Goal: Task Accomplishment & Management: Manage account settings

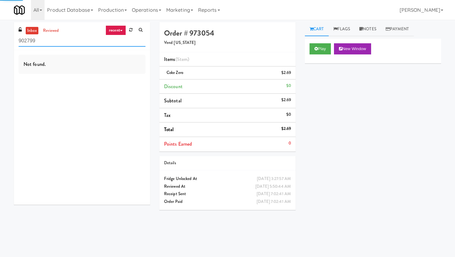
click at [66, 37] on input "902799" at bounding box center [82, 40] width 127 height 11
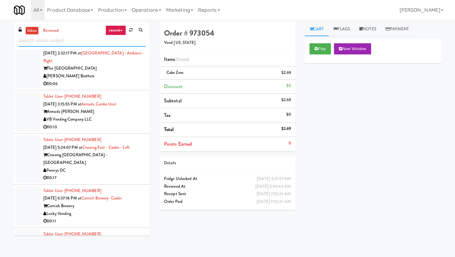
scroll to position [981, 0]
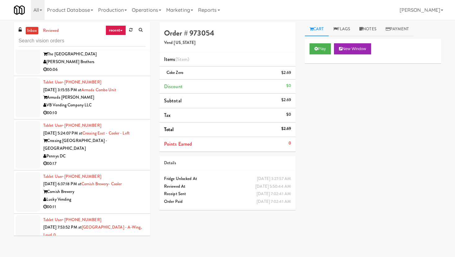
click at [99, 109] on div "00:10" at bounding box center [94, 113] width 102 height 8
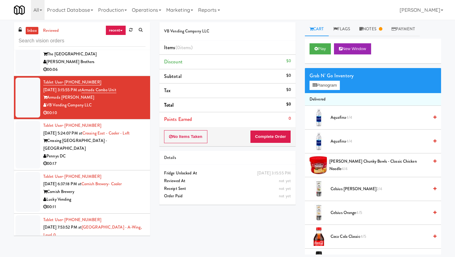
scroll to position [1449, 0]
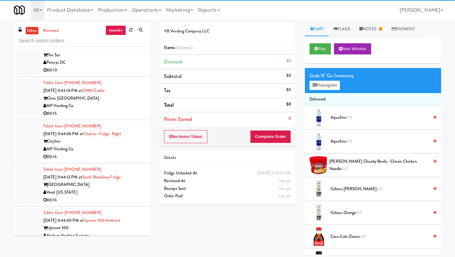
click at [118, 145] on div "MP Vending Co." at bounding box center [94, 149] width 102 height 8
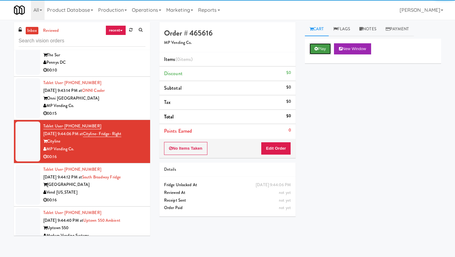
click at [322, 44] on button "Play" at bounding box center [320, 48] width 21 height 11
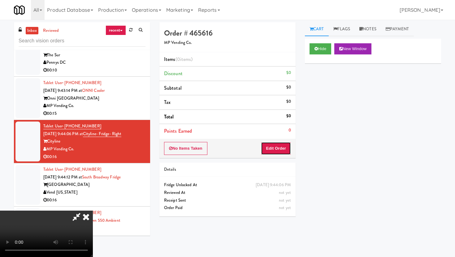
click at [277, 152] on button "Edit Order" at bounding box center [276, 148] width 30 height 13
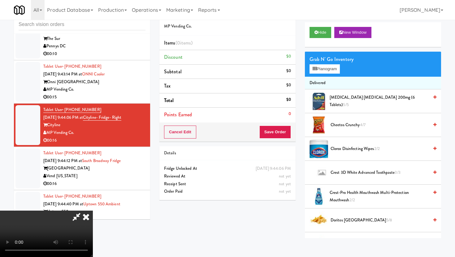
scroll to position [20, 0]
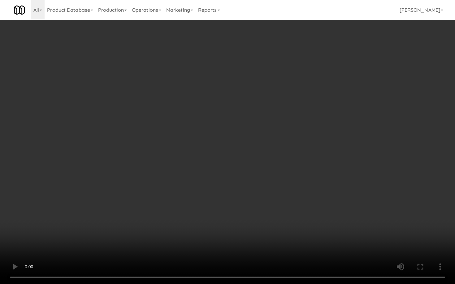
click at [235, 153] on video at bounding box center [227, 142] width 455 height 284
click at [182, 149] on video at bounding box center [227, 142] width 455 height 284
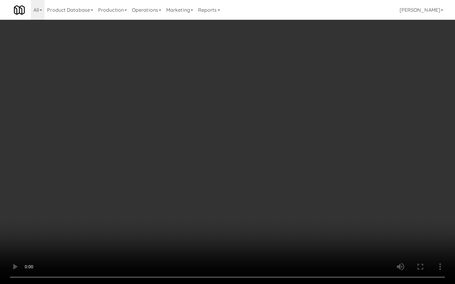
click at [182, 149] on video at bounding box center [227, 142] width 455 height 284
click at [238, 170] on video at bounding box center [227, 142] width 455 height 284
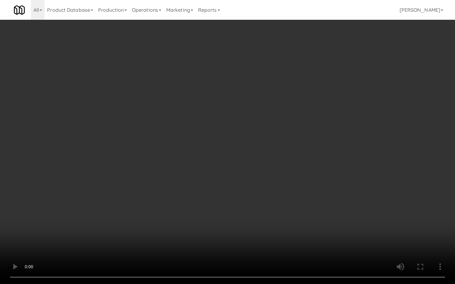
click at [238, 170] on video at bounding box center [227, 142] width 455 height 284
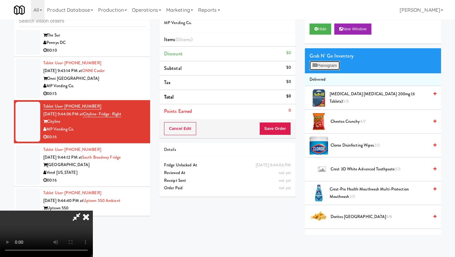
click at [319, 63] on button "Planogram" at bounding box center [325, 65] width 30 height 9
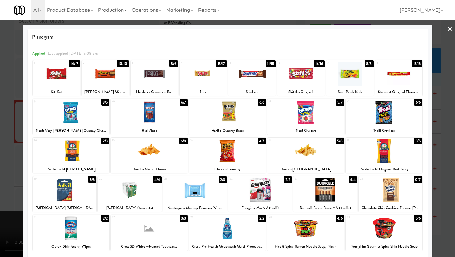
click at [240, 172] on div "Cheetos Crunchy" at bounding box center [227, 170] width 75 height 8
click at [233, 158] on div at bounding box center [227, 151] width 77 height 24
click at [234, 158] on div at bounding box center [227, 151] width 77 height 24
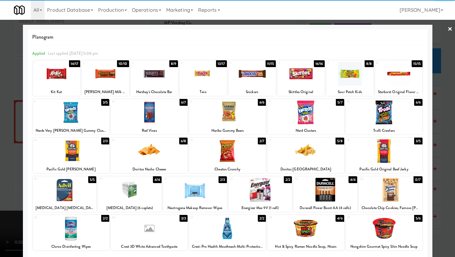
click at [384, 159] on div at bounding box center [384, 151] width 77 height 24
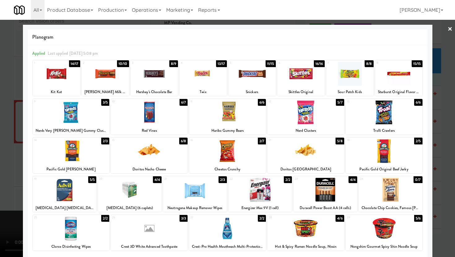
click at [455, 146] on div at bounding box center [227, 128] width 455 height 257
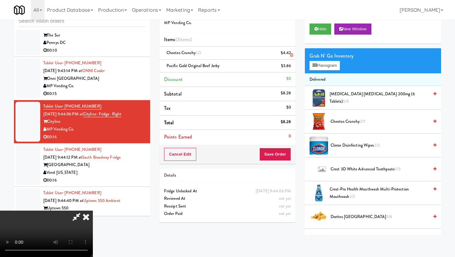
click at [291, 54] on icon at bounding box center [291, 55] width 3 height 4
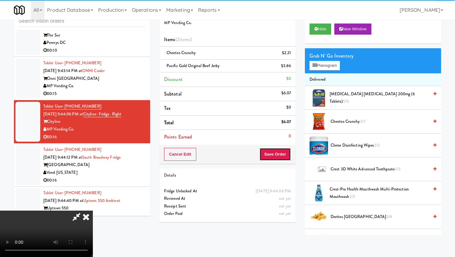
click at [284, 152] on button "Save Order" at bounding box center [275, 154] width 32 height 13
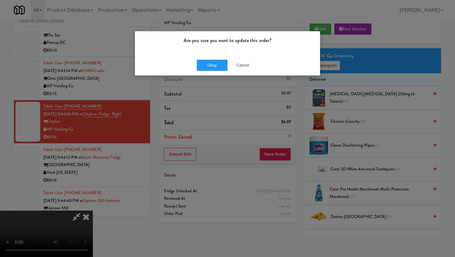
click at [208, 59] on div "Okay Cancel" at bounding box center [227, 65] width 185 height 21
click at [210, 66] on button "Okay" at bounding box center [212, 65] width 31 height 11
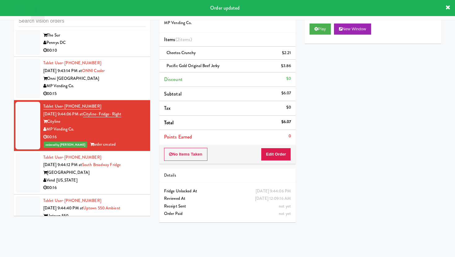
click at [127, 184] on div "00:16" at bounding box center [94, 188] width 102 height 8
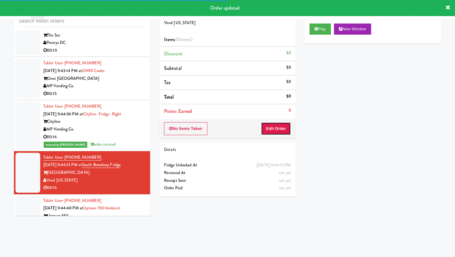
click at [282, 129] on button "Edit Order" at bounding box center [276, 128] width 30 height 13
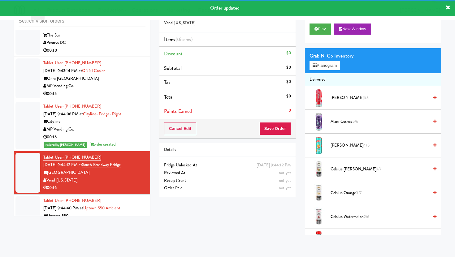
click at [326, 23] on div "Play New Window" at bounding box center [373, 31] width 136 height 25
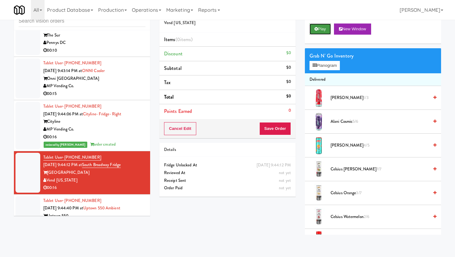
click at [325, 28] on button "Play" at bounding box center [320, 29] width 21 height 11
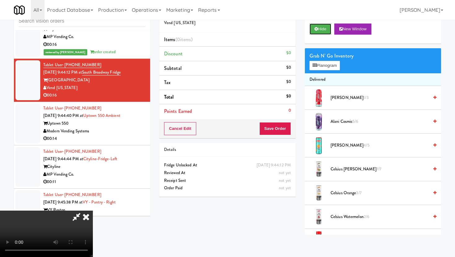
scroll to position [51, 0]
click at [93, 211] on video at bounding box center [46, 234] width 93 height 46
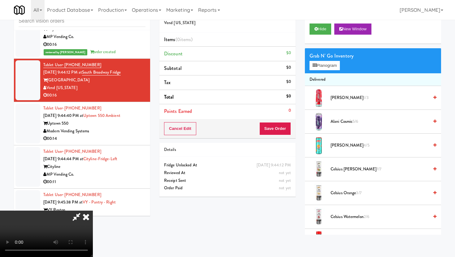
click at [93, 211] on video at bounding box center [46, 234] width 93 height 46
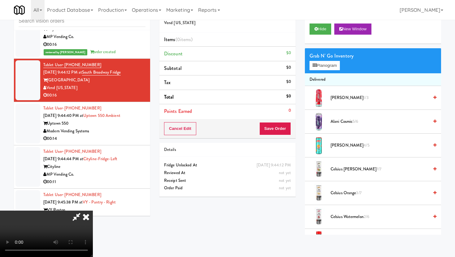
click at [93, 211] on video at bounding box center [46, 234] width 93 height 46
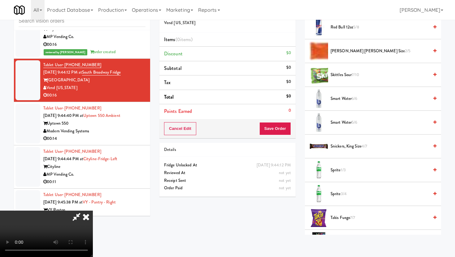
scroll to position [622, 0]
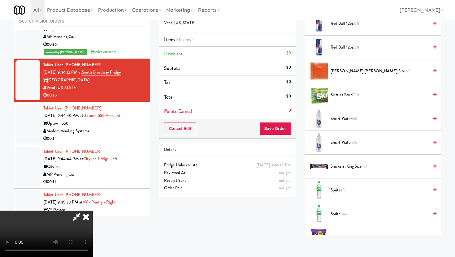
click at [338, 95] on span "Skittles Sour 7/10" at bounding box center [380, 95] width 98 height 8
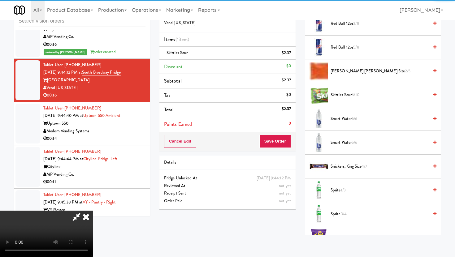
click at [93, 211] on video at bounding box center [46, 234] width 93 height 46
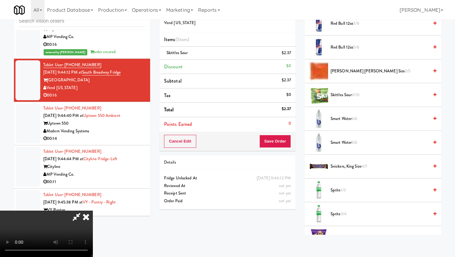
click at [93, 211] on video at bounding box center [46, 234] width 93 height 46
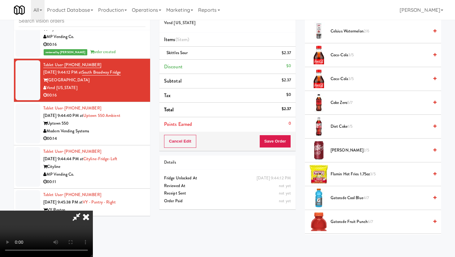
scroll to position [151, 0]
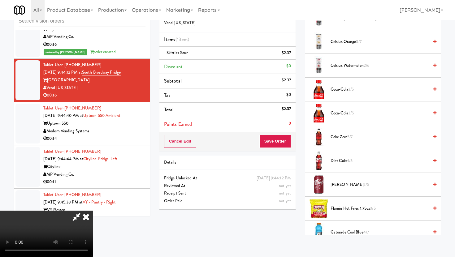
click at [340, 138] on span "Coke Zero 5/7" at bounding box center [380, 137] width 98 height 8
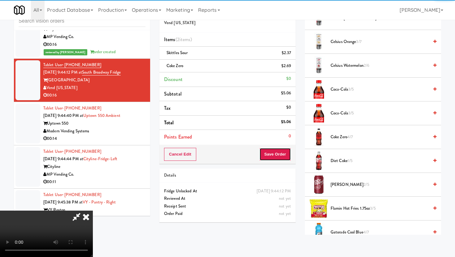
click at [279, 150] on button "Save Order" at bounding box center [275, 154] width 32 height 13
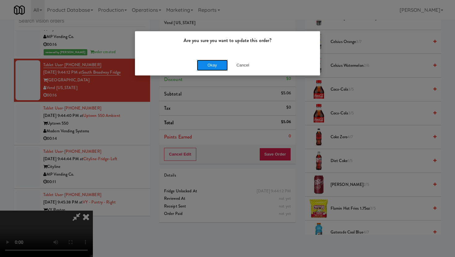
click at [210, 70] on button "Okay" at bounding box center [212, 65] width 31 height 11
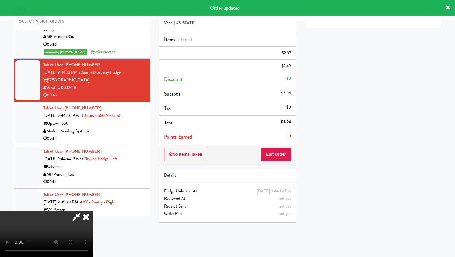
scroll to position [0, 0]
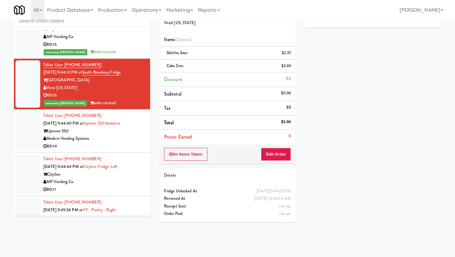
click at [135, 143] on div "00:14" at bounding box center [94, 147] width 102 height 8
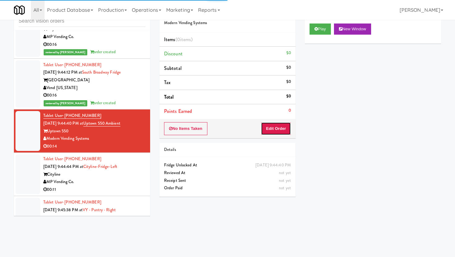
click at [268, 133] on button "Edit Order" at bounding box center [276, 128] width 30 height 13
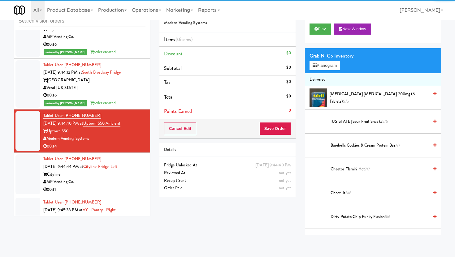
click at [316, 35] on div "Play New Window" at bounding box center [373, 31] width 136 height 25
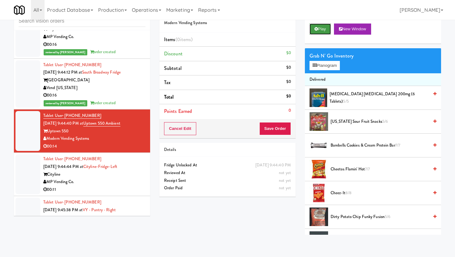
click at [316, 26] on button "Play" at bounding box center [320, 29] width 21 height 11
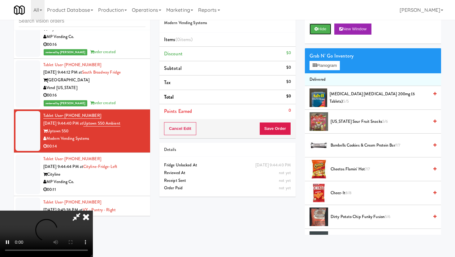
scroll to position [51, 0]
click at [93, 211] on video at bounding box center [46, 234] width 93 height 46
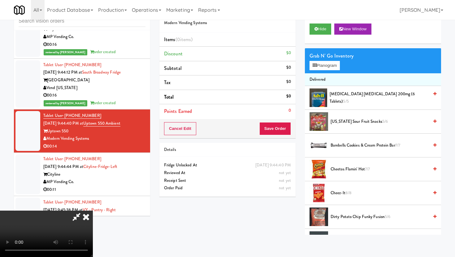
click at [93, 211] on video at bounding box center [46, 234] width 93 height 46
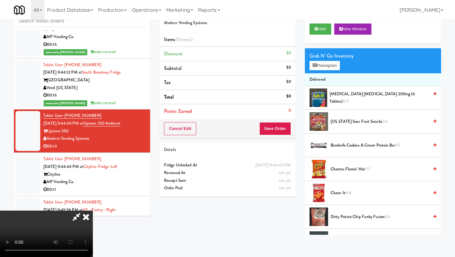
click at [93, 211] on video at bounding box center [46, 234] width 93 height 46
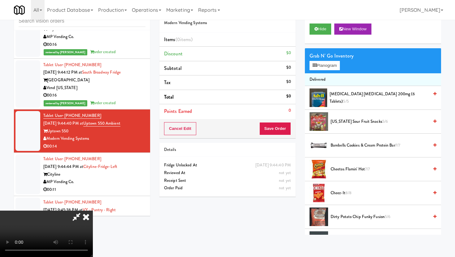
click at [93, 211] on video at bounding box center [46, 234] width 93 height 46
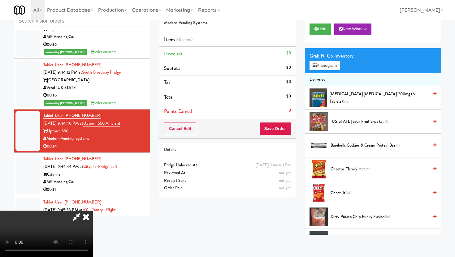
click at [93, 211] on video at bounding box center [46, 234] width 93 height 46
click at [339, 70] on button "Planogram" at bounding box center [325, 65] width 30 height 9
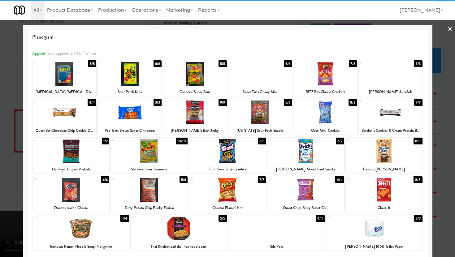
click at [99, 161] on div at bounding box center [71, 151] width 77 height 24
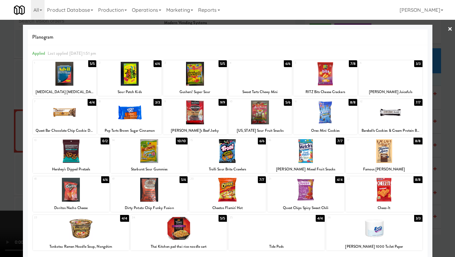
click at [392, 74] on div at bounding box center [391, 74] width 64 height 24
click at [245, 120] on div at bounding box center [260, 113] width 64 height 24
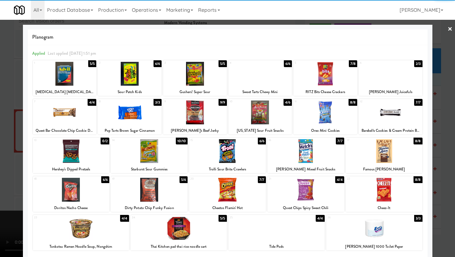
click at [0, 126] on div at bounding box center [227, 128] width 455 height 257
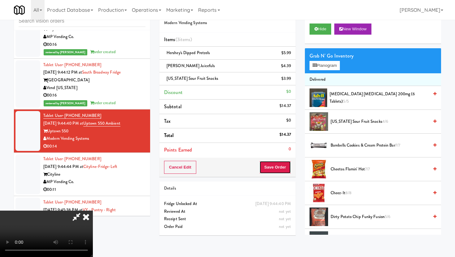
click at [288, 169] on button "Save Order" at bounding box center [275, 167] width 32 height 13
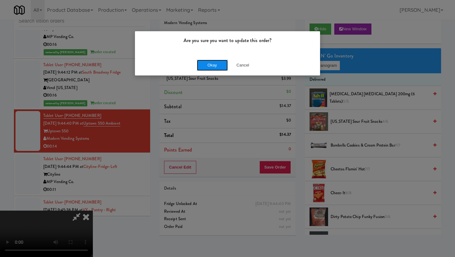
click at [207, 65] on button "Okay" at bounding box center [212, 65] width 31 height 11
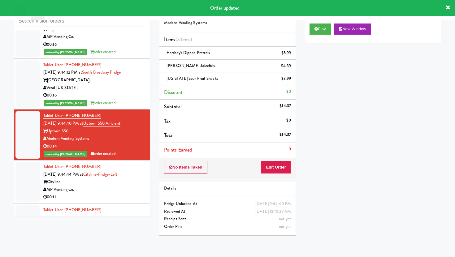
click at [116, 193] on div "00:11" at bounding box center [94, 197] width 102 height 8
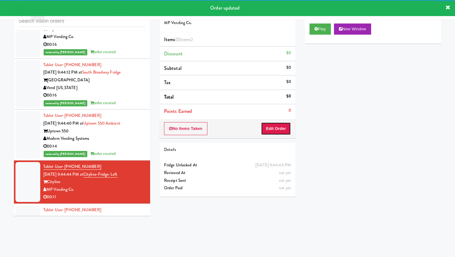
click at [278, 125] on button "Edit Order" at bounding box center [276, 128] width 30 height 13
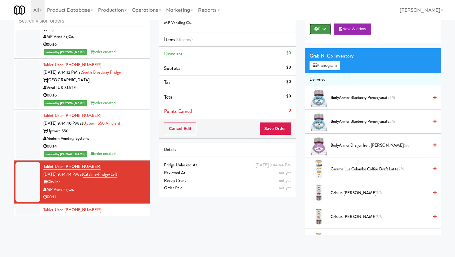
click at [316, 27] on icon at bounding box center [315, 29] width 3 height 4
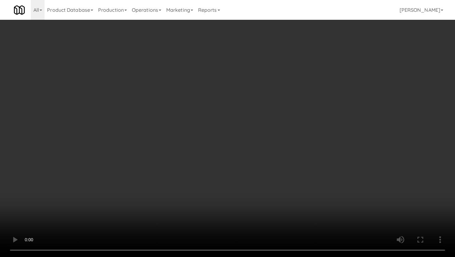
scroll to position [238, 0]
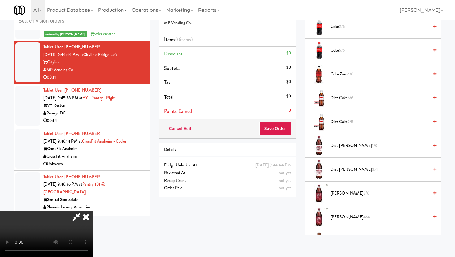
click at [341, 98] on span "Diet Coke 6/6" at bounding box center [380, 98] width 98 height 8
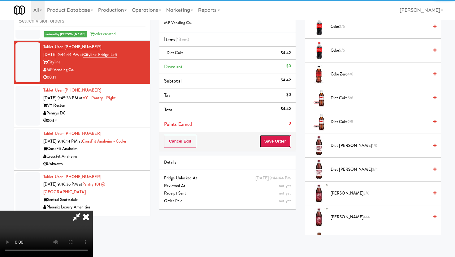
click at [282, 141] on button "Save Order" at bounding box center [275, 141] width 32 height 13
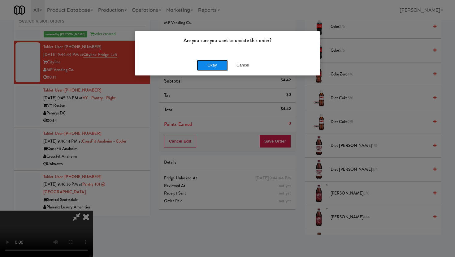
click at [210, 64] on button "Okay" at bounding box center [212, 65] width 31 height 11
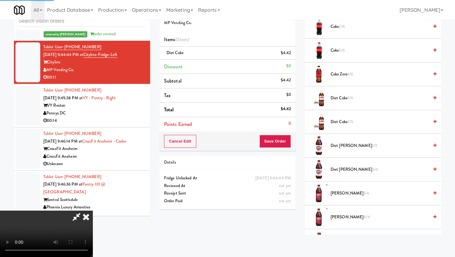
scroll to position [16, 0]
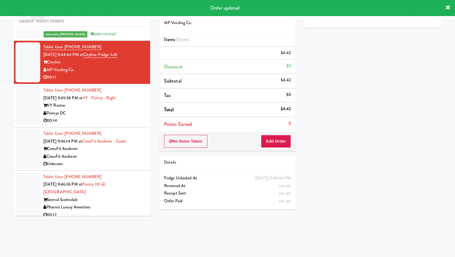
click at [145, 110] on div "Pennys DC" at bounding box center [94, 114] width 102 height 8
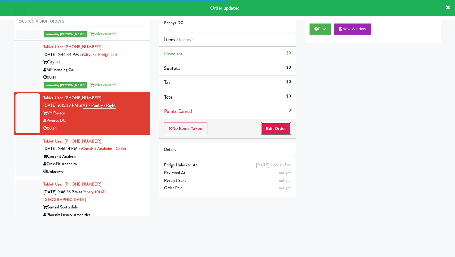
click at [271, 127] on button "Edit Order" at bounding box center [276, 128] width 30 height 13
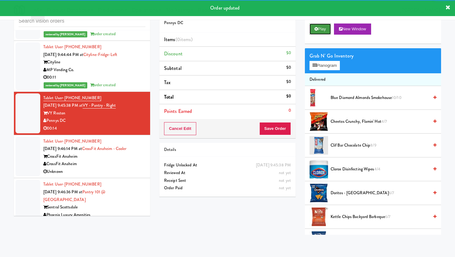
click at [327, 24] on button "Play" at bounding box center [320, 29] width 21 height 11
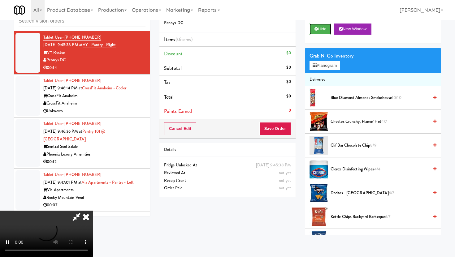
scroll to position [1724, 0]
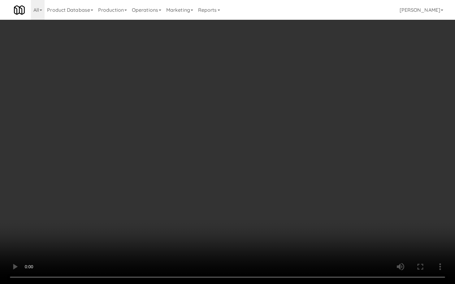
click at [312, 180] on video at bounding box center [227, 142] width 455 height 284
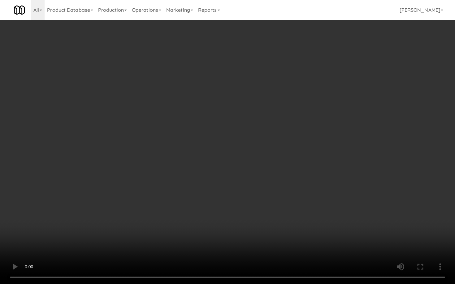
click at [312, 180] on video at bounding box center [227, 142] width 455 height 284
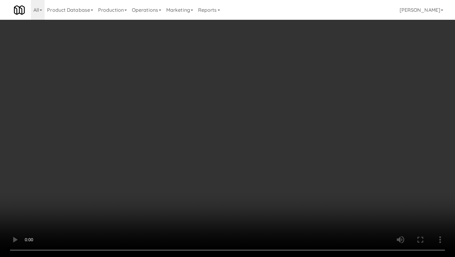
scroll to position [71, 0]
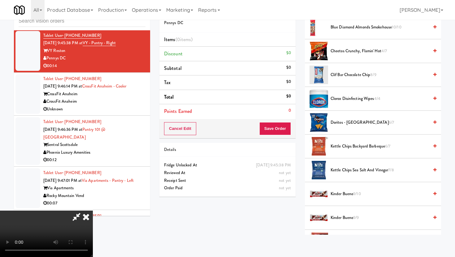
click at [352, 171] on span "Kettle Chips Sea Salt and Vinegar 7/8" at bounding box center [380, 171] width 98 height 8
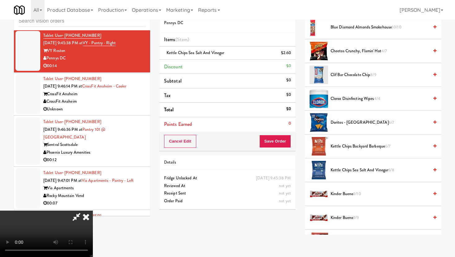
click at [352, 171] on span "Kettle Chips Sea Salt and Vinegar 6/8" at bounding box center [380, 171] width 98 height 8
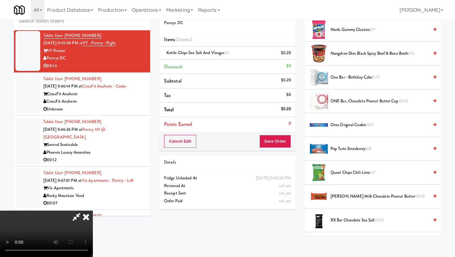
scroll to position [465, 0]
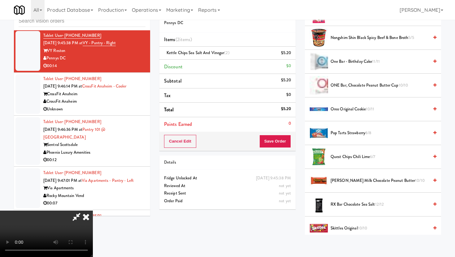
click at [353, 159] on span "Quest Chips Chili Lime 6/7" at bounding box center [380, 157] width 98 height 8
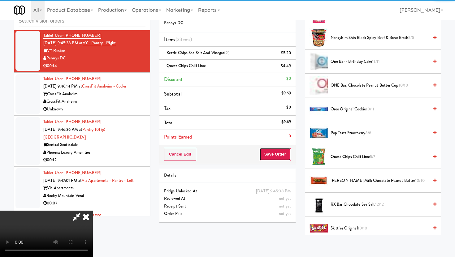
click at [283, 153] on button "Save Order" at bounding box center [275, 154] width 32 height 13
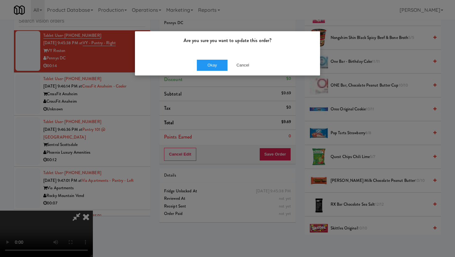
click at [217, 56] on div "Okay Cancel" at bounding box center [227, 65] width 185 height 21
click at [217, 62] on button "Okay" at bounding box center [212, 65] width 31 height 11
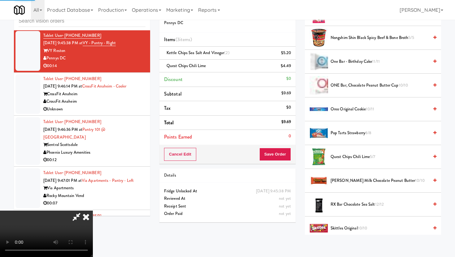
scroll to position [16, 0]
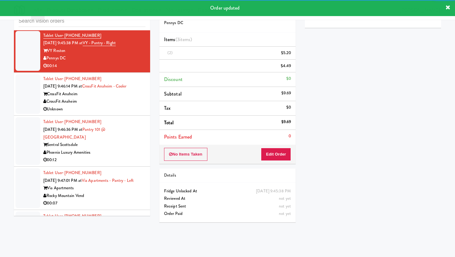
click at [144, 106] on div "Unknown" at bounding box center [94, 110] width 102 height 8
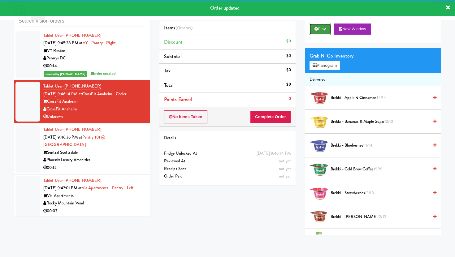
click at [320, 32] on button "Play" at bounding box center [320, 29] width 21 height 11
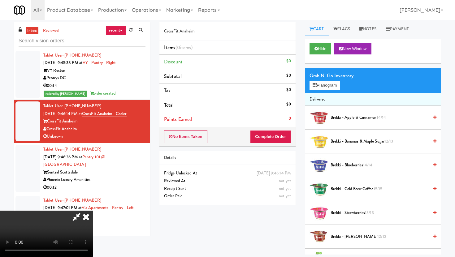
click at [93, 211] on icon at bounding box center [86, 217] width 14 height 12
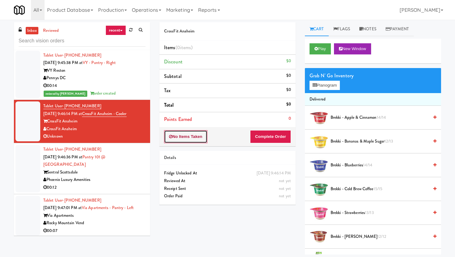
click at [188, 139] on button "No Items Taken" at bounding box center [185, 136] width 43 height 13
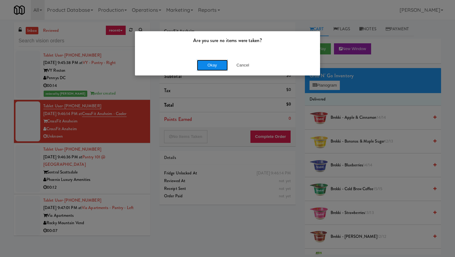
click at [203, 67] on button "Okay" at bounding box center [212, 65] width 31 height 11
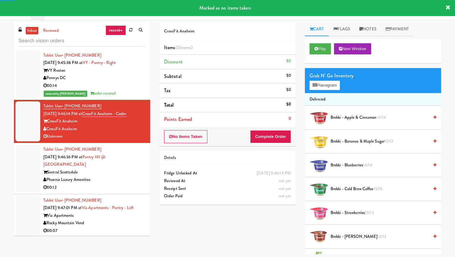
click at [120, 176] on div "Phoenix Luxury Amenities" at bounding box center [94, 180] width 102 height 8
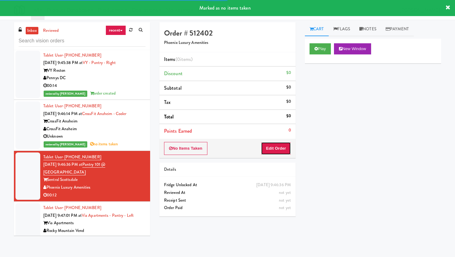
click at [276, 145] on button "Edit Order" at bounding box center [276, 148] width 30 height 13
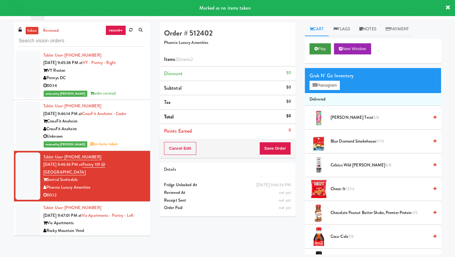
click at [317, 46] on button "Play" at bounding box center [320, 48] width 21 height 11
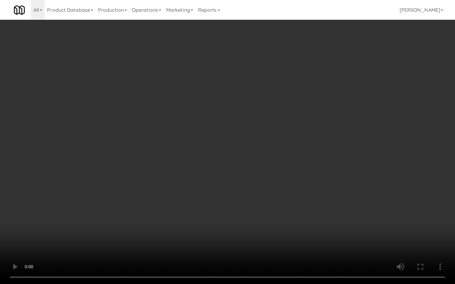
click at [133, 241] on video at bounding box center [227, 142] width 455 height 284
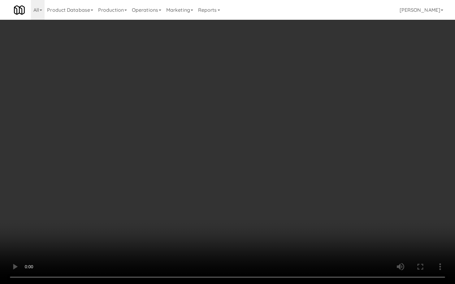
click at [133, 241] on video at bounding box center [227, 142] width 455 height 284
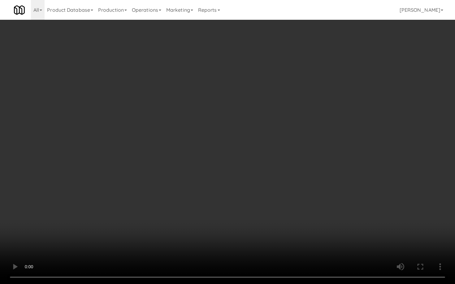
click at [133, 241] on video at bounding box center [227, 142] width 455 height 284
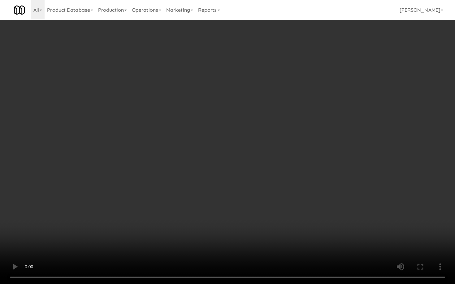
click at [133, 241] on video at bounding box center [227, 142] width 455 height 284
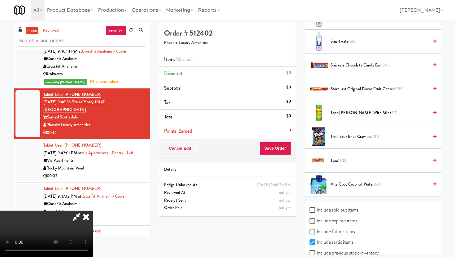
click at [333, 162] on span "Twix 11/12" at bounding box center [380, 161] width 98 height 8
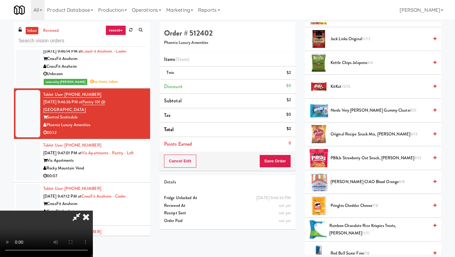
scroll to position [408, 0]
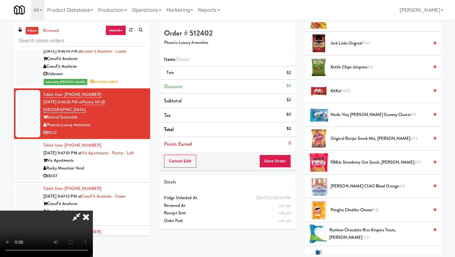
click at [333, 89] on span "KitKat 15/15" at bounding box center [380, 91] width 98 height 8
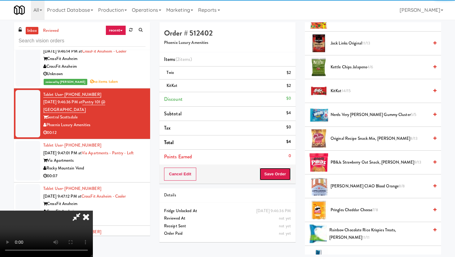
click at [278, 171] on button "Save Order" at bounding box center [275, 174] width 32 height 13
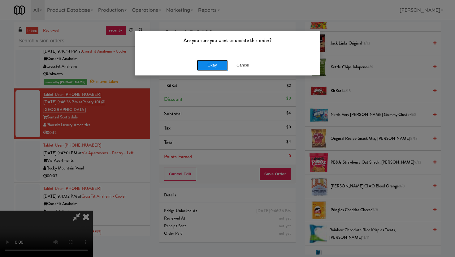
click at [206, 65] on button "Okay" at bounding box center [212, 65] width 31 height 11
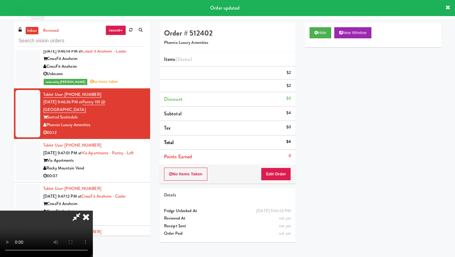
scroll to position [16, 0]
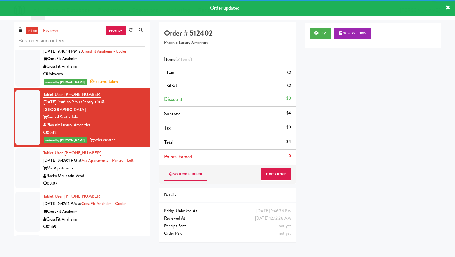
click at [108, 180] on div "00:07" at bounding box center [94, 184] width 102 height 8
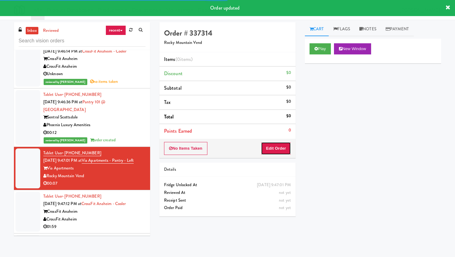
click at [268, 154] on button "Edit Order" at bounding box center [276, 148] width 30 height 13
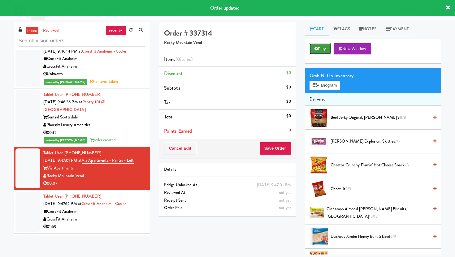
click at [318, 51] on button "Play" at bounding box center [320, 48] width 21 height 11
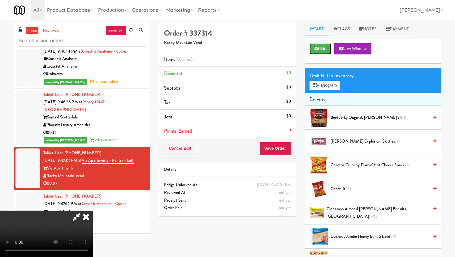
scroll to position [51, 0]
click at [93, 211] on video at bounding box center [46, 234] width 93 height 46
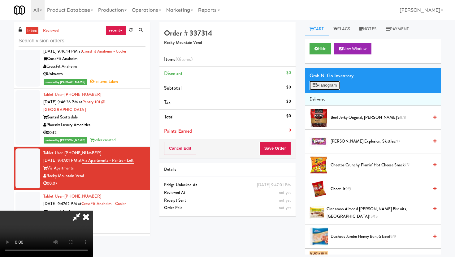
click at [323, 86] on button "Planogram" at bounding box center [325, 85] width 30 height 9
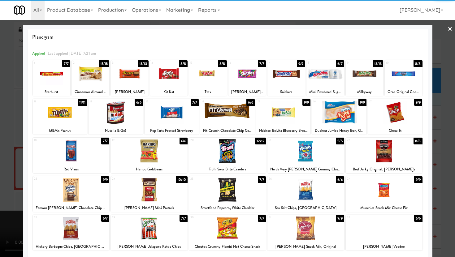
click at [169, 119] on div at bounding box center [172, 113] width 54 height 24
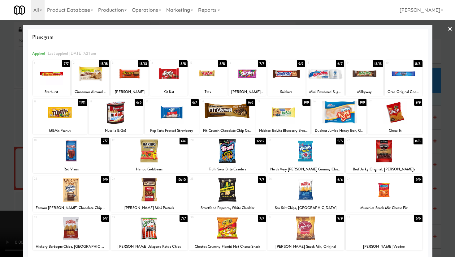
click at [0, 140] on div at bounding box center [227, 128] width 455 height 257
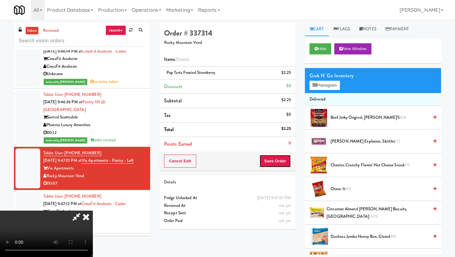
click at [289, 162] on button "Save Order" at bounding box center [275, 161] width 32 height 13
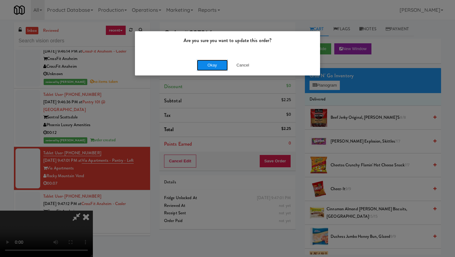
click at [203, 65] on button "Okay" at bounding box center [212, 65] width 31 height 11
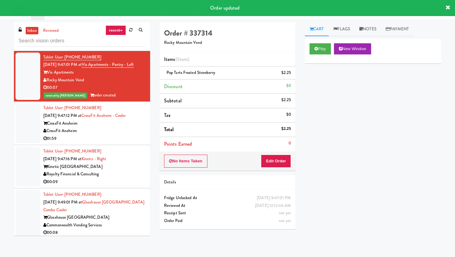
scroll to position [1883, 0]
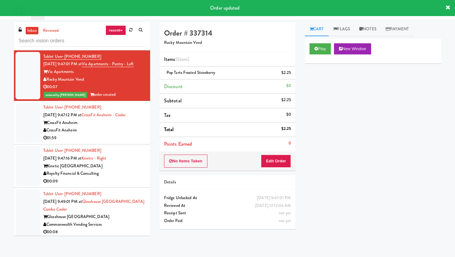
click at [121, 134] on div "01:59" at bounding box center [94, 138] width 102 height 8
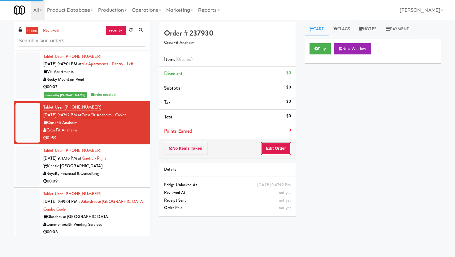
click at [281, 148] on button "Edit Order" at bounding box center [276, 148] width 30 height 13
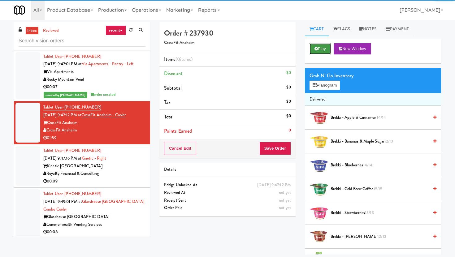
click at [320, 50] on button "Play" at bounding box center [320, 48] width 21 height 11
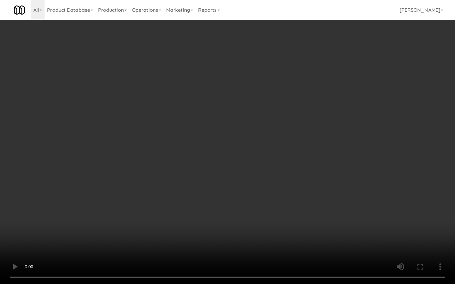
click at [197, 207] on video at bounding box center [227, 142] width 455 height 284
click at [212, 171] on video at bounding box center [227, 142] width 455 height 284
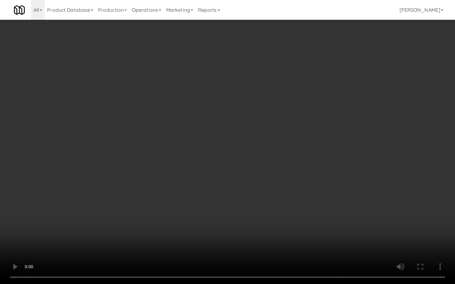
click at [212, 171] on video at bounding box center [227, 142] width 455 height 284
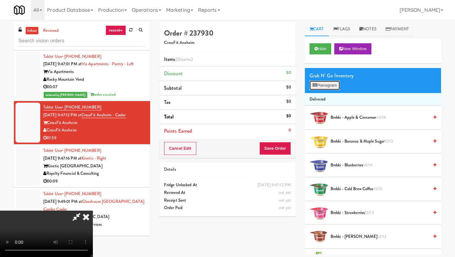
click at [330, 83] on button "Planogram" at bounding box center [325, 85] width 30 height 9
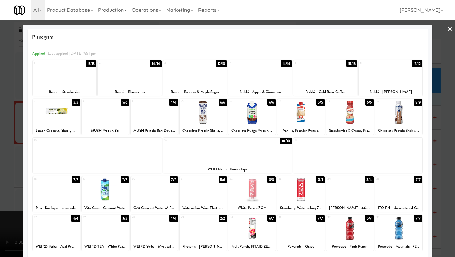
click at [0, 114] on div at bounding box center [227, 128] width 455 height 257
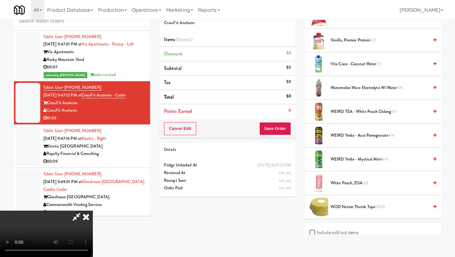
scroll to position [583, 0]
click at [359, 88] on span "Watermelon Wave Electrolyte w/ Water 5/6" at bounding box center [380, 87] width 98 height 8
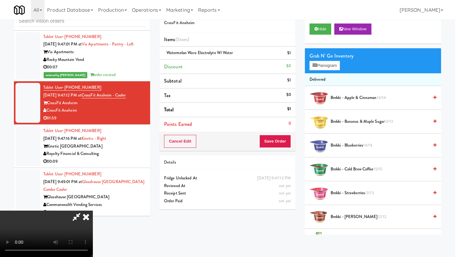
scroll to position [0, 0]
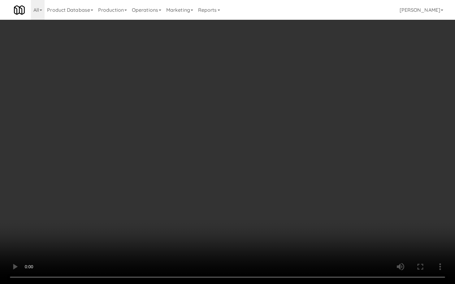
click at [166, 215] on video at bounding box center [227, 142] width 455 height 284
click at [38, 223] on video at bounding box center [227, 142] width 455 height 284
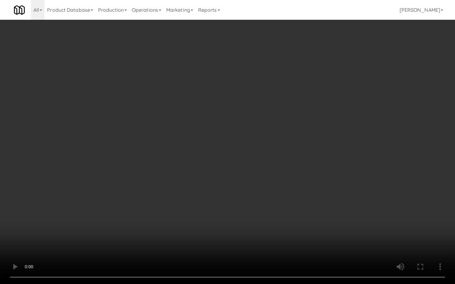
click at [38, 223] on video at bounding box center [227, 142] width 455 height 284
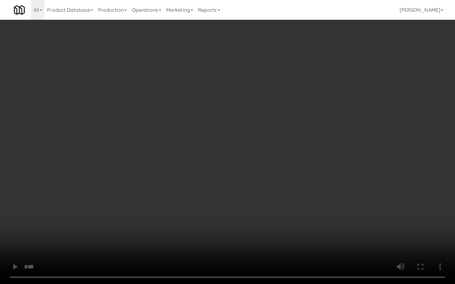
click at [38, 223] on video at bounding box center [227, 142] width 455 height 284
click at [165, 230] on video at bounding box center [227, 142] width 455 height 284
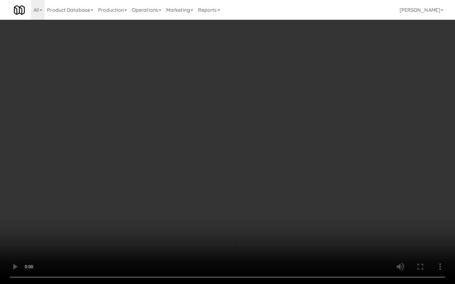
click at [165, 230] on video at bounding box center [227, 142] width 455 height 284
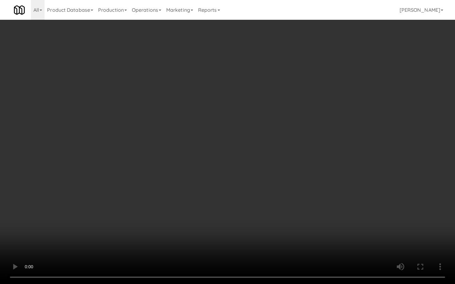
click at [165, 230] on video at bounding box center [227, 142] width 455 height 284
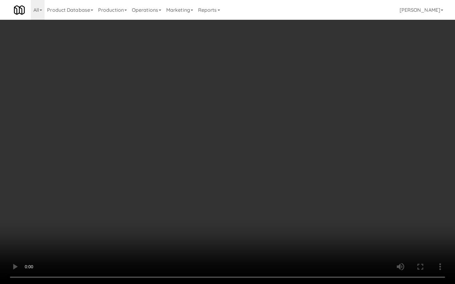
click at [165, 230] on video at bounding box center [227, 142] width 455 height 284
click at [157, 213] on video at bounding box center [227, 142] width 455 height 284
click at [189, 249] on video at bounding box center [227, 142] width 455 height 284
click at [177, 242] on video at bounding box center [227, 142] width 455 height 284
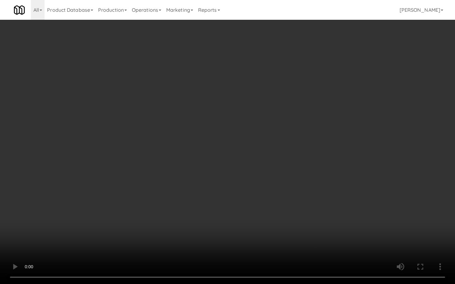
click at [177, 242] on video at bounding box center [227, 142] width 455 height 284
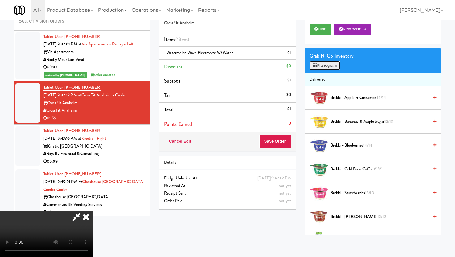
click at [318, 65] on button "Planogram" at bounding box center [325, 65] width 30 height 9
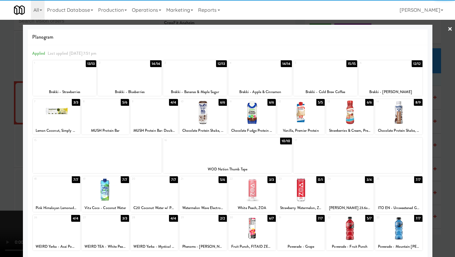
click at [86, 119] on div at bounding box center [105, 113] width 47 height 24
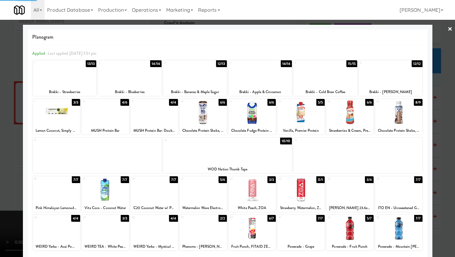
click at [69, 119] on div at bounding box center [56, 113] width 47 height 24
click at [0, 126] on div at bounding box center [227, 128] width 455 height 257
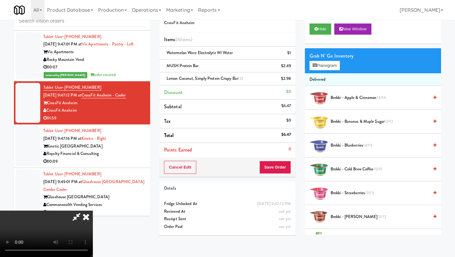
click at [84, 211] on icon at bounding box center [76, 217] width 14 height 12
click at [293, 68] on li "MUSH Protein Bar $2.49" at bounding box center [227, 66] width 136 height 13
click at [291, 68] on icon at bounding box center [291, 68] width 3 height 4
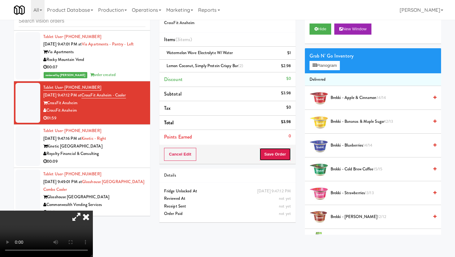
click at [271, 154] on button "Save Order" at bounding box center [275, 154] width 32 height 13
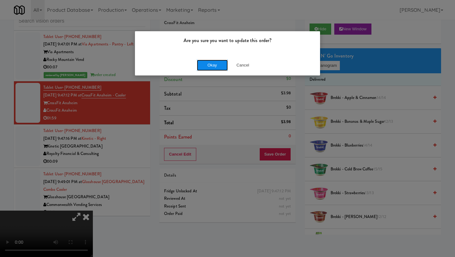
click at [218, 69] on button "Okay" at bounding box center [212, 65] width 31 height 11
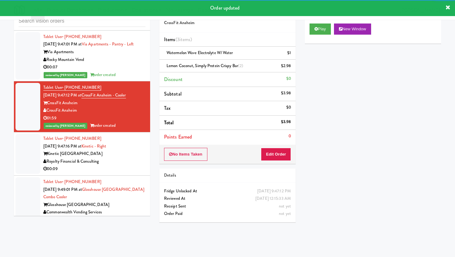
click at [125, 158] on div "Royalty Financial & Consulting" at bounding box center [94, 162] width 102 height 8
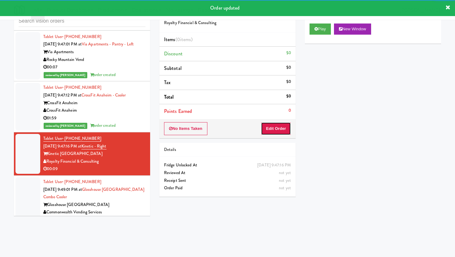
click at [274, 133] on button "Edit Order" at bounding box center [276, 128] width 30 height 13
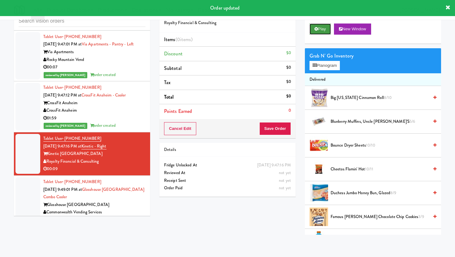
click at [325, 28] on button "Play" at bounding box center [320, 29] width 21 height 11
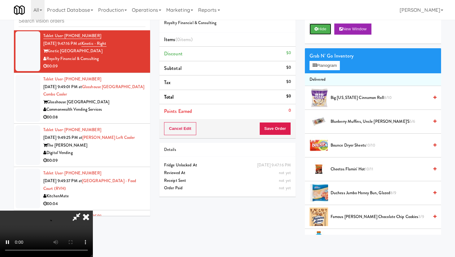
scroll to position [1986, 0]
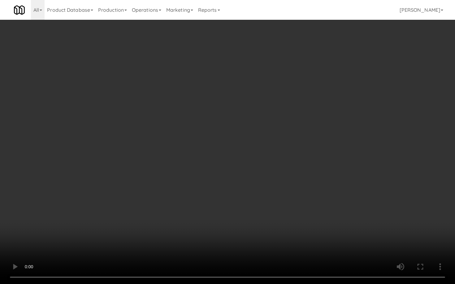
click at [296, 202] on video at bounding box center [227, 142] width 455 height 284
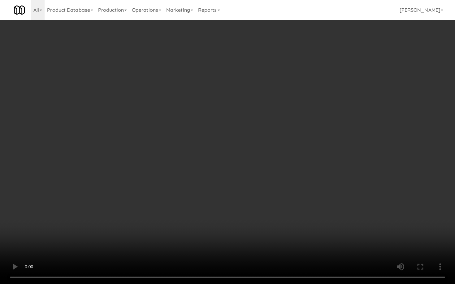
click at [296, 202] on video at bounding box center [227, 142] width 455 height 284
click at [285, 222] on video at bounding box center [227, 142] width 455 height 284
click at [293, 221] on video at bounding box center [227, 142] width 455 height 284
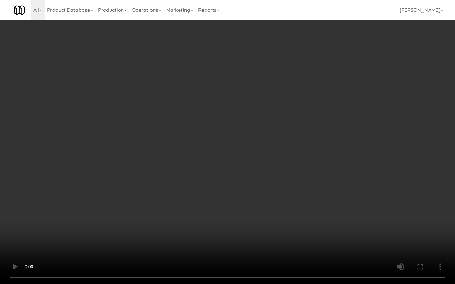
click at [293, 221] on video at bounding box center [227, 142] width 455 height 284
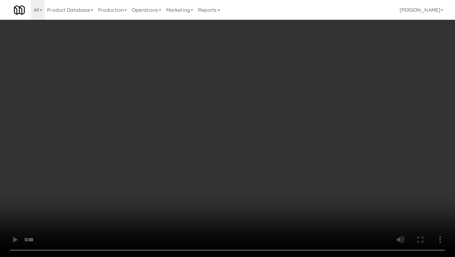
scroll to position [91, 0]
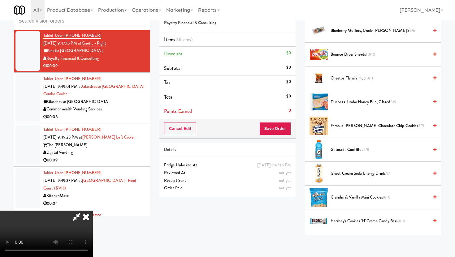
click at [360, 125] on span "Famous [PERSON_NAME] Chocolate Chip Cookies 3/9" at bounding box center [380, 126] width 98 height 8
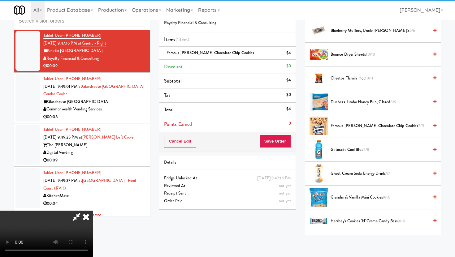
click at [357, 152] on span "Gatorade Cool Blue 2/8" at bounding box center [380, 150] width 98 height 8
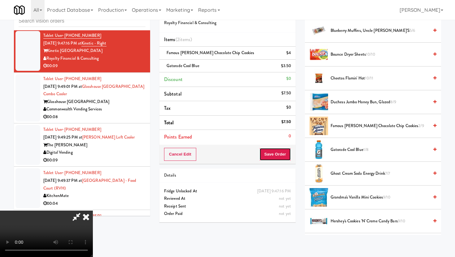
click at [283, 152] on button "Save Order" at bounding box center [275, 154] width 32 height 13
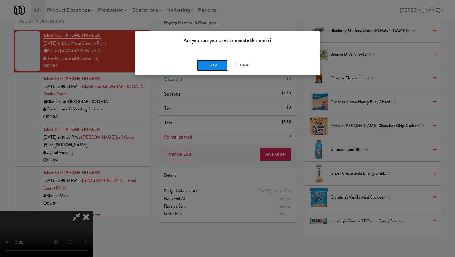
click at [210, 63] on button "Okay" at bounding box center [212, 65] width 31 height 11
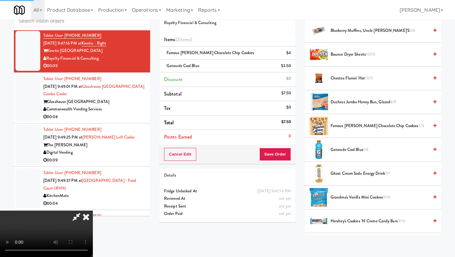
scroll to position [16, 0]
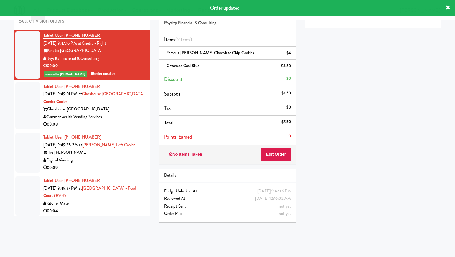
click at [130, 121] on div "00:08" at bounding box center [94, 125] width 102 height 8
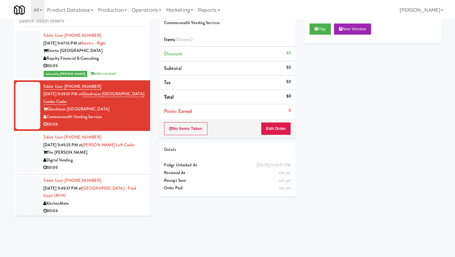
click at [129, 164] on div "00:09" at bounding box center [94, 168] width 102 height 8
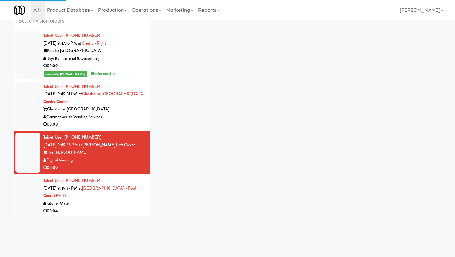
click at [150, 111] on div "inbox reviewed recent all unclear take inventory issue suspicious failed recent…" at bounding box center [81, 111] width 145 height 218
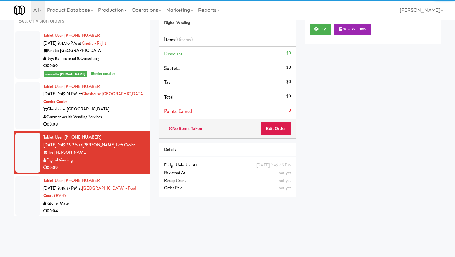
click at [127, 113] on div "Commonwealth Vending Services" at bounding box center [94, 117] width 102 height 8
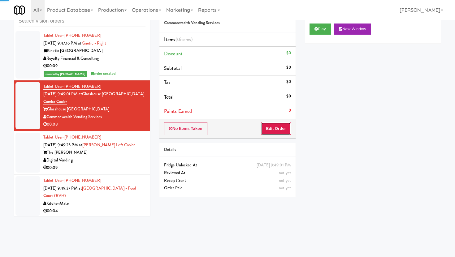
click at [274, 128] on button "Edit Order" at bounding box center [276, 128] width 30 height 13
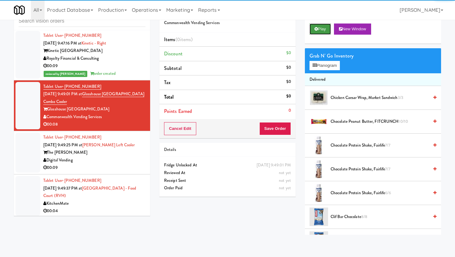
click at [330, 26] on button "Play" at bounding box center [320, 29] width 21 height 11
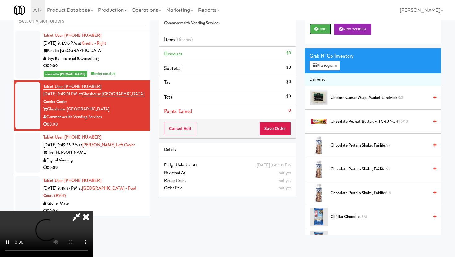
scroll to position [51, 0]
click at [93, 211] on video at bounding box center [46, 234] width 93 height 46
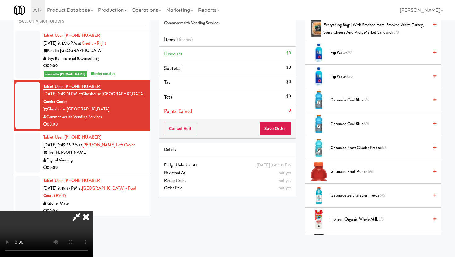
scroll to position [325, 0]
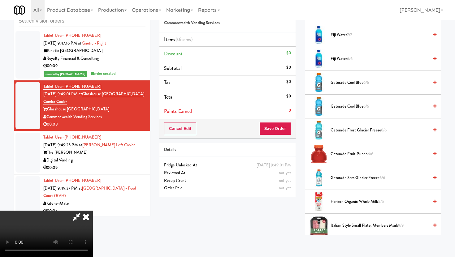
click at [353, 175] on span "Gatorade Zero Glacier Freeze 6/6" at bounding box center [380, 178] width 98 height 8
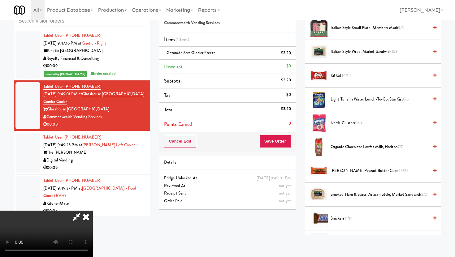
scroll to position [522, 0]
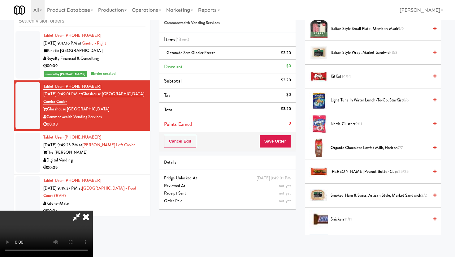
click at [93, 211] on video at bounding box center [46, 234] width 93 height 46
click at [357, 29] on span "Italian Style Small Plate, Members Mark 9/9" at bounding box center [380, 29] width 98 height 8
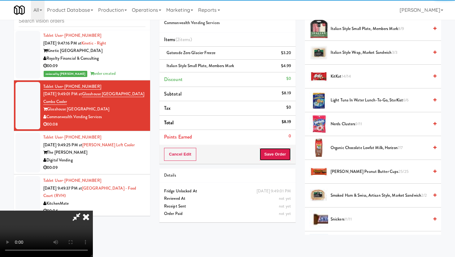
click at [282, 150] on button "Save Order" at bounding box center [275, 154] width 32 height 13
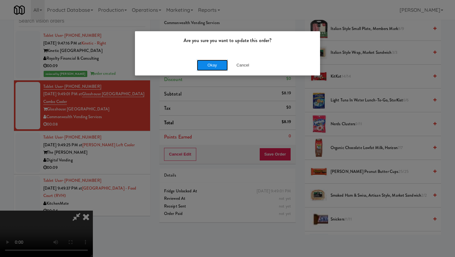
click at [219, 67] on button "Okay" at bounding box center [212, 65] width 31 height 11
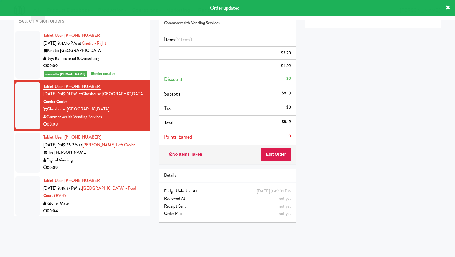
scroll to position [0, 0]
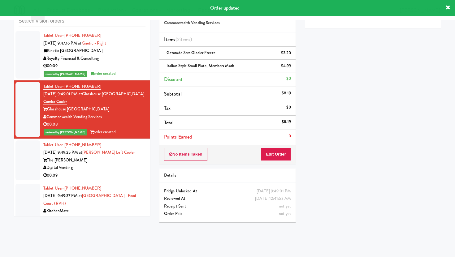
click at [118, 172] on div "00:09" at bounding box center [94, 176] width 102 height 8
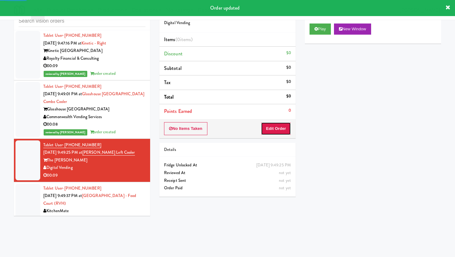
click at [282, 125] on button "Edit Order" at bounding box center [276, 128] width 30 height 13
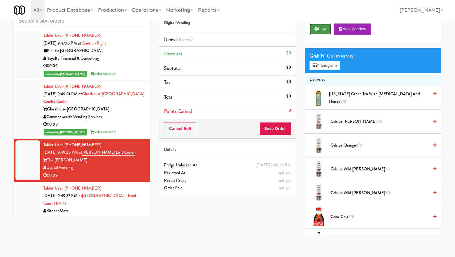
click at [318, 27] on icon at bounding box center [315, 29] width 3 height 4
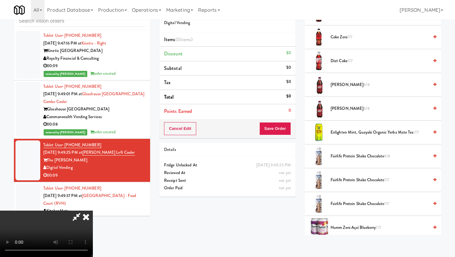
scroll to position [234, 0]
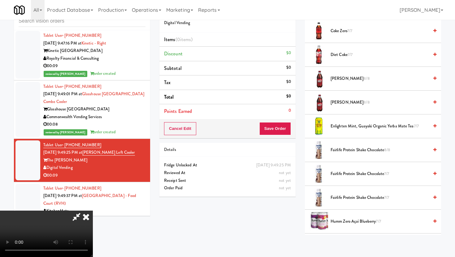
click at [363, 145] on li "Fairlife Protein Shake Chocolate 8/8" at bounding box center [373, 150] width 136 height 24
click at [362, 151] on span "Fairlife Protein Shake Chocolate 8/8" at bounding box center [380, 150] width 98 height 8
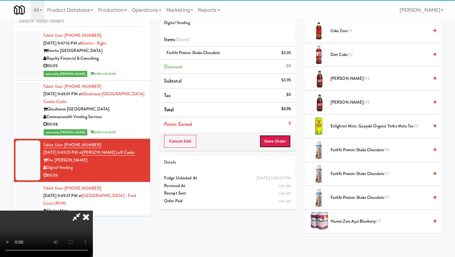
click at [280, 141] on button "Save Order" at bounding box center [275, 141] width 32 height 13
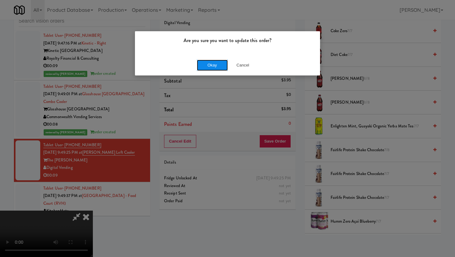
click at [215, 67] on button "Okay" at bounding box center [212, 65] width 31 height 11
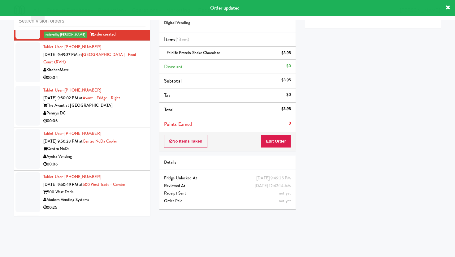
scroll to position [2133, 0]
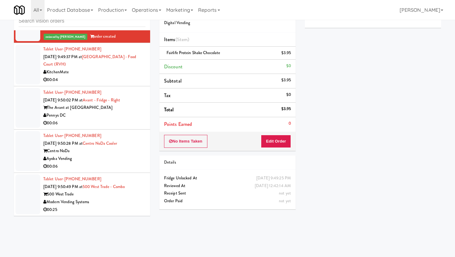
click at [142, 119] on div "00:06" at bounding box center [94, 123] width 102 height 8
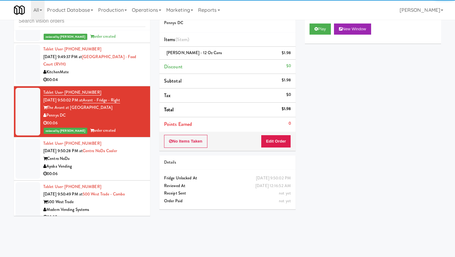
click at [129, 163] on div "Ayoba Vending" at bounding box center [94, 167] width 102 height 8
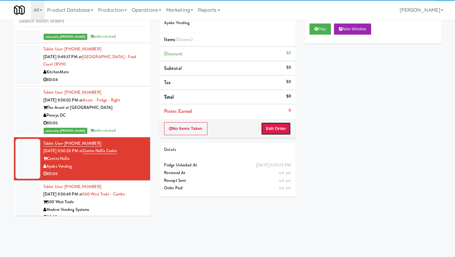
click at [263, 128] on button "Edit Order" at bounding box center [276, 128] width 30 height 13
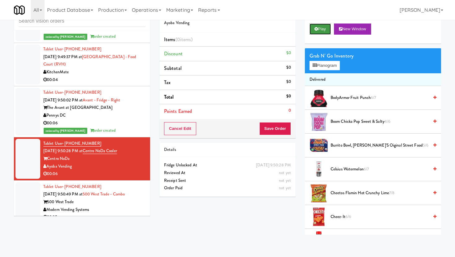
click at [328, 26] on button "Play" at bounding box center [320, 29] width 21 height 11
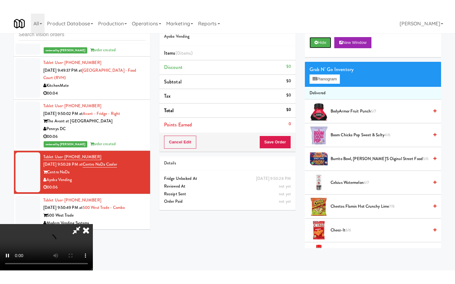
scroll to position [51, 0]
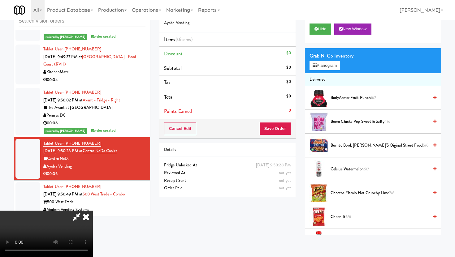
click at [93, 211] on video at bounding box center [46, 234] width 93 height 46
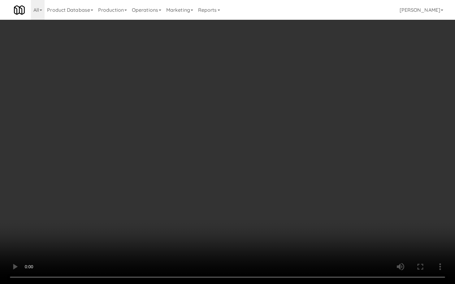
click at [154, 209] on video at bounding box center [227, 142] width 455 height 284
click at [232, 199] on video at bounding box center [227, 142] width 455 height 284
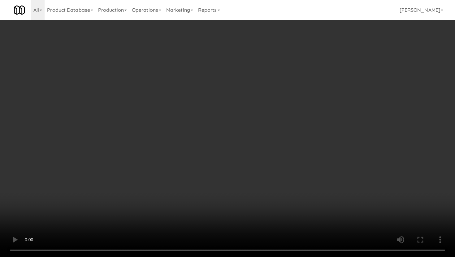
scroll to position [213, 0]
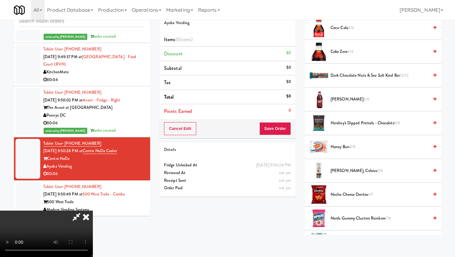
click at [349, 149] on span "Honey Bun 8/9" at bounding box center [380, 147] width 98 height 8
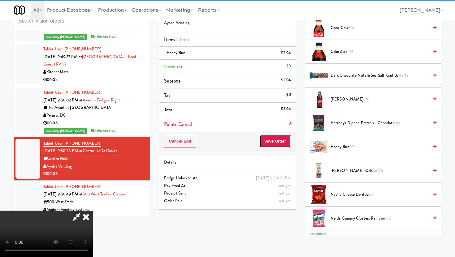
click at [275, 144] on button "Save Order" at bounding box center [275, 141] width 32 height 13
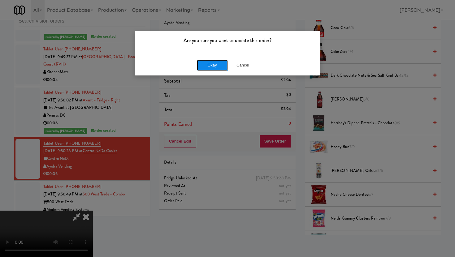
click at [212, 65] on button "Okay" at bounding box center [212, 65] width 31 height 11
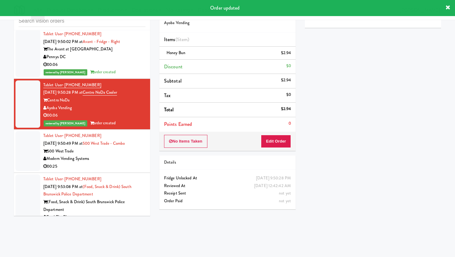
scroll to position [2201, 0]
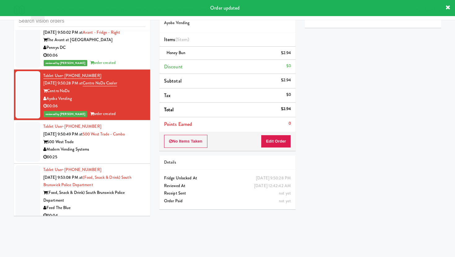
click at [136, 146] on div "Modern Vending Systems" at bounding box center [94, 150] width 102 height 8
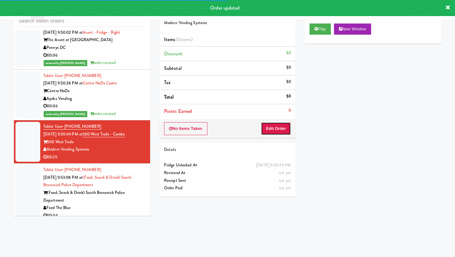
click at [265, 124] on button "Edit Order" at bounding box center [276, 128] width 30 height 13
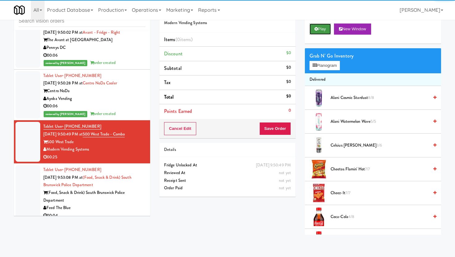
click at [318, 34] on button "Play" at bounding box center [320, 29] width 21 height 11
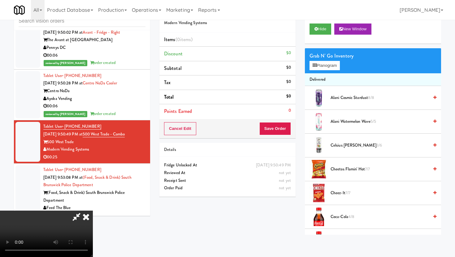
click at [93, 223] on video at bounding box center [46, 234] width 93 height 46
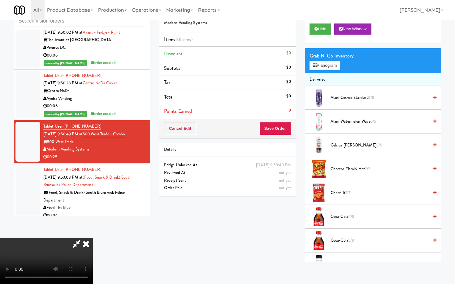
click at [93, 238] on video at bounding box center [46, 261] width 93 height 46
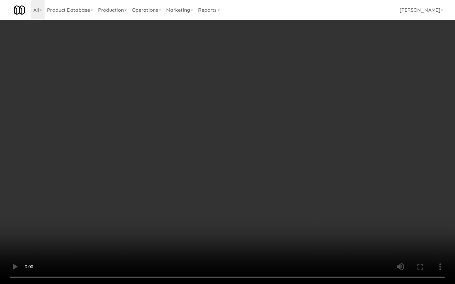
click at [364, 236] on video at bounding box center [227, 142] width 455 height 284
click at [341, 230] on video at bounding box center [227, 142] width 455 height 284
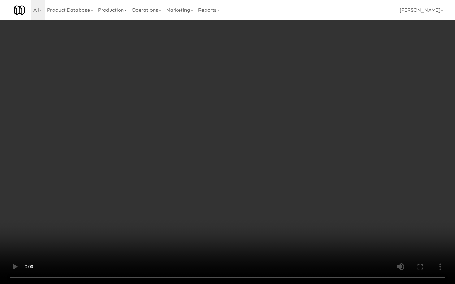
click at [341, 230] on video at bounding box center [227, 142] width 455 height 284
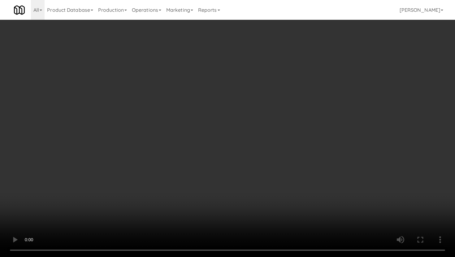
scroll to position [530, 0]
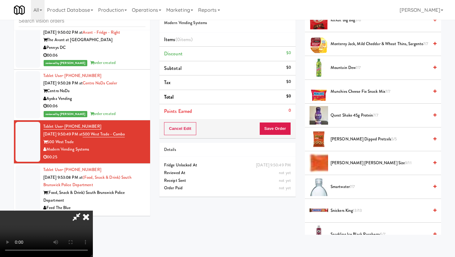
click at [355, 161] on span "[PERSON_NAME] [PERSON_NAME] Size 9/11" at bounding box center [380, 163] width 98 height 8
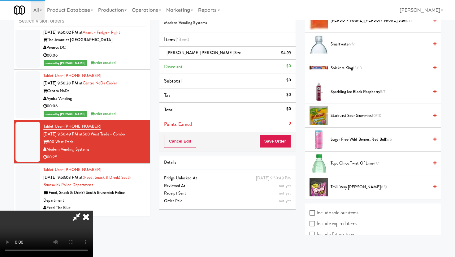
scroll to position [709, 0]
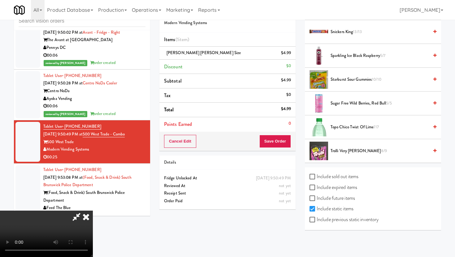
click at [349, 149] on span "Trolli Very [PERSON_NAME] 8/9" at bounding box center [380, 151] width 98 height 8
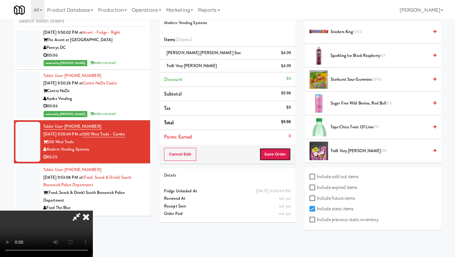
click at [284, 156] on button "Save Order" at bounding box center [275, 154] width 32 height 13
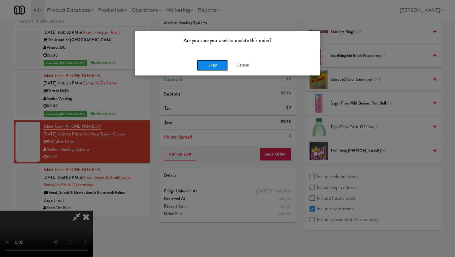
click at [202, 63] on button "Okay" at bounding box center [212, 65] width 31 height 11
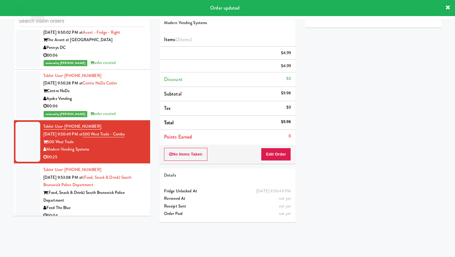
scroll to position [16, 0]
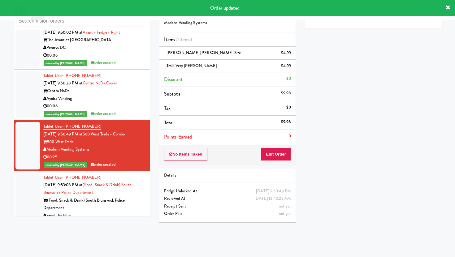
click at [136, 212] on div "Feed The Blue" at bounding box center [94, 216] width 102 height 8
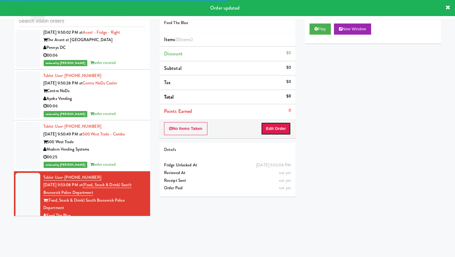
click at [272, 132] on button "Edit Order" at bounding box center [276, 128] width 30 height 13
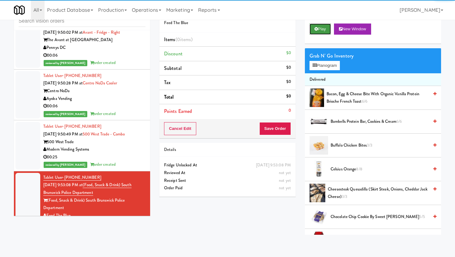
click at [322, 28] on button "Play" at bounding box center [320, 29] width 21 height 11
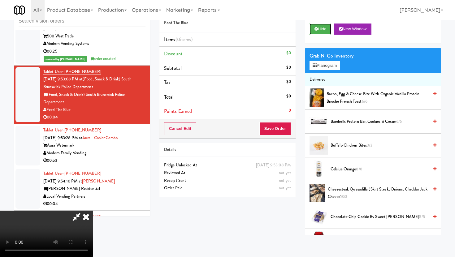
scroll to position [51, 0]
click at [93, 211] on video at bounding box center [46, 234] width 93 height 46
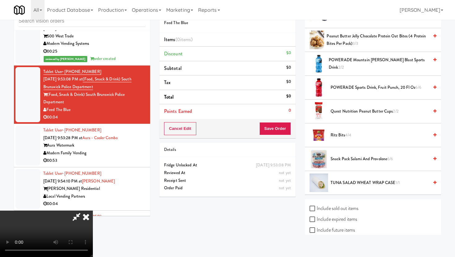
scroll to position [638, 0]
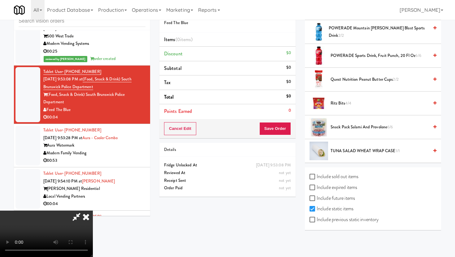
click at [313, 223] on label "Include previous static inventory" at bounding box center [344, 219] width 69 height 9
click at [313, 223] on input "Include previous static inventory" at bounding box center [313, 220] width 7 height 5
checkbox input "true"
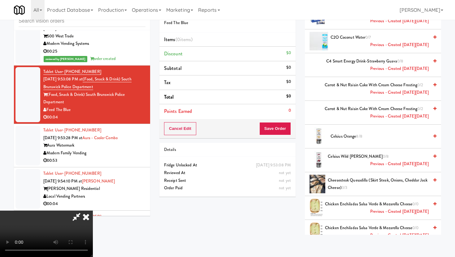
scroll to position [253, 0]
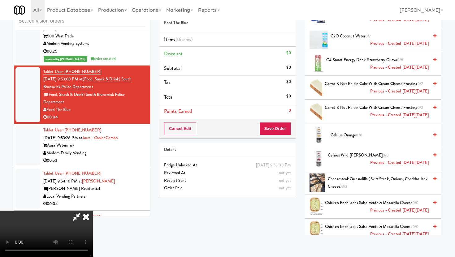
click at [340, 152] on span "Celsius Wild [PERSON_NAME] 0/8 Previous - Created [DATE][DATE]" at bounding box center [378, 159] width 101 height 15
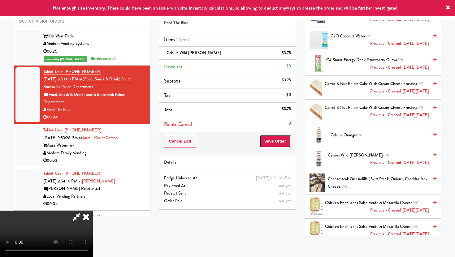
click at [283, 140] on button "Save Order" at bounding box center [275, 141] width 32 height 13
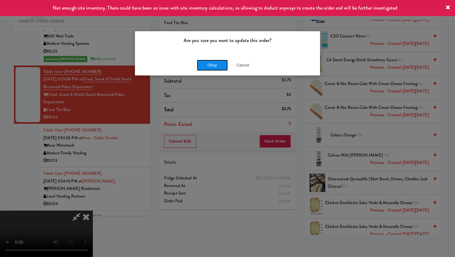
click at [212, 68] on button "Okay" at bounding box center [212, 65] width 31 height 11
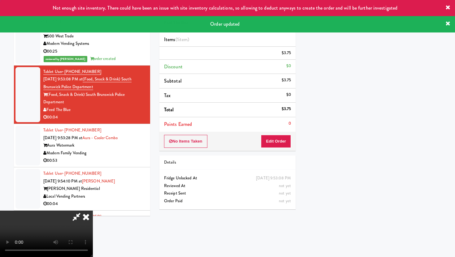
scroll to position [0, 0]
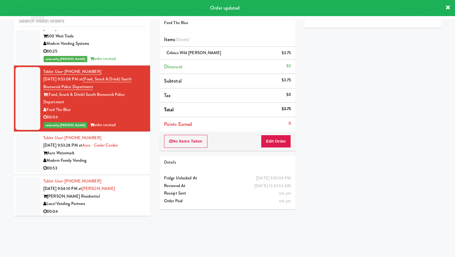
click at [141, 165] on div "00:53" at bounding box center [94, 169] width 102 height 8
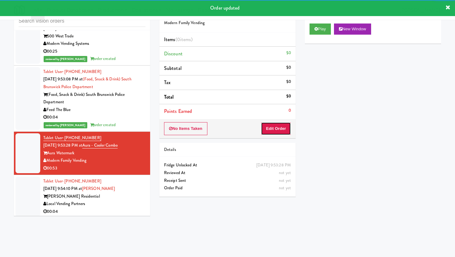
click at [264, 126] on button "Edit Order" at bounding box center [276, 128] width 30 height 13
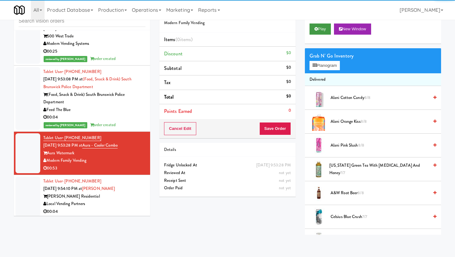
click at [314, 30] on button "Play" at bounding box center [320, 29] width 21 height 11
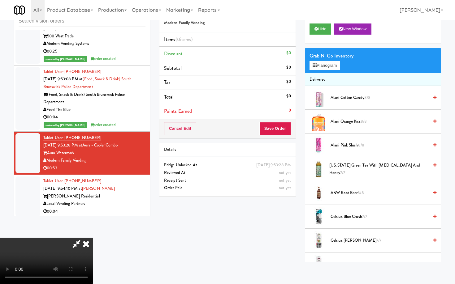
click at [93, 248] on video at bounding box center [46, 261] width 93 height 46
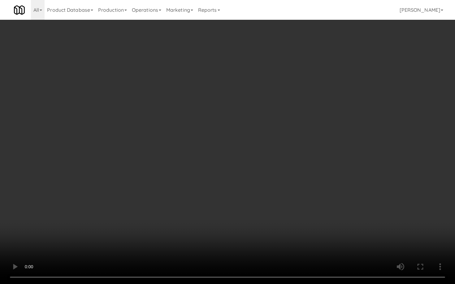
click at [98, 248] on video at bounding box center [227, 142] width 455 height 284
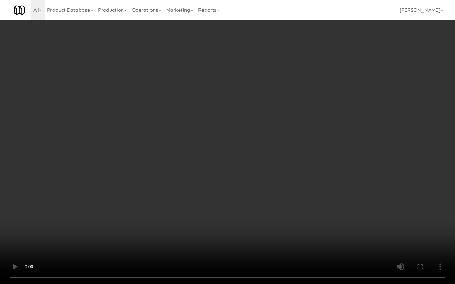
click at [184, 179] on video at bounding box center [227, 142] width 455 height 284
click at [305, 191] on video at bounding box center [227, 142] width 455 height 284
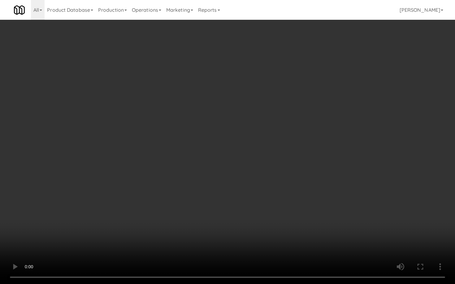
click at [305, 191] on video at bounding box center [227, 142] width 455 height 284
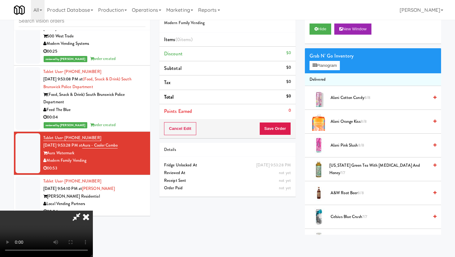
click at [93, 211] on video at bounding box center [46, 234] width 93 height 46
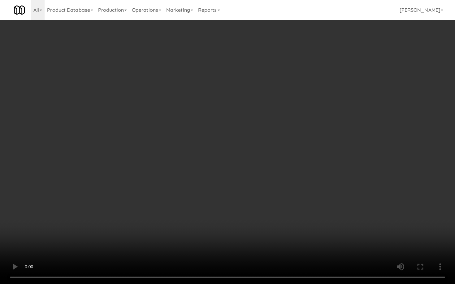
click at [206, 218] on video at bounding box center [227, 142] width 455 height 284
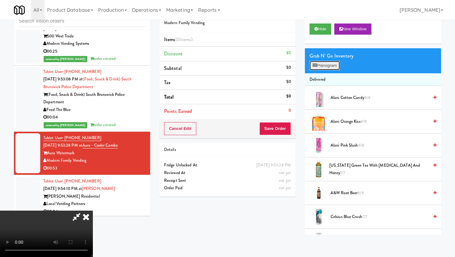
click at [335, 67] on button "Planogram" at bounding box center [325, 65] width 30 height 9
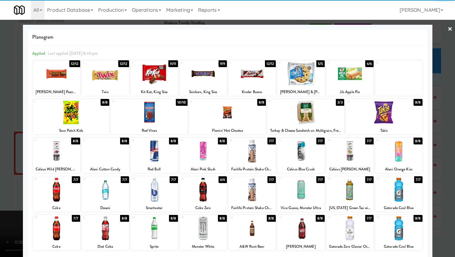
click at [110, 89] on div "Twix" at bounding box center [105, 92] width 45 height 8
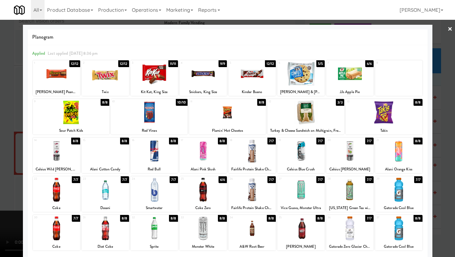
click at [104, 79] on div at bounding box center [105, 74] width 47 height 24
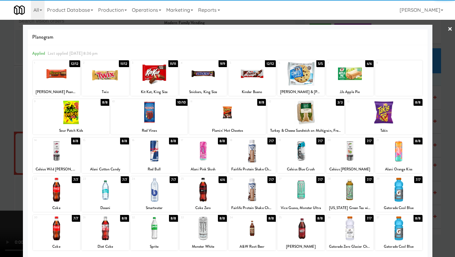
click at [406, 231] on div at bounding box center [398, 229] width 47 height 24
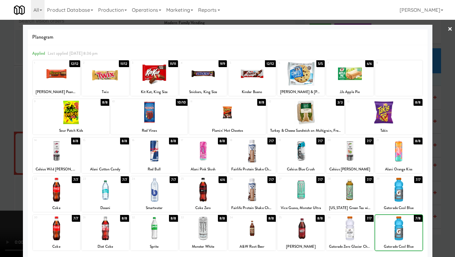
click at [406, 231] on div at bounding box center [398, 229] width 47 height 24
click at [289, 223] on div at bounding box center [300, 229] width 47 height 24
click at [65, 65] on div at bounding box center [56, 74] width 47 height 24
click at [0, 133] on div at bounding box center [227, 128] width 455 height 257
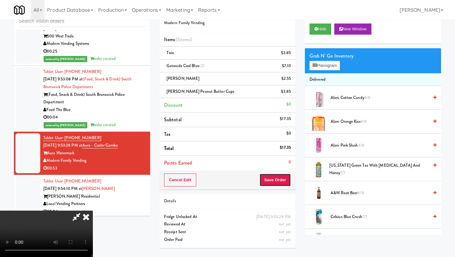
click at [281, 184] on button "Save Order" at bounding box center [275, 180] width 32 height 13
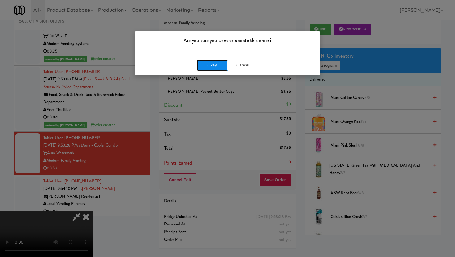
click at [209, 63] on button "Okay" at bounding box center [212, 65] width 31 height 11
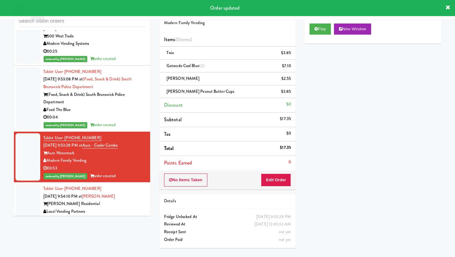
click at [135, 216] on div "00:04" at bounding box center [94, 220] width 102 height 8
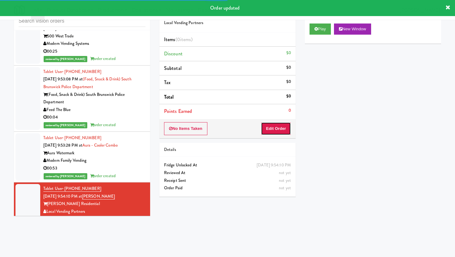
click at [274, 128] on button "Edit Order" at bounding box center [276, 128] width 30 height 13
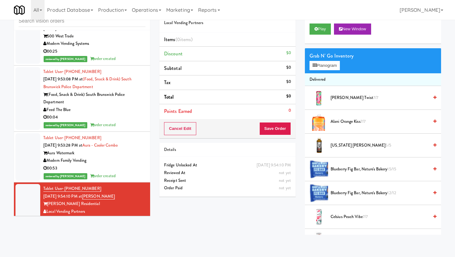
click at [320, 23] on div "Play New Window" at bounding box center [373, 31] width 136 height 25
click at [321, 36] on div "Play New Window" at bounding box center [373, 31] width 136 height 25
click at [316, 26] on button "Play" at bounding box center [320, 29] width 21 height 11
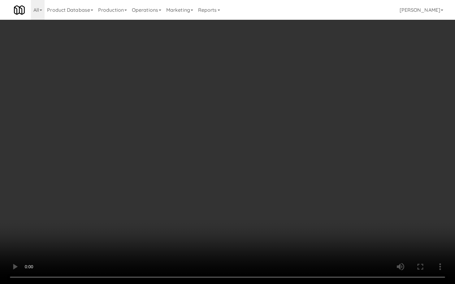
click at [370, 224] on video at bounding box center [227, 142] width 455 height 284
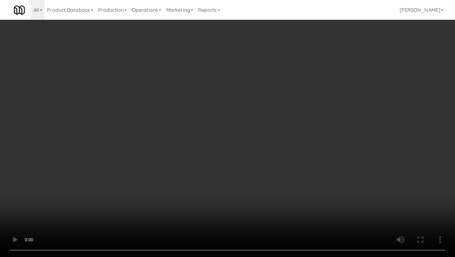
scroll to position [210, 0]
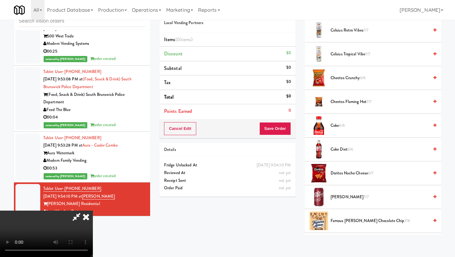
click at [342, 200] on span "[PERSON_NAME] 7/7" at bounding box center [380, 197] width 98 height 8
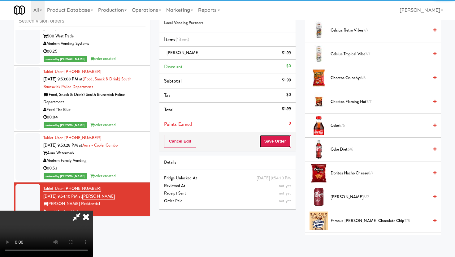
click at [281, 142] on button "Save Order" at bounding box center [275, 141] width 32 height 13
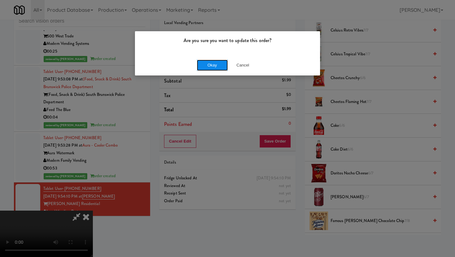
click at [207, 68] on button "Okay" at bounding box center [212, 65] width 31 height 11
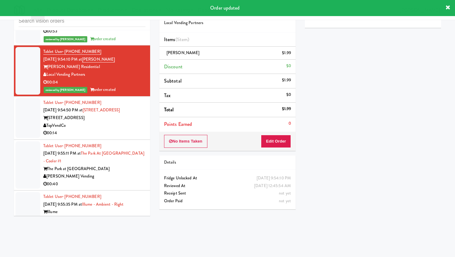
scroll to position [2445, 0]
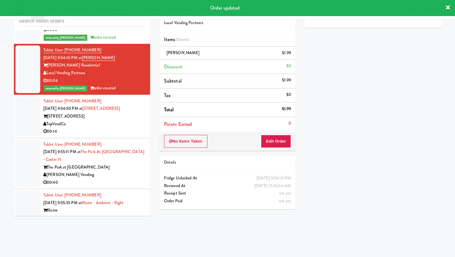
click at [104, 128] on div "00:14" at bounding box center [94, 132] width 102 height 8
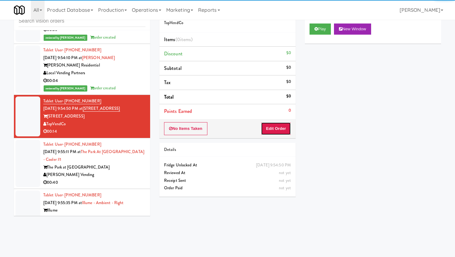
click at [276, 134] on button "Edit Order" at bounding box center [276, 128] width 30 height 13
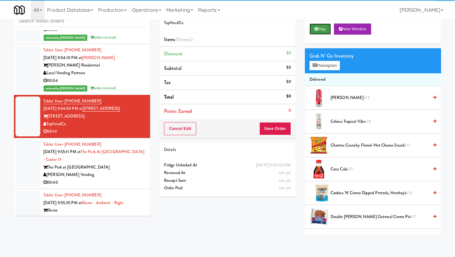
click at [322, 25] on button "Play" at bounding box center [320, 29] width 21 height 11
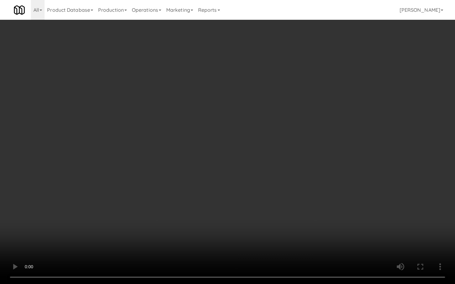
click at [176, 201] on video at bounding box center [227, 142] width 455 height 284
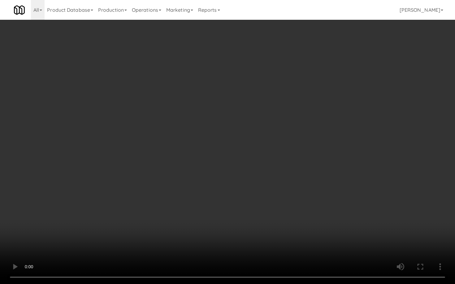
click at [176, 201] on video at bounding box center [227, 142] width 455 height 284
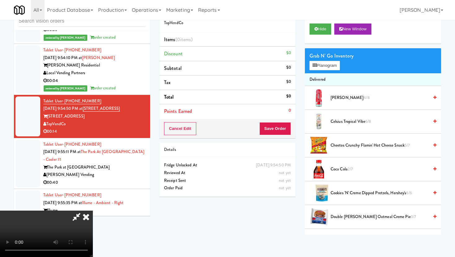
click at [338, 166] on span "Coca Cola 2/7" at bounding box center [380, 170] width 98 height 8
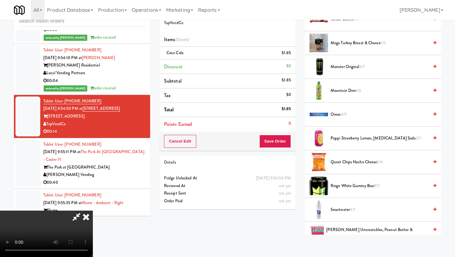
scroll to position [461, 0]
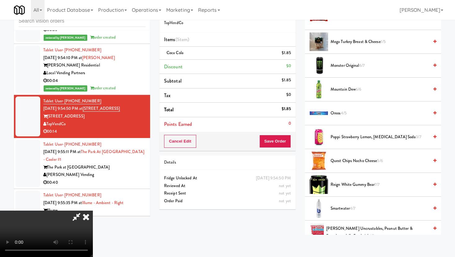
click at [332, 115] on span "Oreos 4/5" at bounding box center [380, 114] width 98 height 8
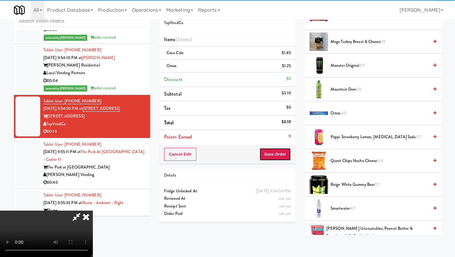
click at [289, 154] on button "Save Order" at bounding box center [275, 154] width 32 height 13
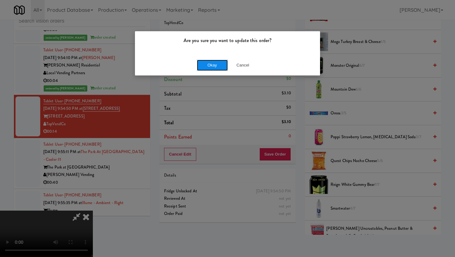
click at [216, 67] on button "Okay" at bounding box center [212, 65] width 31 height 11
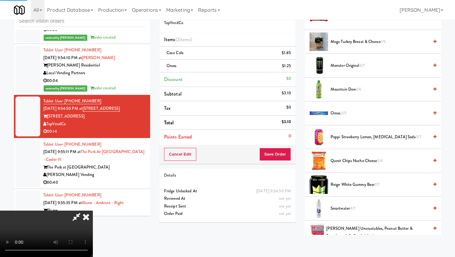
scroll to position [16, 0]
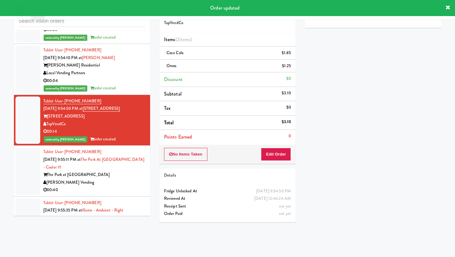
click at [134, 186] on div "00:40" at bounding box center [94, 190] width 102 height 8
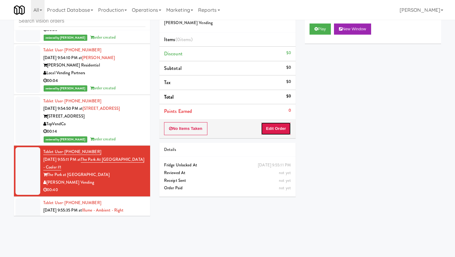
click at [268, 131] on button "Edit Order" at bounding box center [276, 128] width 30 height 13
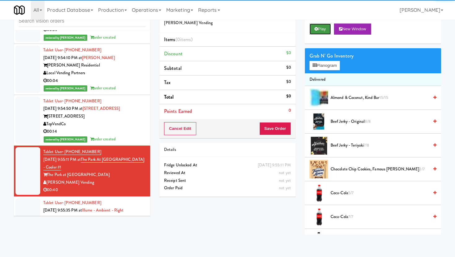
click at [326, 31] on button "Play" at bounding box center [320, 29] width 21 height 11
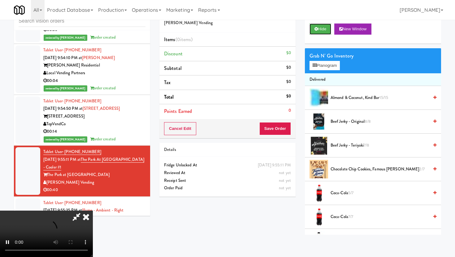
scroll to position [51, 0]
click at [56, 211] on video at bounding box center [46, 234] width 93 height 46
click at [48, 211] on video at bounding box center [46, 234] width 93 height 46
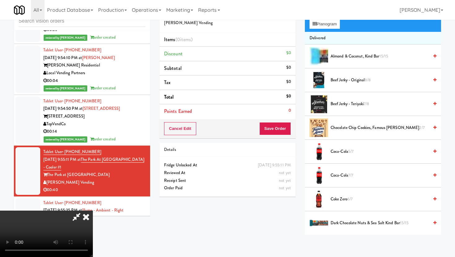
scroll to position [50, 0]
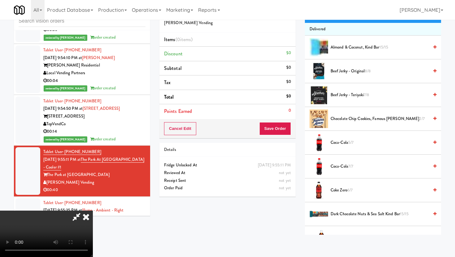
click at [336, 189] on span "Coke Zero 6/7" at bounding box center [380, 191] width 98 height 8
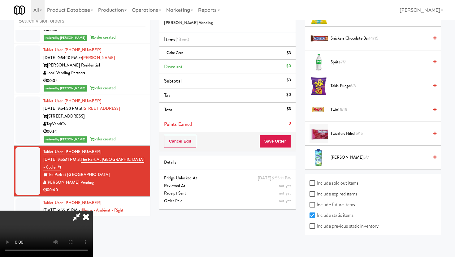
scroll to position [733, 0]
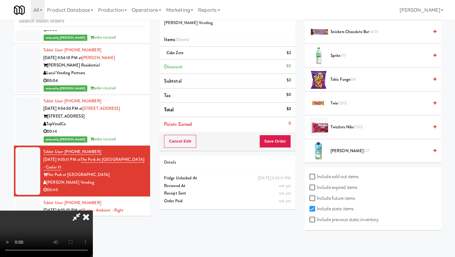
click at [93, 211] on video at bounding box center [46, 234] width 93 height 46
click at [347, 81] on span "Takis Fuego 6/8" at bounding box center [380, 80] width 98 height 8
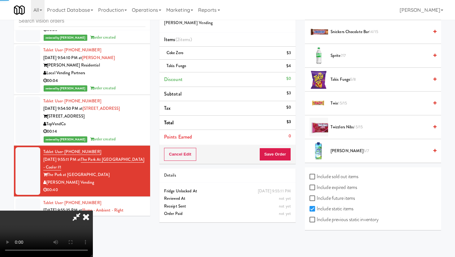
click at [93, 211] on video at bounding box center [46, 234] width 93 height 46
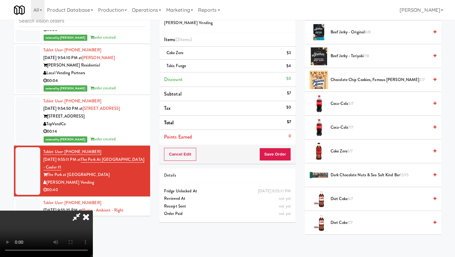
scroll to position [45, 0]
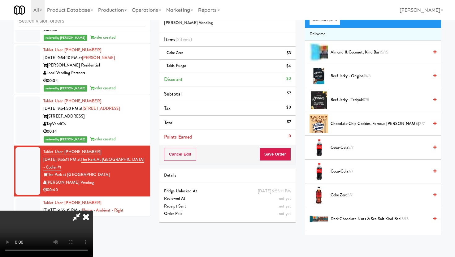
click at [338, 197] on span "Coke Zero 5/7" at bounding box center [380, 196] width 98 height 8
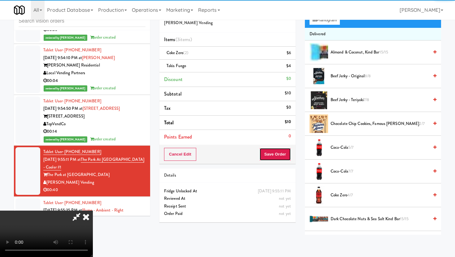
click at [287, 149] on button "Save Order" at bounding box center [275, 154] width 32 height 13
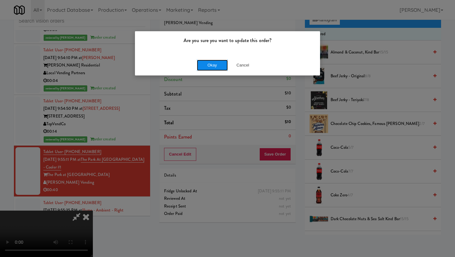
click at [218, 64] on button "Okay" at bounding box center [212, 65] width 31 height 11
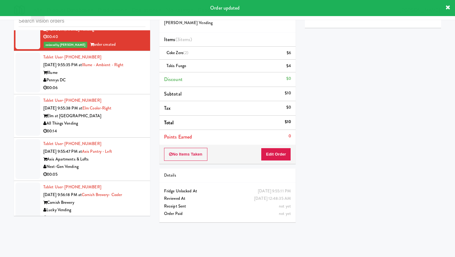
scroll to position [2600, 0]
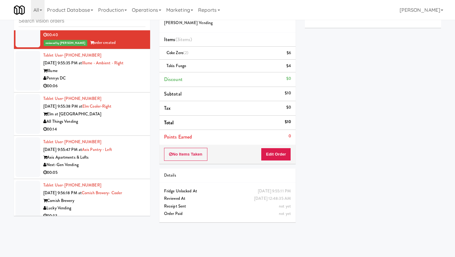
click at [123, 82] on div "00:06" at bounding box center [94, 86] width 102 height 8
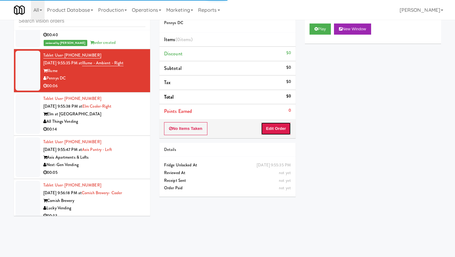
click at [271, 123] on button "Edit Order" at bounding box center [276, 128] width 30 height 13
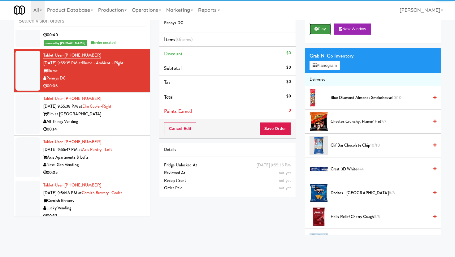
click at [323, 24] on button "Play" at bounding box center [320, 29] width 21 height 11
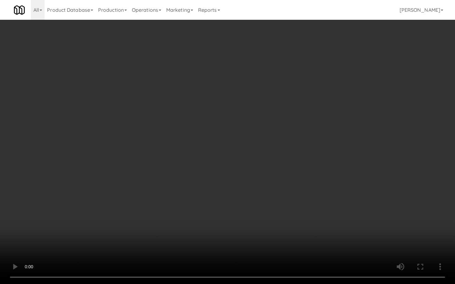
click at [296, 215] on video at bounding box center [227, 142] width 455 height 284
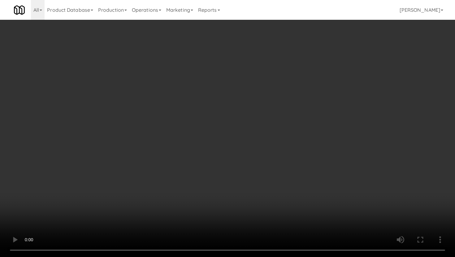
scroll to position [414, 0]
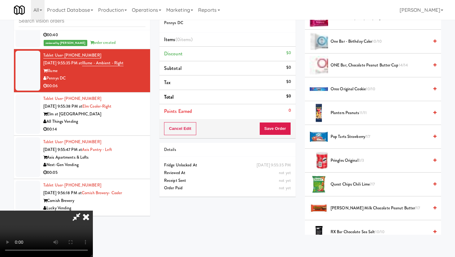
click at [350, 164] on span "Pringles Original 3/3" at bounding box center [380, 161] width 98 height 8
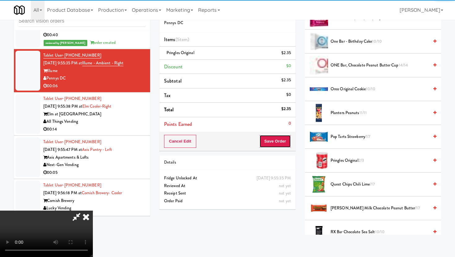
click at [283, 147] on button "Save Order" at bounding box center [275, 141] width 32 height 13
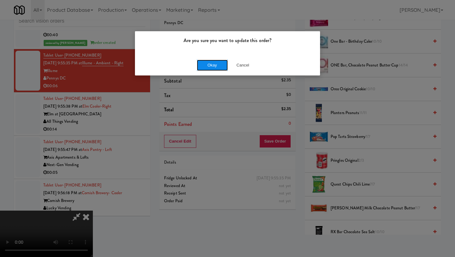
click at [206, 65] on button "Okay" at bounding box center [212, 65] width 31 height 11
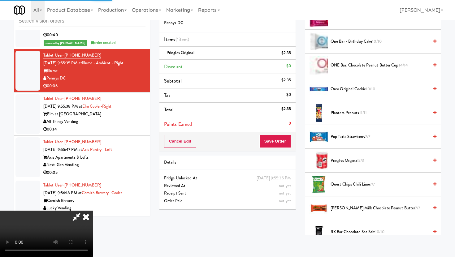
click at [145, 110] on div "Elm at [GEOGRAPHIC_DATA]" at bounding box center [94, 114] width 102 height 8
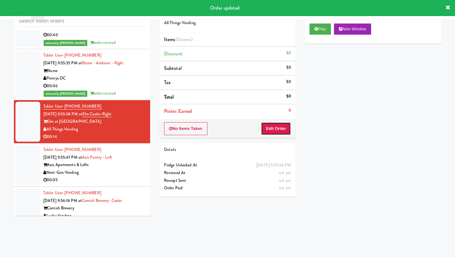
click at [286, 126] on button "Edit Order" at bounding box center [276, 128] width 30 height 13
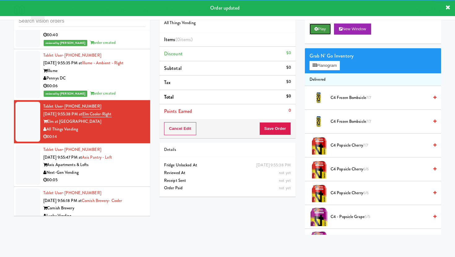
click at [317, 25] on button "Play" at bounding box center [320, 29] width 21 height 11
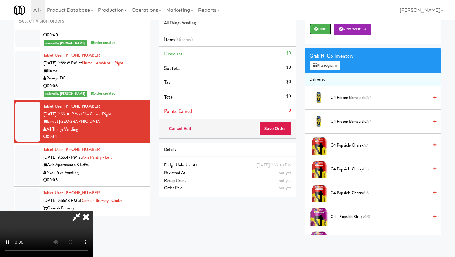
scroll to position [51, 0]
click at [93, 213] on video at bounding box center [46, 234] width 93 height 46
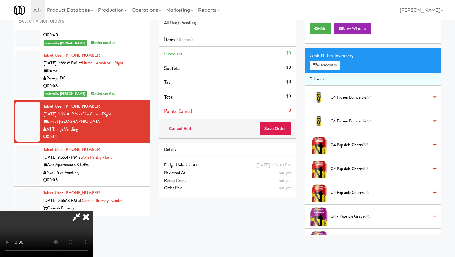
click at [93, 211] on video at bounding box center [46, 234] width 93 height 46
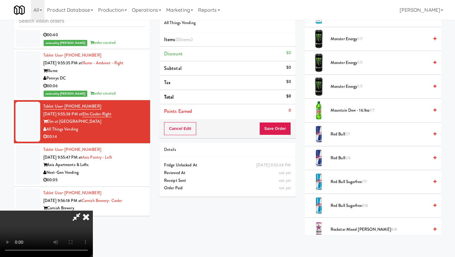
scroll to position [682, 0]
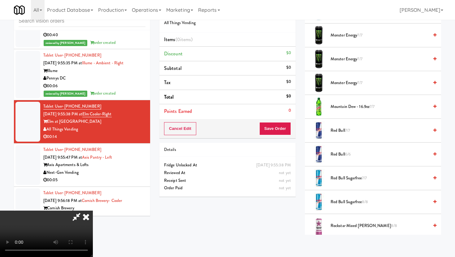
click at [350, 110] on span "Mountain Dew - 16.9oz 7/7" at bounding box center [380, 107] width 98 height 8
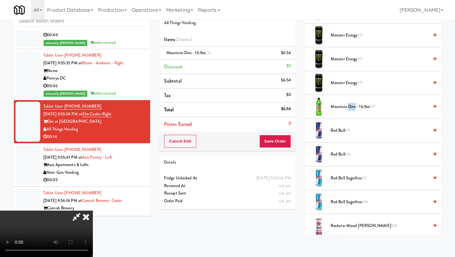
click at [283, 130] on li "Points Earned 0" at bounding box center [227, 124] width 136 height 14
click at [284, 144] on button "Save Order" at bounding box center [275, 141] width 32 height 13
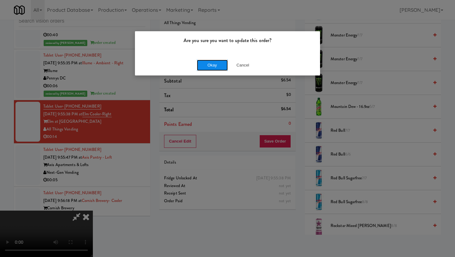
click at [213, 67] on button "Okay" at bounding box center [212, 65] width 31 height 11
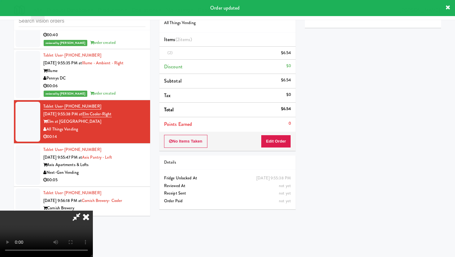
scroll to position [0, 0]
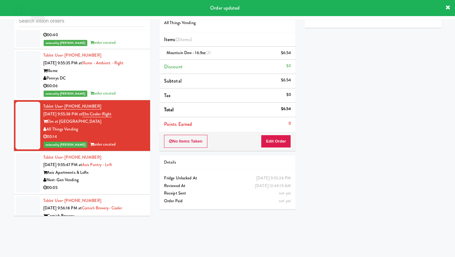
click at [134, 184] on div "00:05" at bounding box center [94, 188] width 102 height 8
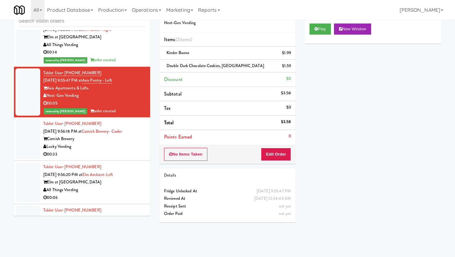
scroll to position [2704, 0]
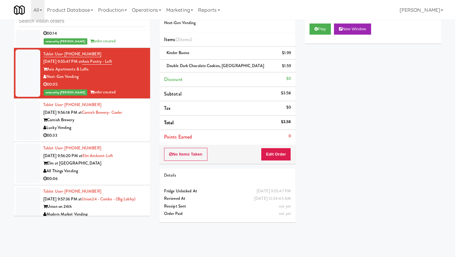
click at [132, 132] on div "00:33" at bounding box center [94, 136] width 102 height 8
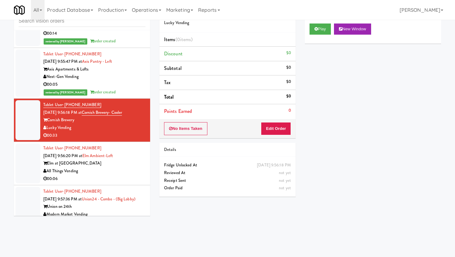
click at [323, 23] on div "Play New Window" at bounding box center [373, 31] width 136 height 25
click at [321, 31] on button "Play" at bounding box center [320, 29] width 21 height 11
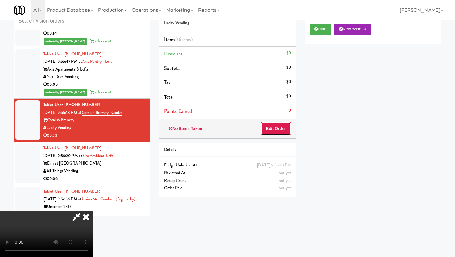
click at [283, 127] on button "Edit Order" at bounding box center [276, 128] width 30 height 13
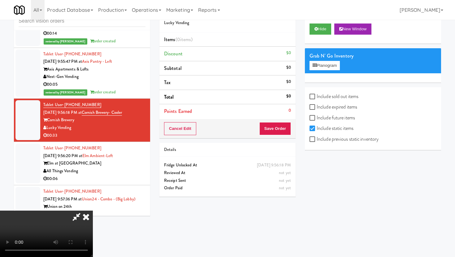
scroll to position [51, 0]
click at [93, 211] on video at bounding box center [46, 234] width 93 height 46
click at [314, 138] on input "Include previous static inventory" at bounding box center [313, 139] width 7 height 5
checkbox input "true"
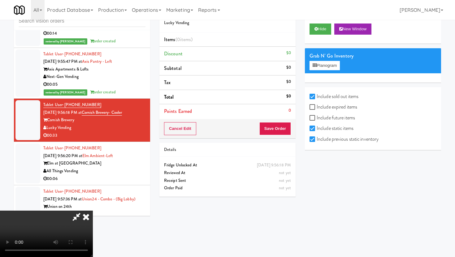
checkbox input "true"
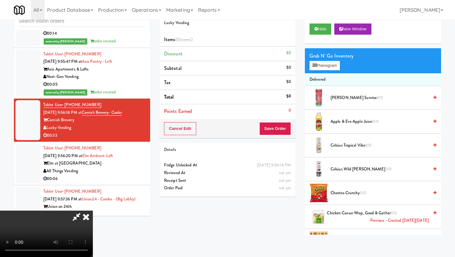
click at [93, 211] on video at bounding box center [46, 234] width 93 height 46
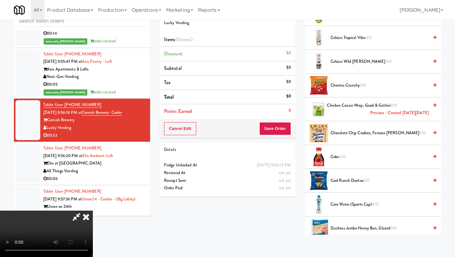
scroll to position [0, 0]
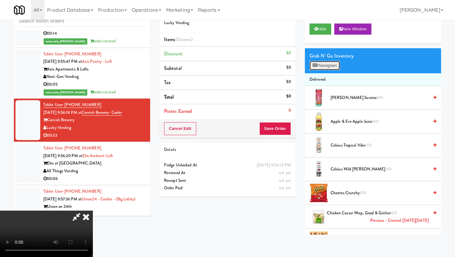
click at [327, 69] on button "Planogram" at bounding box center [325, 65] width 30 height 9
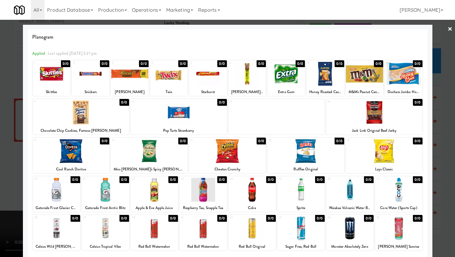
click at [191, 197] on div at bounding box center [203, 190] width 47 height 24
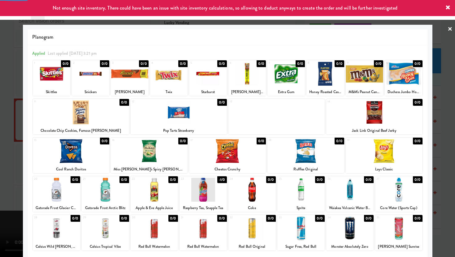
click at [0, 211] on div at bounding box center [227, 128] width 455 height 257
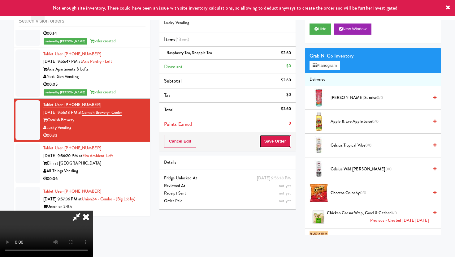
click at [281, 140] on button "Save Order" at bounding box center [275, 141] width 32 height 13
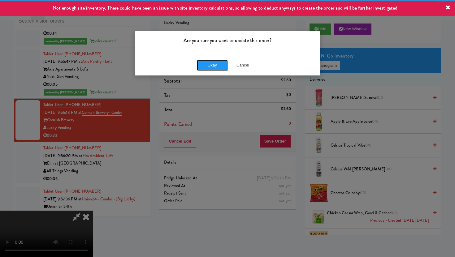
click at [209, 68] on button "Okay" at bounding box center [212, 65] width 31 height 11
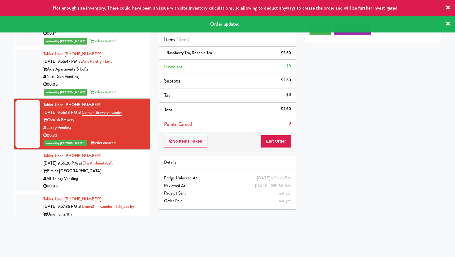
click at [129, 183] on div "00:06" at bounding box center [94, 187] width 102 height 8
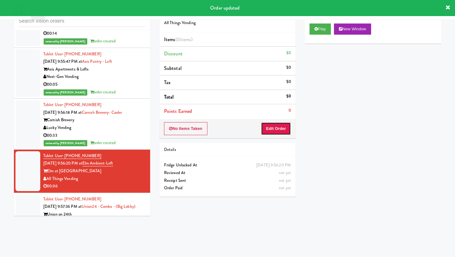
click at [282, 129] on button "Edit Order" at bounding box center [276, 128] width 30 height 13
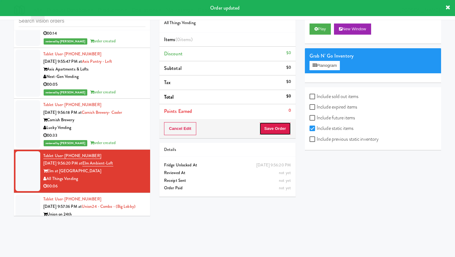
click at [282, 129] on button "Save Order" at bounding box center [275, 128] width 32 height 13
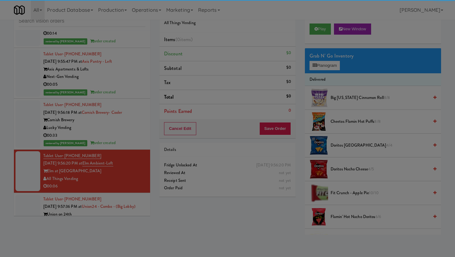
click at [0, 0] on div "Are you sure you want to update this order? Okay Cancel" at bounding box center [0, 0] width 0 height 0
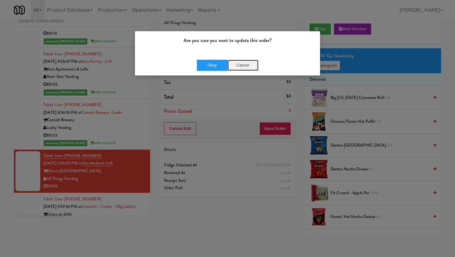
click at [245, 69] on button "Cancel" at bounding box center [242, 65] width 31 height 11
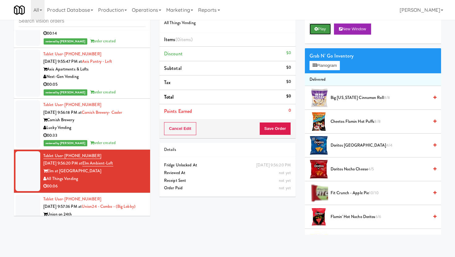
click at [320, 29] on button "Play" at bounding box center [320, 29] width 21 height 11
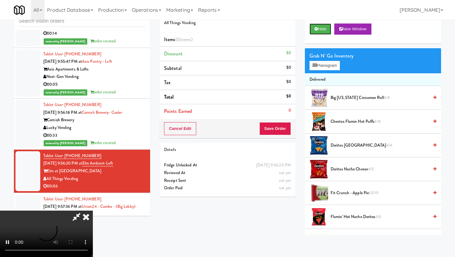
scroll to position [51, 0]
click at [93, 211] on video at bounding box center [46, 234] width 93 height 46
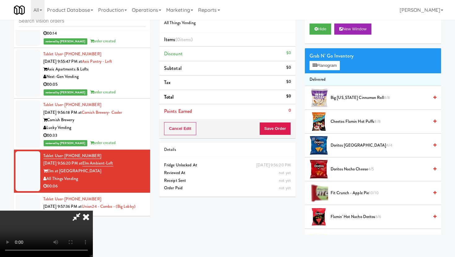
click at [93, 211] on video at bounding box center [46, 234] width 93 height 46
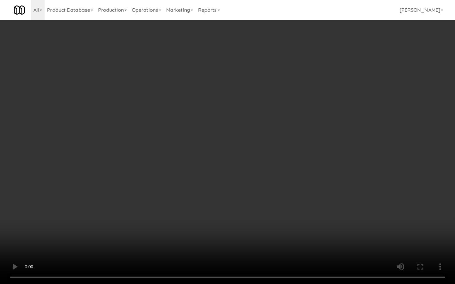
click at [193, 232] on video at bounding box center [227, 142] width 455 height 284
click at [148, 209] on video at bounding box center [227, 142] width 455 height 284
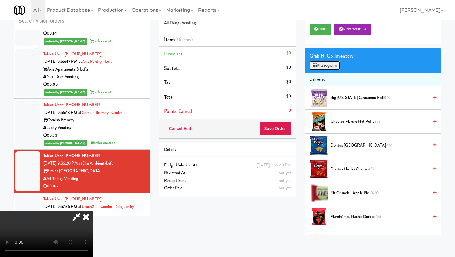
click at [321, 66] on button "Planogram" at bounding box center [325, 65] width 30 height 9
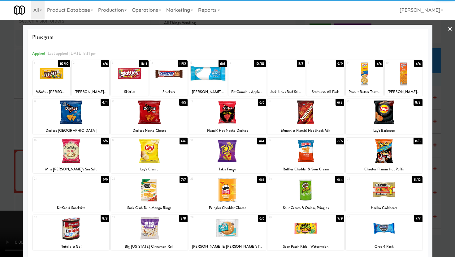
click at [168, 78] on div at bounding box center [168, 74] width 37 height 24
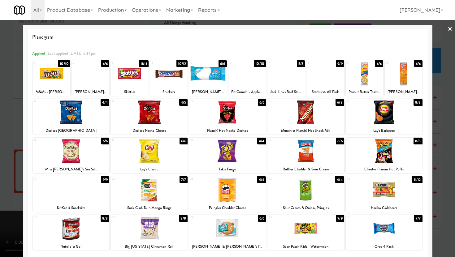
click at [213, 75] on div at bounding box center [207, 74] width 37 height 24
click at [0, 181] on div at bounding box center [227, 128] width 455 height 257
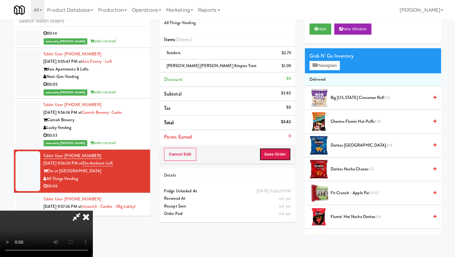
click at [282, 156] on button "Save Order" at bounding box center [275, 154] width 32 height 13
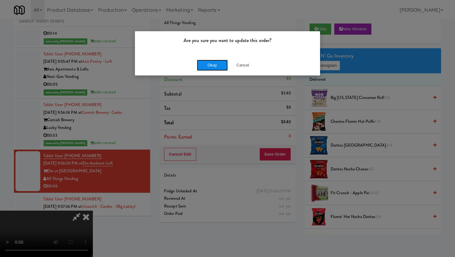
click at [214, 66] on button "Okay" at bounding box center [212, 65] width 31 height 11
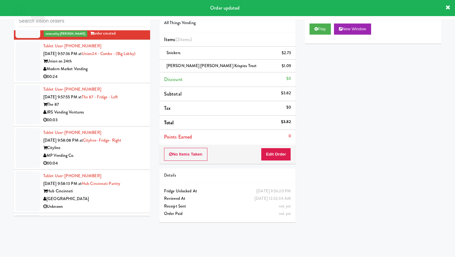
scroll to position [2858, 0]
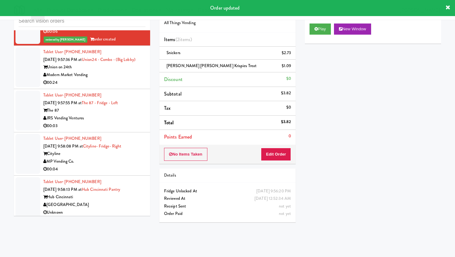
click at [116, 71] on div "Modern Market Vending" at bounding box center [94, 75] width 102 height 8
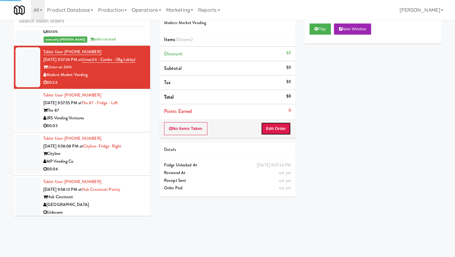
click at [276, 127] on button "Edit Order" at bounding box center [276, 128] width 30 height 13
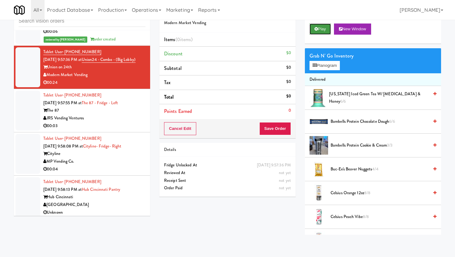
click at [323, 31] on button "Play" at bounding box center [320, 29] width 21 height 11
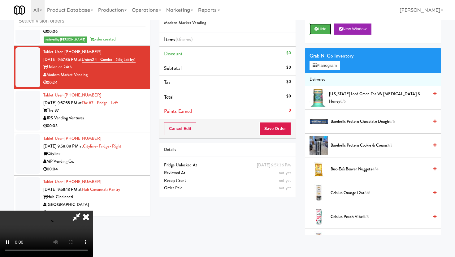
scroll to position [51, 0]
click at [93, 211] on video at bounding box center [46, 234] width 93 height 46
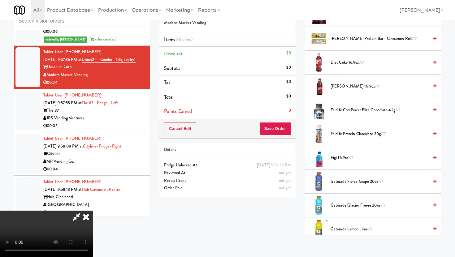
scroll to position [339, 0]
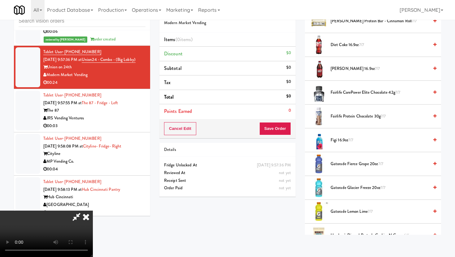
click at [367, 165] on span "Gatorade Fierce Grape 20oz 7/7" at bounding box center [380, 164] width 98 height 8
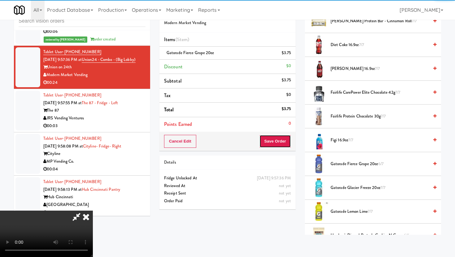
click at [280, 142] on button "Save Order" at bounding box center [275, 141] width 32 height 13
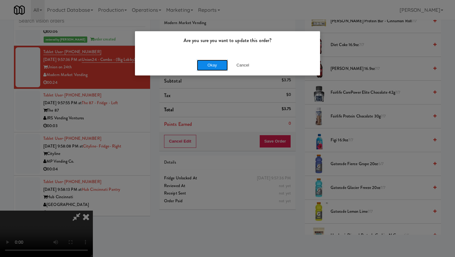
click at [211, 62] on button "Okay" at bounding box center [212, 65] width 31 height 11
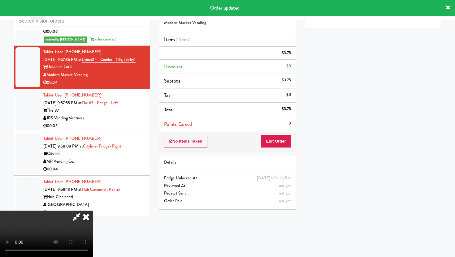
scroll to position [0, 0]
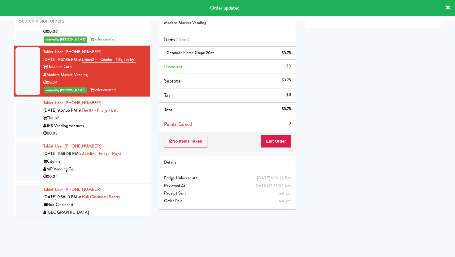
click at [138, 122] on div "JRS Vending Ventures" at bounding box center [94, 126] width 102 height 8
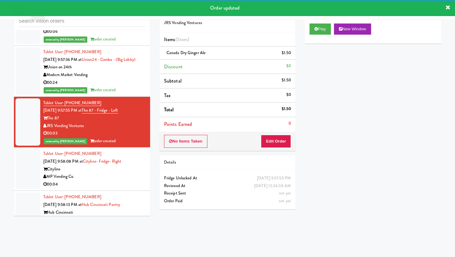
click at [141, 175] on li "Tablet User · (509) 859-3998 [DATE] 9:58:08 PM at [GEOGRAPHIC_DATA]- Fridge- Ri…" at bounding box center [82, 169] width 136 height 43
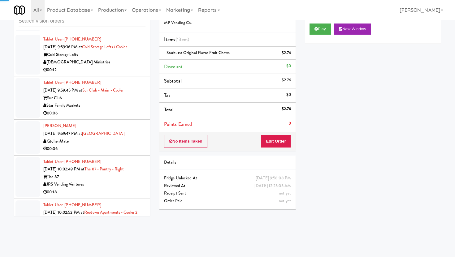
scroll to position [3334, 0]
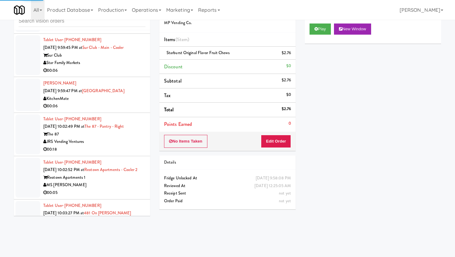
click at [110, 133] on li "Tablet User · (317) 560-0206 [DATE] 10:02:49 PM at The 87 - Pantry - Right The …" at bounding box center [82, 134] width 136 height 43
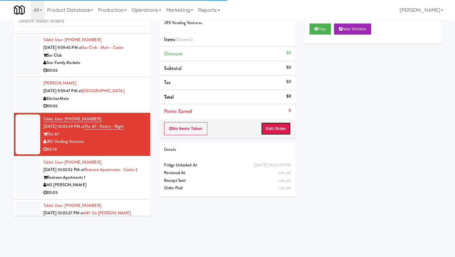
click at [285, 135] on button "Edit Order" at bounding box center [276, 128] width 30 height 13
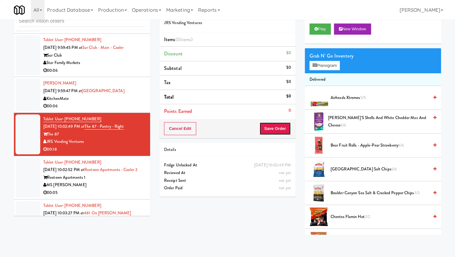
click at [285, 135] on button "Save Order" at bounding box center [275, 128] width 32 height 13
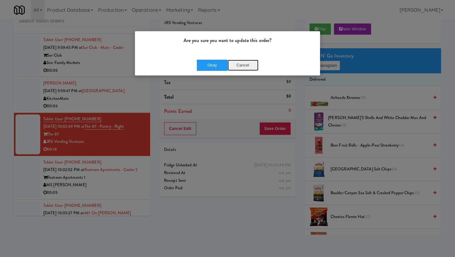
click at [246, 68] on button "Cancel" at bounding box center [242, 65] width 31 height 11
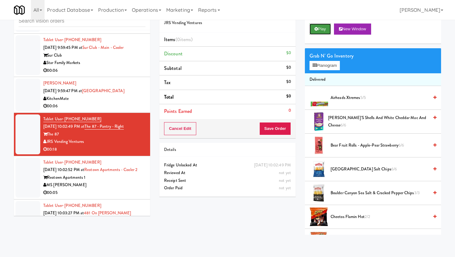
click at [310, 28] on button "Play" at bounding box center [320, 29] width 21 height 11
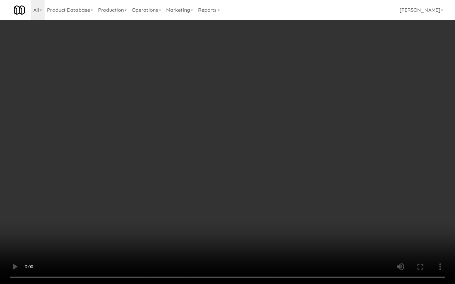
click at [331, 247] on video at bounding box center [227, 142] width 455 height 284
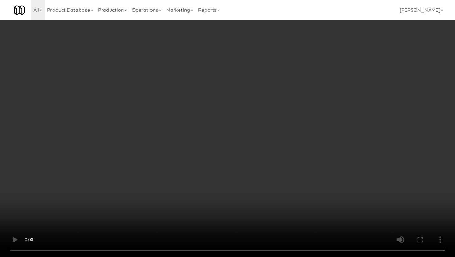
click at [189, 220] on video at bounding box center [227, 128] width 455 height 257
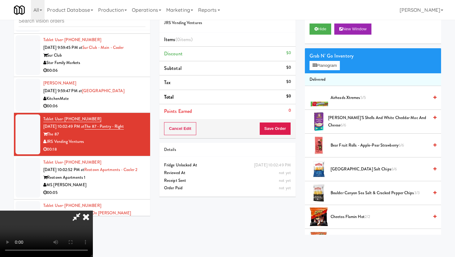
click at [93, 211] on video at bounding box center [46, 234] width 93 height 46
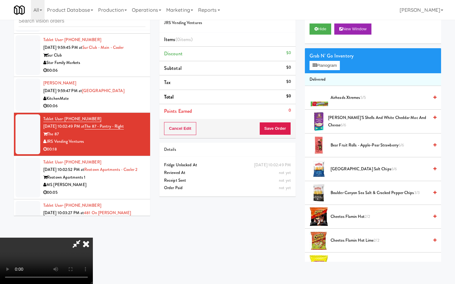
click at [93, 238] on video at bounding box center [46, 261] width 93 height 46
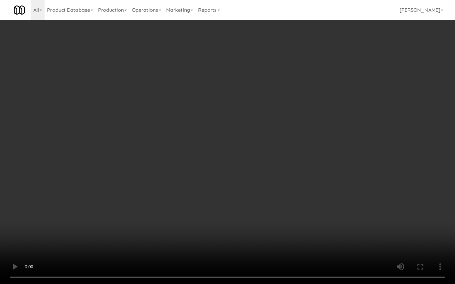
click at [243, 197] on video at bounding box center [227, 142] width 455 height 284
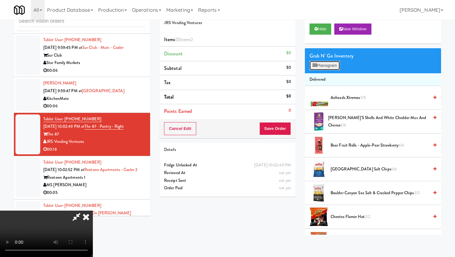
click at [322, 66] on button "Planogram" at bounding box center [325, 65] width 30 height 9
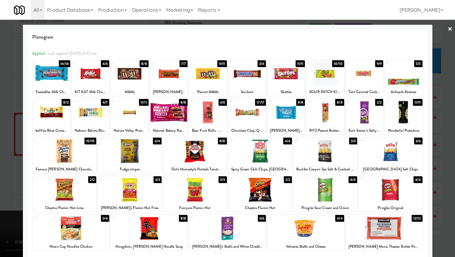
click at [0, 162] on div at bounding box center [227, 128] width 455 height 257
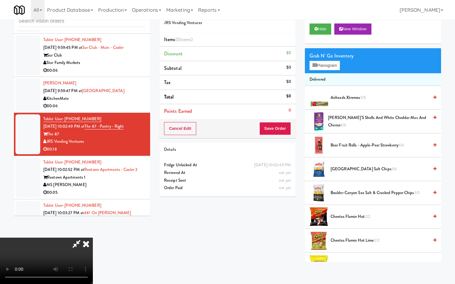
click at [91, 238] on video at bounding box center [46, 261] width 93 height 46
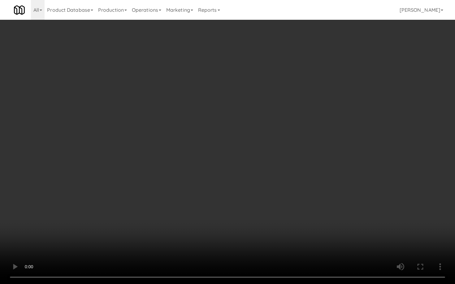
click at [345, 240] on video at bounding box center [227, 142] width 455 height 284
click at [353, 240] on video at bounding box center [227, 142] width 455 height 284
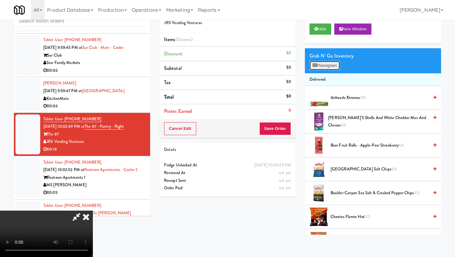
click at [329, 64] on button "Planogram" at bounding box center [325, 65] width 30 height 9
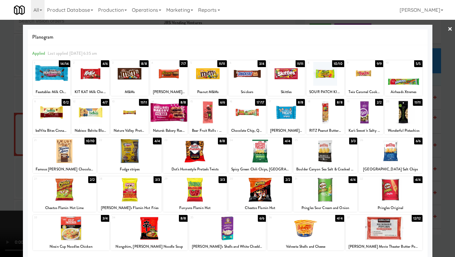
click at [90, 113] on div at bounding box center [90, 113] width 37 height 24
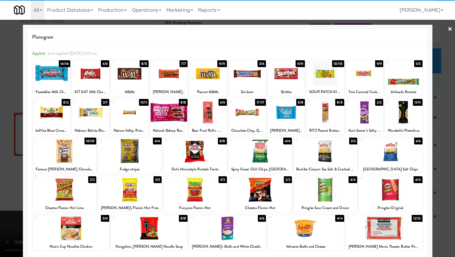
click at [90, 113] on div at bounding box center [90, 113] width 37 height 24
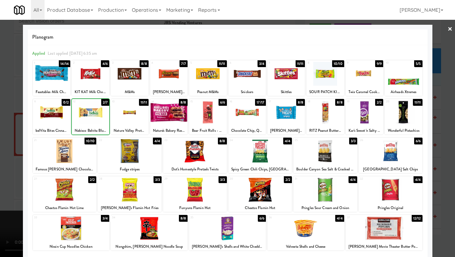
click at [90, 113] on div at bounding box center [90, 113] width 37 height 24
click at [0, 152] on div at bounding box center [227, 128] width 455 height 257
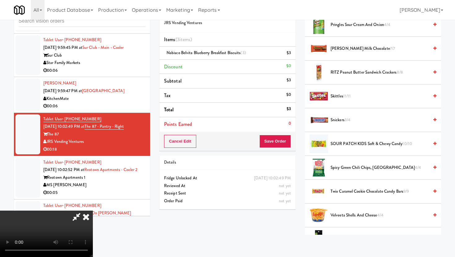
scroll to position [690, 0]
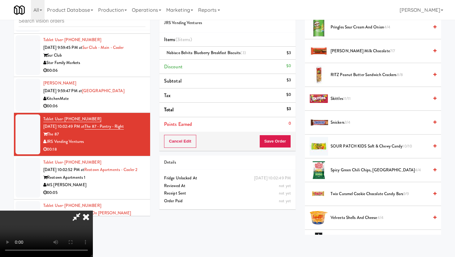
click at [337, 125] on span "Snickers 3/4" at bounding box center [380, 123] width 98 height 8
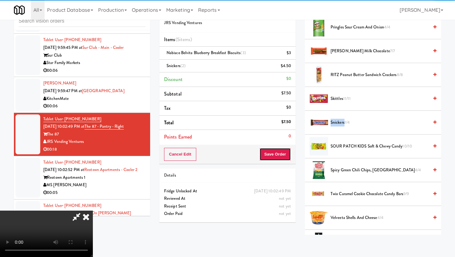
click at [275, 157] on button "Save Order" at bounding box center [275, 154] width 32 height 13
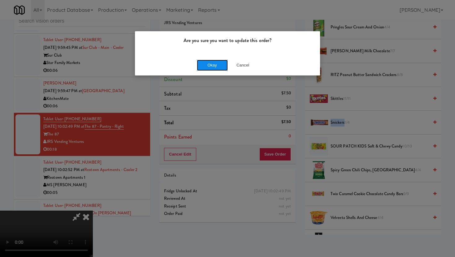
click at [210, 67] on button "Okay" at bounding box center [212, 65] width 31 height 11
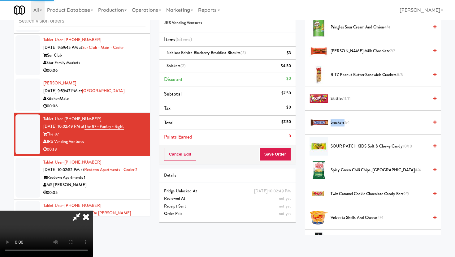
scroll to position [16, 0]
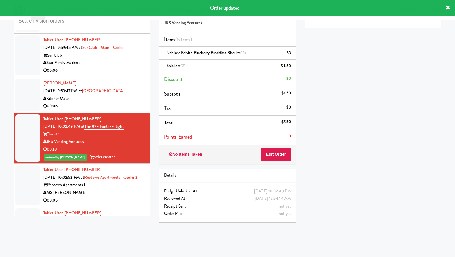
click at [126, 189] on div "MS [PERSON_NAME]" at bounding box center [94, 193] width 102 height 8
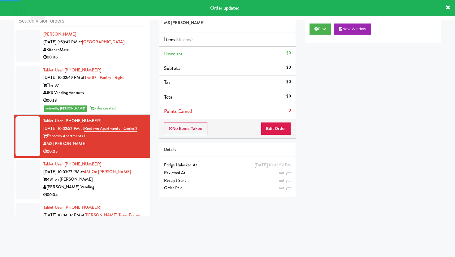
scroll to position [3399, 0]
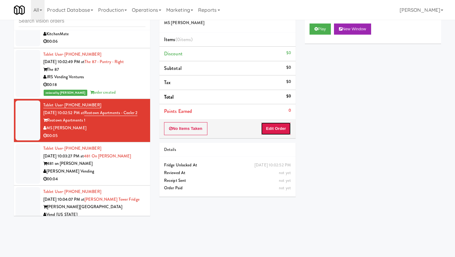
click at [277, 126] on button "Edit Order" at bounding box center [276, 128] width 30 height 13
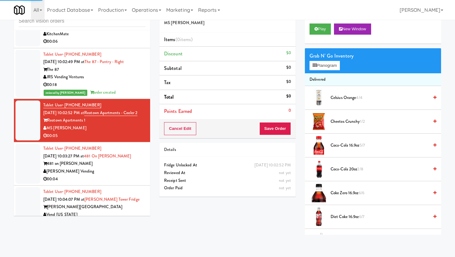
click at [323, 35] on div "Play New Window" at bounding box center [373, 31] width 136 height 25
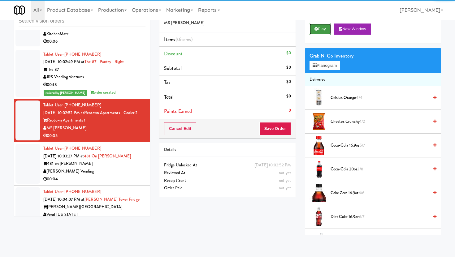
click at [319, 25] on button "Play" at bounding box center [320, 29] width 21 height 11
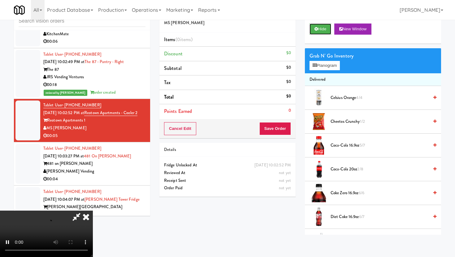
scroll to position [51, 0]
click at [93, 211] on video at bounding box center [46, 234] width 93 height 46
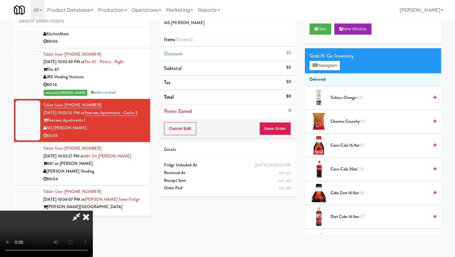
click at [93, 211] on video at bounding box center [46, 234] width 93 height 46
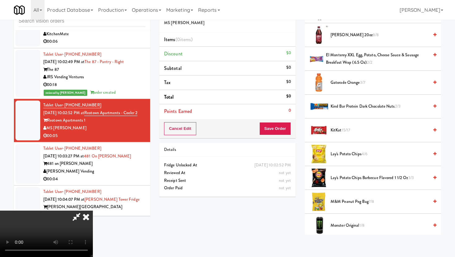
scroll to position [296, 0]
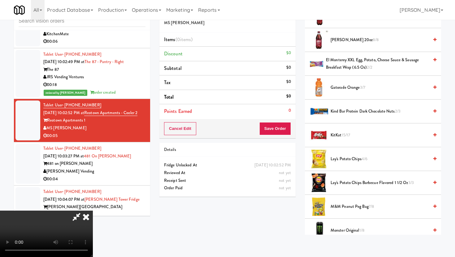
click at [340, 132] on span "KitKat 15/17" at bounding box center [380, 136] width 98 height 8
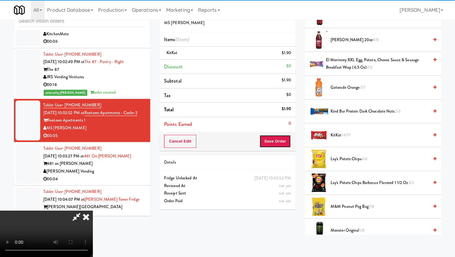
click at [287, 143] on button "Save Order" at bounding box center [275, 141] width 32 height 13
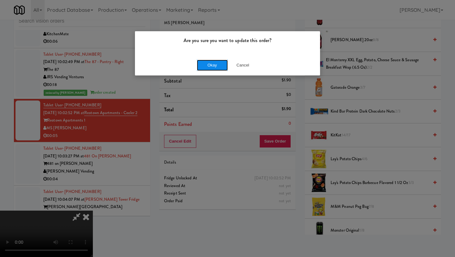
click at [217, 64] on button "Okay" at bounding box center [212, 65] width 31 height 11
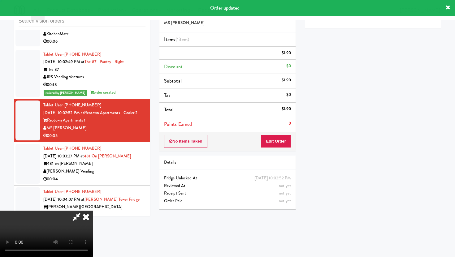
scroll to position [0, 0]
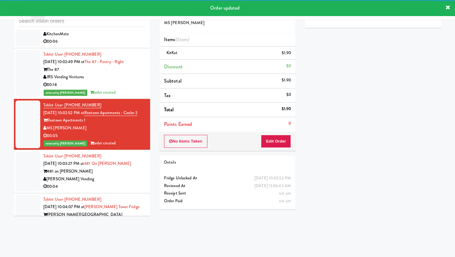
click at [133, 183] on div "00:04" at bounding box center [94, 187] width 102 height 8
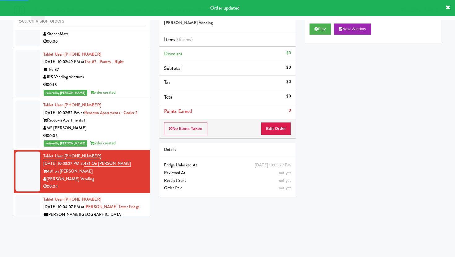
click at [281, 124] on button "Edit Order" at bounding box center [276, 128] width 30 height 13
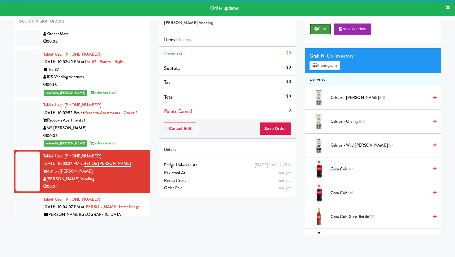
click at [326, 32] on button "Play" at bounding box center [320, 29] width 21 height 11
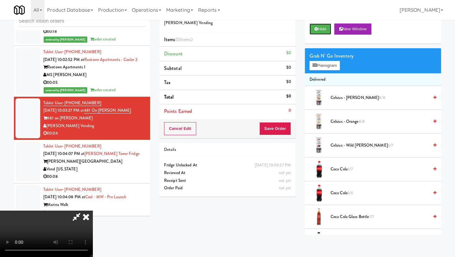
scroll to position [51, 0]
click at [93, 211] on video at bounding box center [46, 234] width 93 height 46
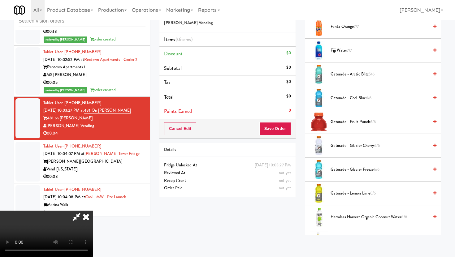
scroll to position [359, 0]
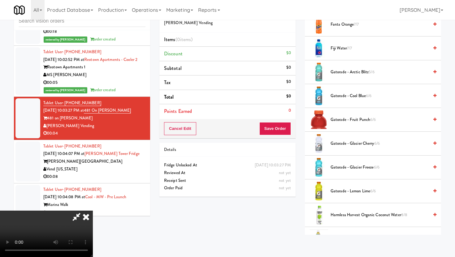
click at [349, 118] on span "Gatorade - Fruit Punch 6/6" at bounding box center [380, 120] width 98 height 8
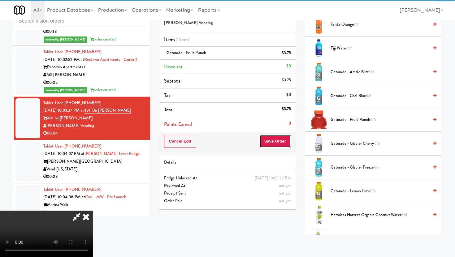
click at [284, 147] on button "Save Order" at bounding box center [275, 141] width 32 height 13
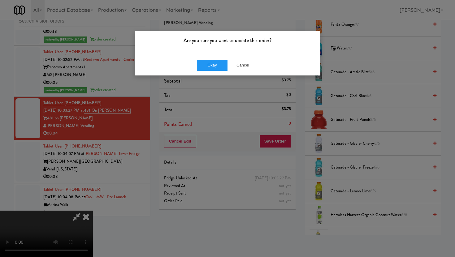
click at [217, 71] on div "Okay Cancel" at bounding box center [227, 65] width 185 height 21
click at [214, 65] on button "Okay" at bounding box center [212, 65] width 31 height 11
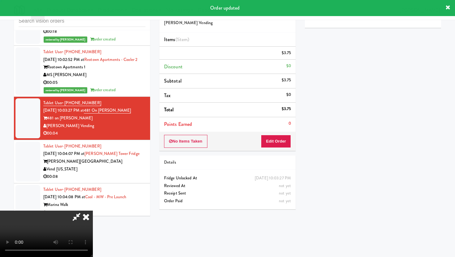
scroll to position [0, 0]
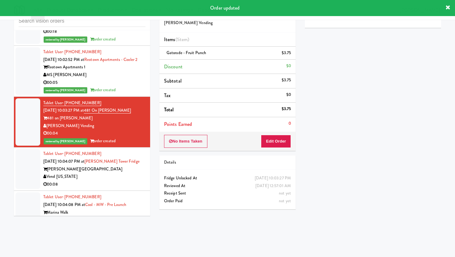
click at [124, 181] on div "00:08" at bounding box center [94, 185] width 102 height 8
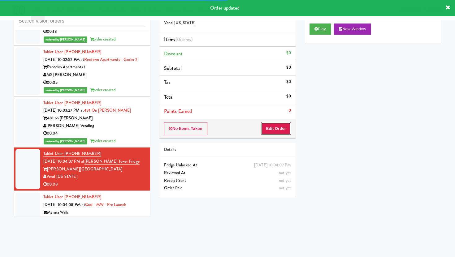
click at [277, 127] on button "Edit Order" at bounding box center [276, 128] width 30 height 13
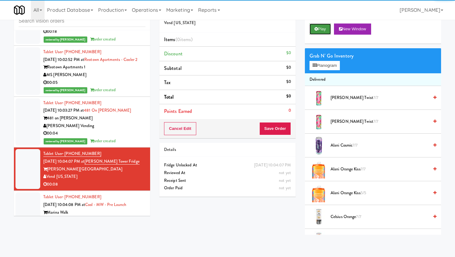
click at [324, 24] on button "Play" at bounding box center [320, 29] width 21 height 11
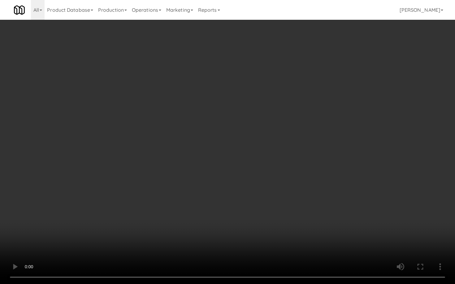
click at [327, 227] on video at bounding box center [227, 142] width 455 height 284
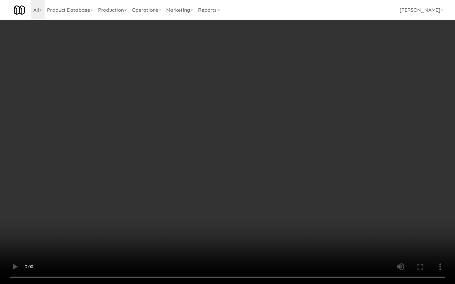
click at [327, 227] on video at bounding box center [227, 142] width 455 height 284
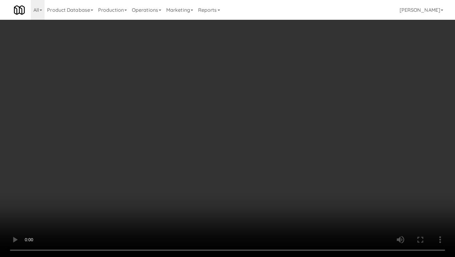
scroll to position [193, 0]
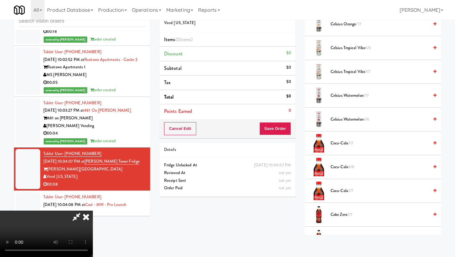
click at [341, 220] on li "Coke Zero 7/7" at bounding box center [373, 215] width 136 height 24
click at [340, 219] on li "Coke Zero 7/7" at bounding box center [373, 215] width 136 height 24
click at [340, 219] on span "Coke Zero 7/7" at bounding box center [380, 215] width 98 height 8
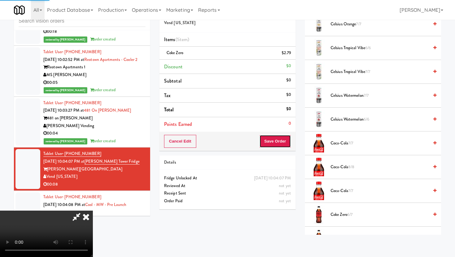
click at [278, 145] on button "Save Order" at bounding box center [275, 141] width 32 height 13
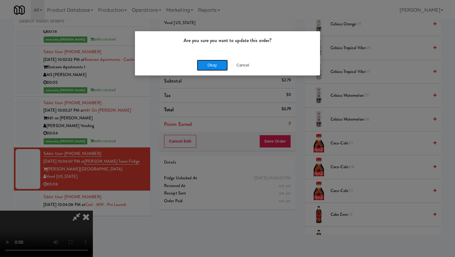
click at [214, 66] on button "Okay" at bounding box center [212, 65] width 31 height 11
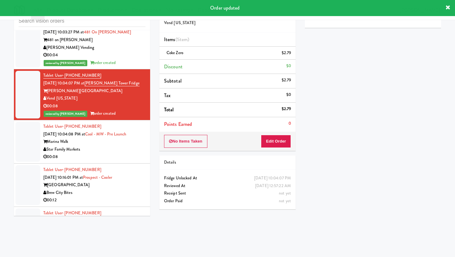
scroll to position [3531, 0]
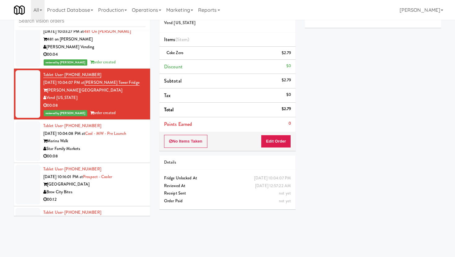
click at [138, 145] on div "Star Family Markets" at bounding box center [94, 149] width 102 height 8
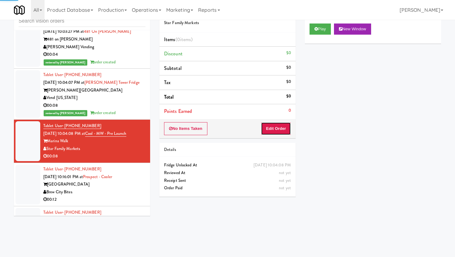
click at [271, 123] on button "Edit Order" at bounding box center [276, 128] width 30 height 13
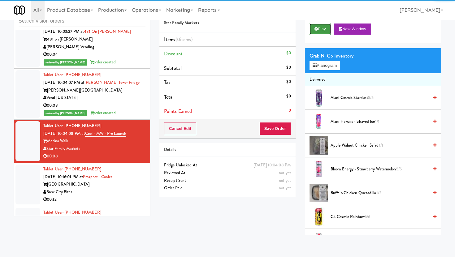
click at [319, 31] on button "Play" at bounding box center [320, 29] width 21 height 11
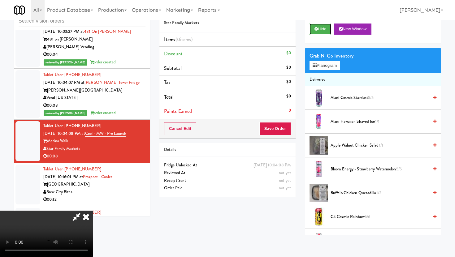
scroll to position [51, 0]
click at [93, 211] on video at bounding box center [46, 234] width 93 height 46
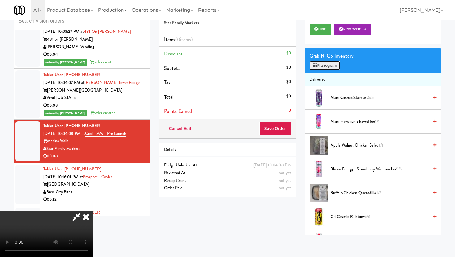
click at [319, 70] on button "Planogram" at bounding box center [325, 65] width 30 height 9
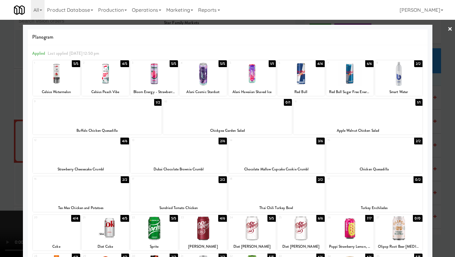
scroll to position [85, 0]
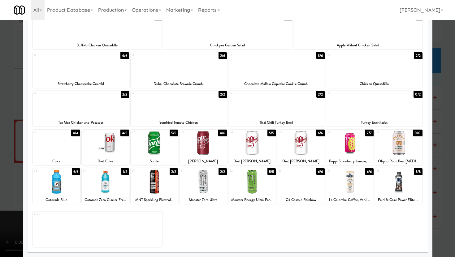
click at [172, 108] on div at bounding box center [179, 105] width 96 height 24
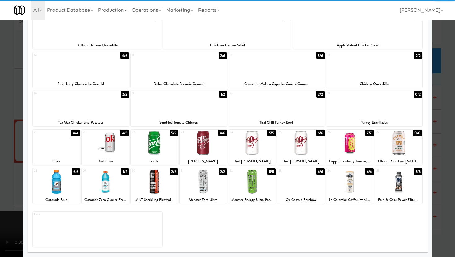
click at [0, 130] on div at bounding box center [227, 128] width 455 height 257
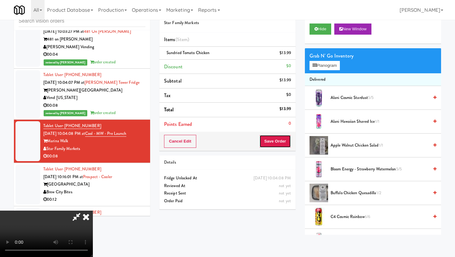
click at [288, 142] on button "Save Order" at bounding box center [275, 141] width 32 height 13
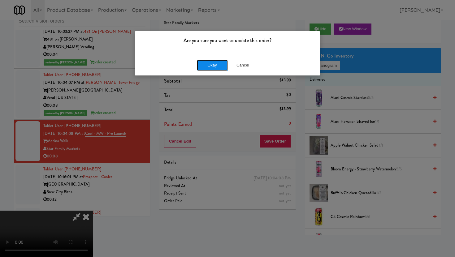
click at [210, 70] on button "Okay" at bounding box center [212, 65] width 31 height 11
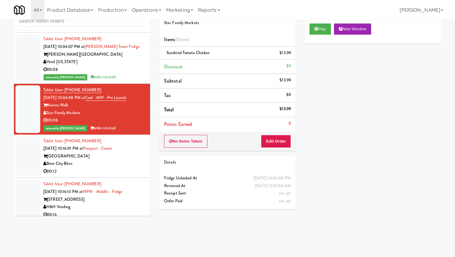
scroll to position [3567, 0]
click at [128, 152] on div "[GEOGRAPHIC_DATA]" at bounding box center [94, 156] width 102 height 8
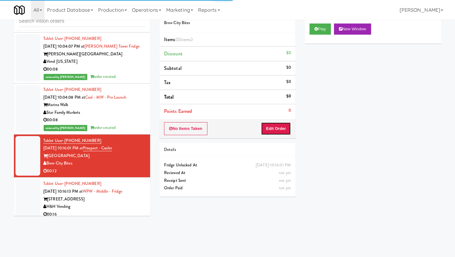
click at [280, 129] on button "Edit Order" at bounding box center [276, 128] width 30 height 13
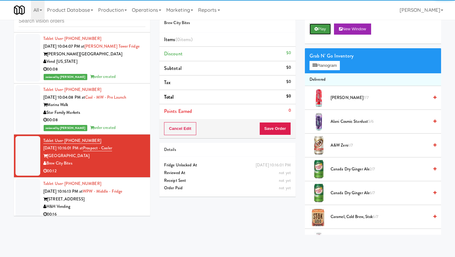
click at [315, 27] on button "Play" at bounding box center [320, 29] width 21 height 11
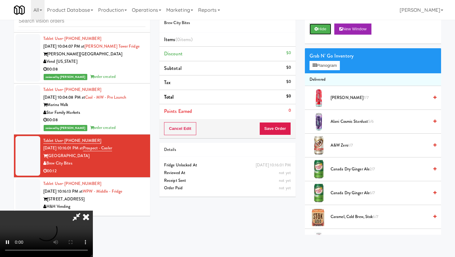
scroll to position [51, 0]
click at [93, 211] on video at bounding box center [46, 234] width 93 height 46
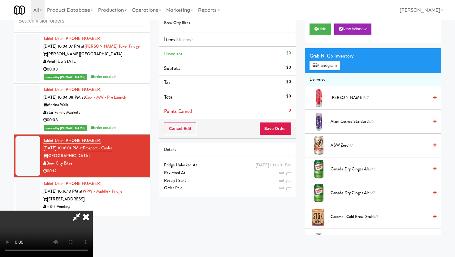
click at [93, 211] on video at bounding box center [46, 234] width 93 height 46
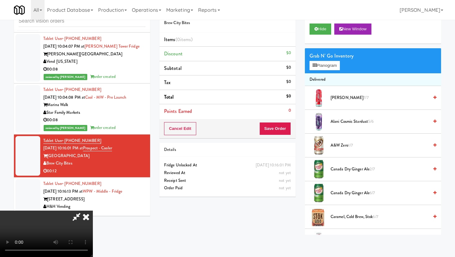
click at [93, 211] on video at bounding box center [46, 234] width 93 height 46
click at [346, 167] on span "Canada Dry Ginger Ale 2/7" at bounding box center [380, 170] width 98 height 8
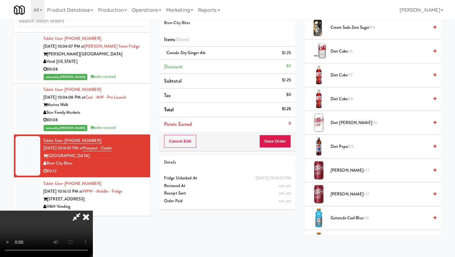
scroll to position [267, 0]
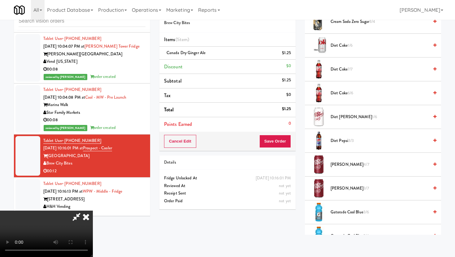
click at [340, 164] on span "[PERSON_NAME] 4/7" at bounding box center [380, 165] width 98 height 8
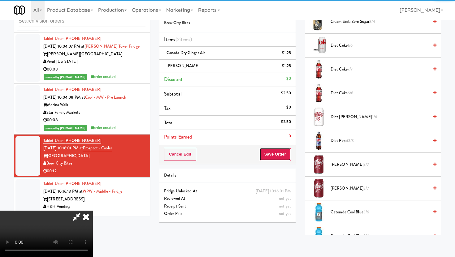
click at [283, 158] on button "Save Order" at bounding box center [275, 154] width 32 height 13
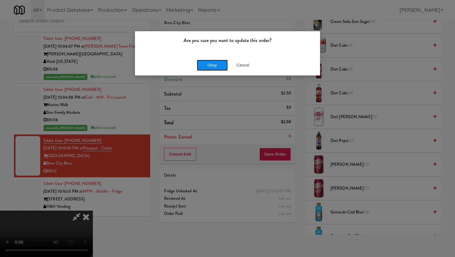
click at [221, 63] on button "Okay" at bounding box center [212, 65] width 31 height 11
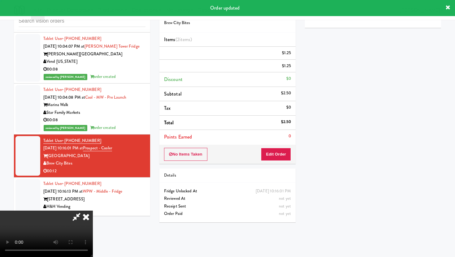
scroll to position [0, 0]
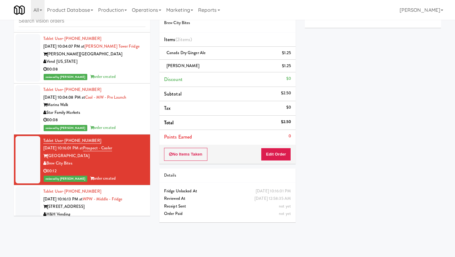
click at [96, 215] on li "Tablet User · (847) 946-1942 [DATE] 10:16:13 PM at WPW - Middle - Fridge [STREE…" at bounding box center [82, 206] width 136 height 43
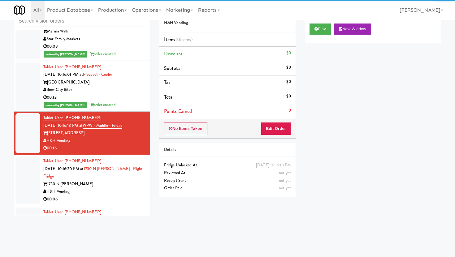
scroll to position [3647, 0]
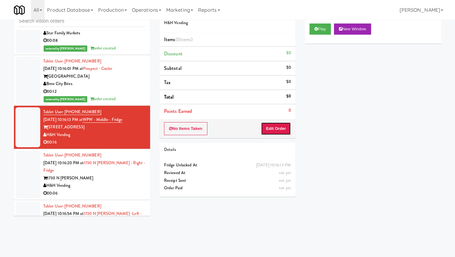
click at [277, 133] on button "Edit Order" at bounding box center [276, 128] width 30 height 13
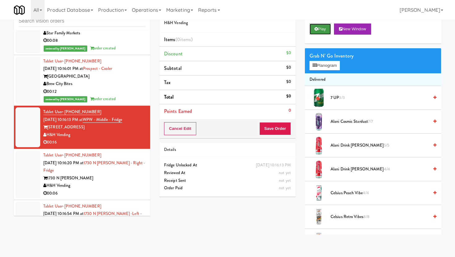
click at [324, 33] on button "Play" at bounding box center [320, 29] width 21 height 11
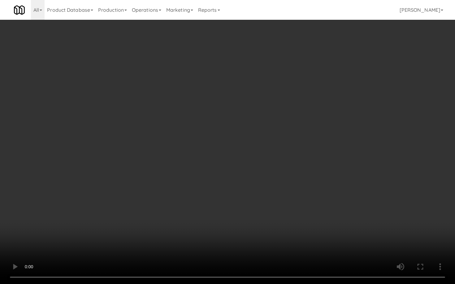
click at [315, 248] on video at bounding box center [227, 142] width 455 height 284
click at [342, 234] on video at bounding box center [227, 142] width 455 height 284
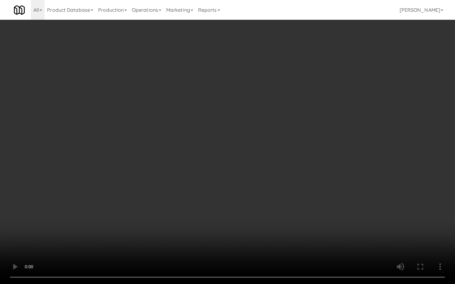
click at [342, 234] on video at bounding box center [227, 142] width 455 height 284
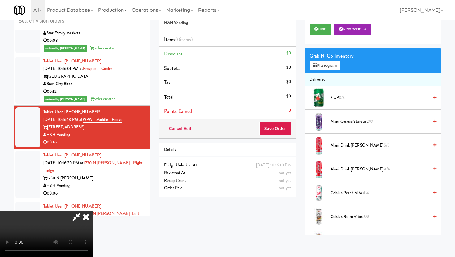
click at [320, 71] on div "Grab N' Go Inventory Planogram" at bounding box center [373, 60] width 136 height 25
click at [320, 68] on button "Planogram" at bounding box center [325, 65] width 30 height 9
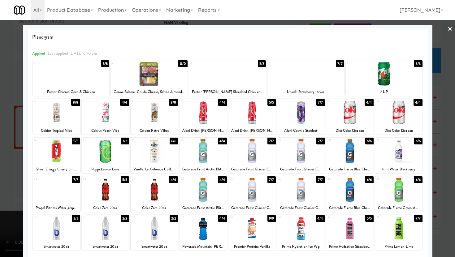
click at [289, 223] on div at bounding box center [300, 229] width 47 height 24
click at [96, 90] on div "Factor Charred Corn & Chicken" at bounding box center [71, 92] width 75 height 8
click at [71, 61] on div "1 5/5 Factor Charred Corn & Chicken" at bounding box center [71, 78] width 77 height 36
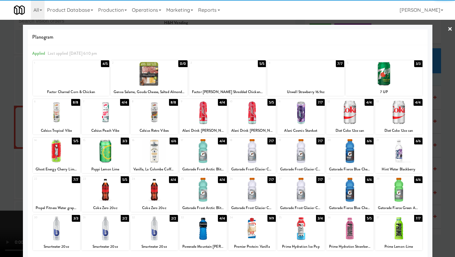
click at [0, 153] on div at bounding box center [227, 128] width 455 height 257
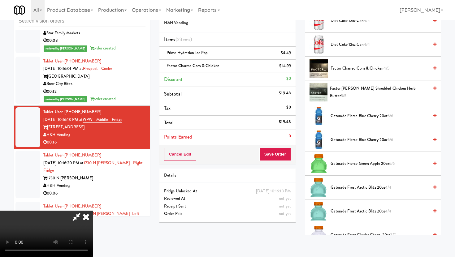
scroll to position [295, 0]
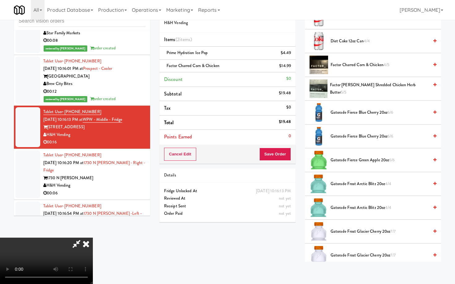
click at [93, 238] on video at bounding box center [46, 261] width 93 height 46
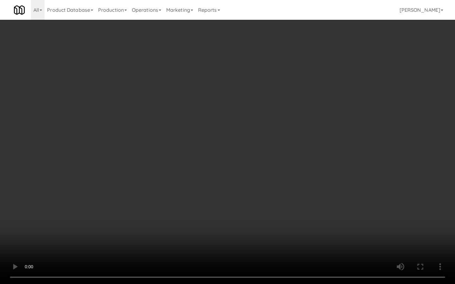
click at [176, 233] on video at bounding box center [227, 142] width 455 height 284
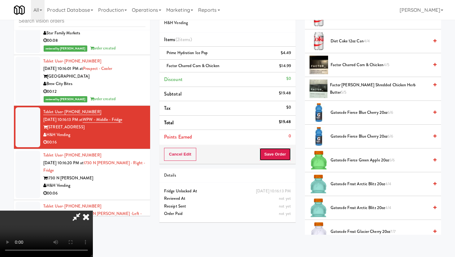
click at [280, 156] on button "Save Order" at bounding box center [275, 154] width 32 height 13
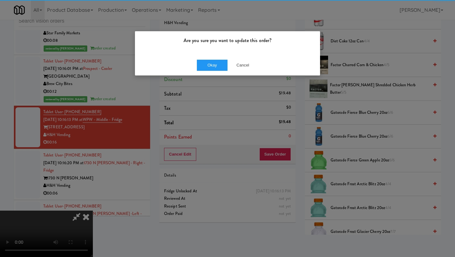
click at [203, 59] on div "Okay Cancel" at bounding box center [227, 65] width 185 height 21
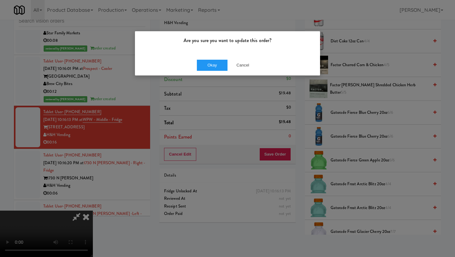
click at [203, 59] on div "Okay Cancel" at bounding box center [227, 65] width 185 height 21
click at [205, 65] on button "Okay" at bounding box center [212, 65] width 31 height 11
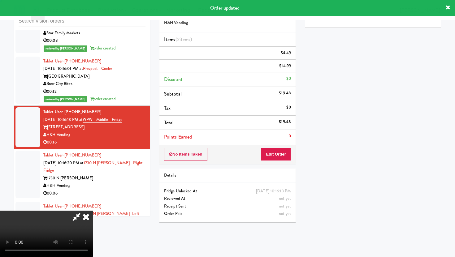
scroll to position [16, 0]
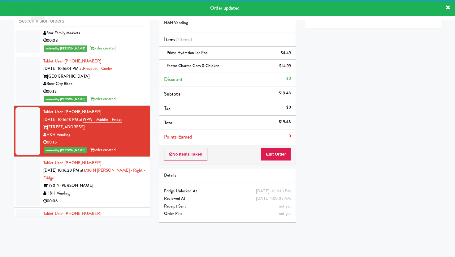
click at [128, 190] on div "H&H Vending" at bounding box center [94, 194] width 102 height 8
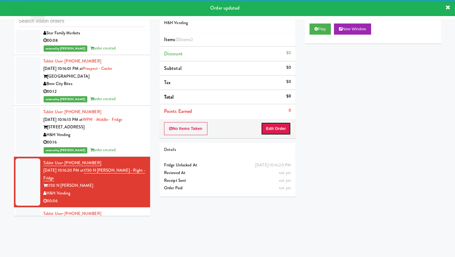
click at [270, 129] on button "Edit Order" at bounding box center [276, 128] width 30 height 13
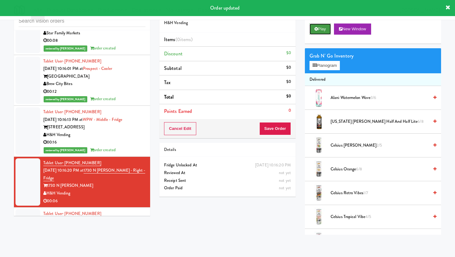
click at [318, 28] on button "Play" at bounding box center [320, 29] width 21 height 11
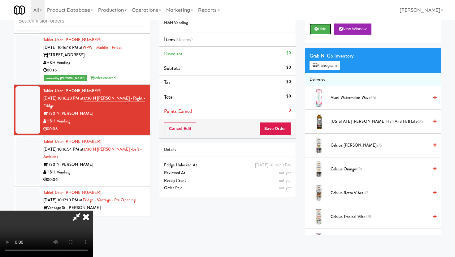
scroll to position [51, 0]
click at [93, 211] on video at bounding box center [46, 234] width 93 height 46
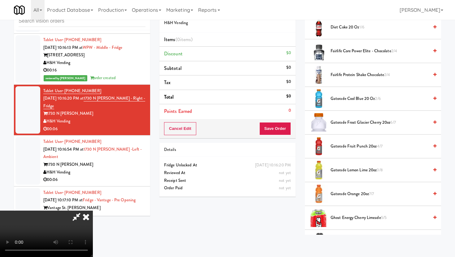
scroll to position [303, 0]
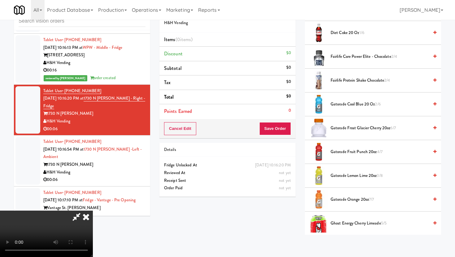
click at [345, 81] on span "Fairlife Protein Shake Chocolate 2/4" at bounding box center [380, 81] width 98 height 8
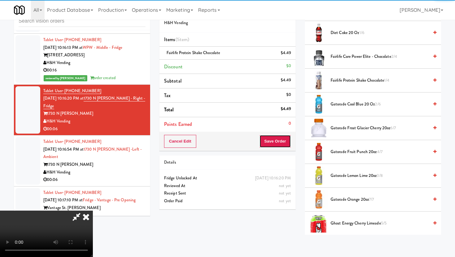
click at [285, 137] on button "Save Order" at bounding box center [275, 141] width 32 height 13
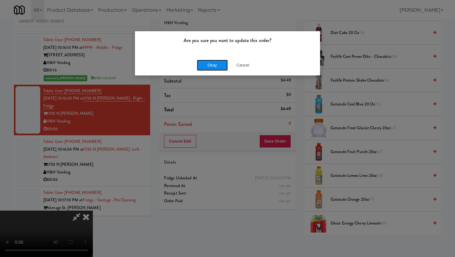
click at [214, 64] on button "Okay" at bounding box center [212, 65] width 31 height 11
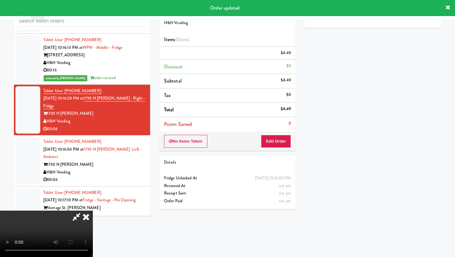
scroll to position [0, 0]
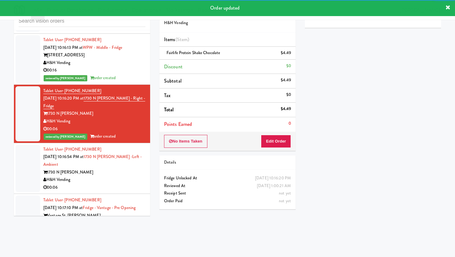
click at [116, 176] on div "H&H Vending" at bounding box center [94, 180] width 102 height 8
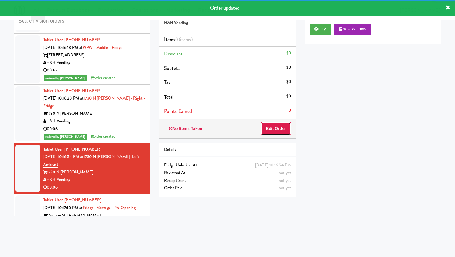
click at [281, 124] on button "Edit Order" at bounding box center [276, 128] width 30 height 13
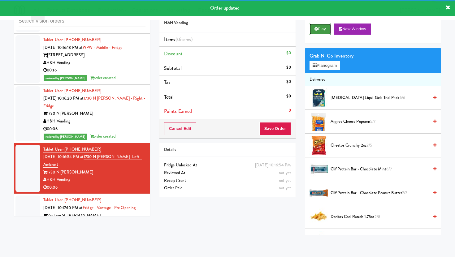
click at [322, 34] on button "Play" at bounding box center [320, 29] width 21 height 11
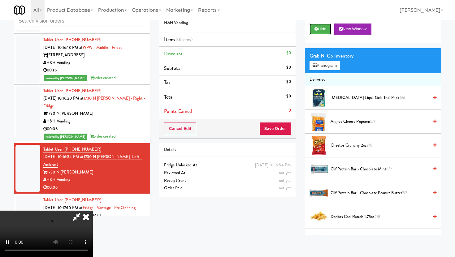
scroll to position [51, 0]
click at [93, 211] on video at bounding box center [46, 234] width 93 height 46
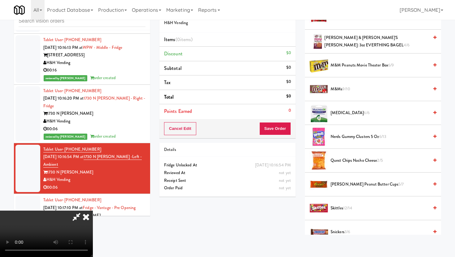
scroll to position [392, 0]
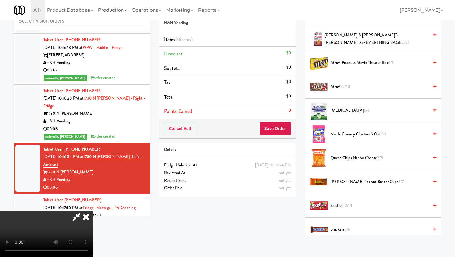
click at [352, 158] on span "Quest Chips Nacho Cheese 2/5" at bounding box center [380, 158] width 98 height 8
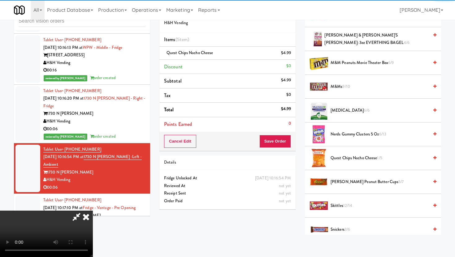
click at [280, 149] on div "Cancel Edit Save Order" at bounding box center [227, 141] width 136 height 19
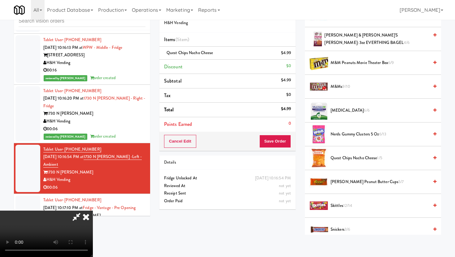
click at [280, 148] on div "Cancel Edit Save Order" at bounding box center [227, 141] width 136 height 19
click at [280, 141] on button "Save Order" at bounding box center [275, 141] width 32 height 13
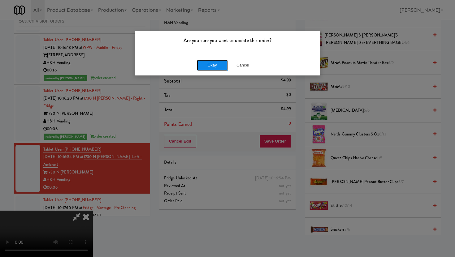
click at [220, 67] on button "Okay" at bounding box center [212, 65] width 31 height 11
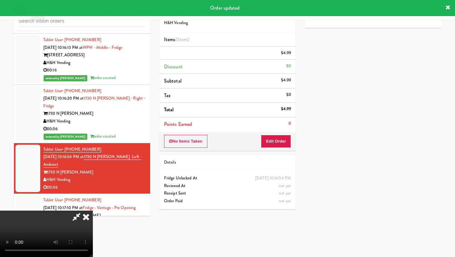
scroll to position [0, 0]
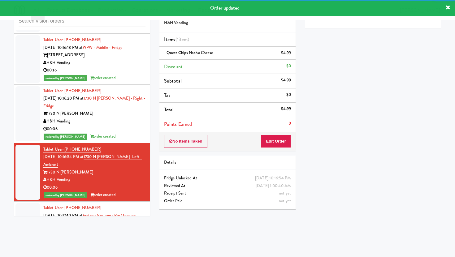
click at [128, 227] on div "Star Family Markets" at bounding box center [94, 231] width 102 height 8
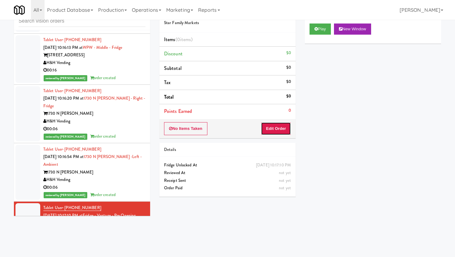
click at [272, 129] on button "Edit Order" at bounding box center [276, 128] width 30 height 13
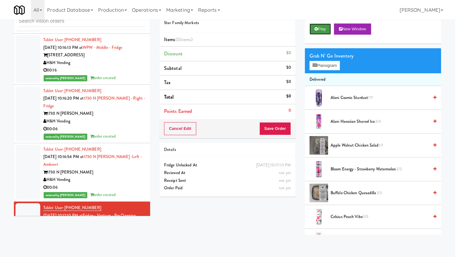
click at [321, 26] on button "Play" at bounding box center [320, 29] width 21 height 11
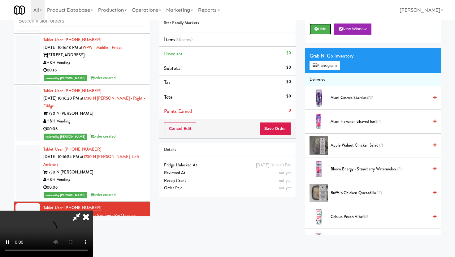
scroll to position [51, 0]
click at [93, 220] on video at bounding box center [46, 234] width 93 height 46
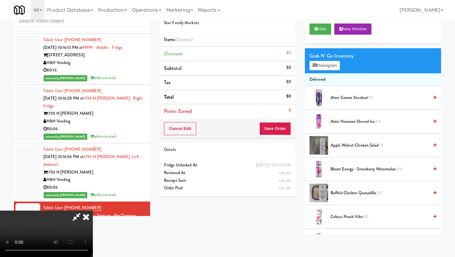
click at [93, 220] on video at bounding box center [46, 234] width 93 height 46
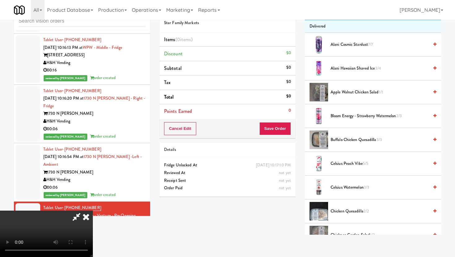
scroll to position [55, 0]
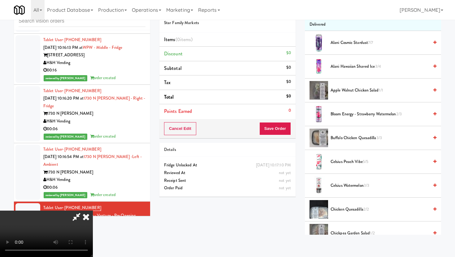
click at [93, 211] on video at bounding box center [46, 234] width 93 height 46
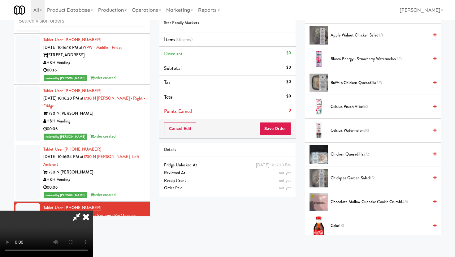
scroll to position [113, 0]
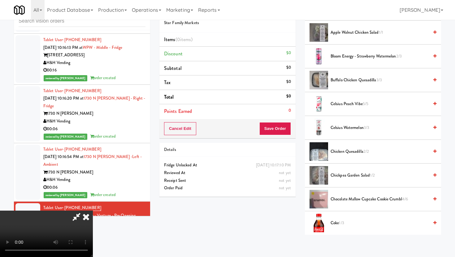
click at [93, 211] on video at bounding box center [46, 234] width 93 height 46
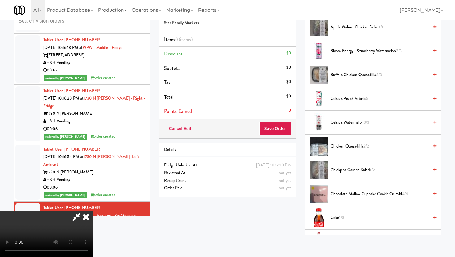
click at [350, 194] on span "Chocolate Mallow Cupcake Cookie Crumbl 4/6" at bounding box center [380, 194] width 98 height 8
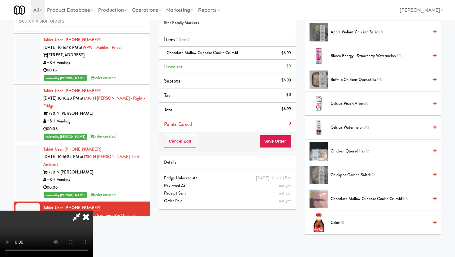
scroll to position [138, 0]
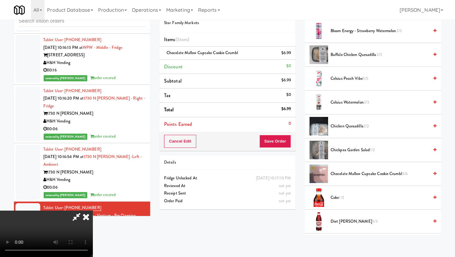
click at [348, 225] on span "Diet [PERSON_NAME] 3/3" at bounding box center [380, 222] width 98 height 8
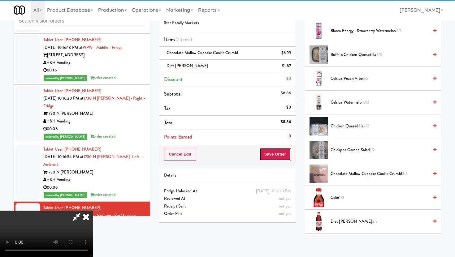
click at [284, 159] on button "Save Order" at bounding box center [275, 154] width 32 height 13
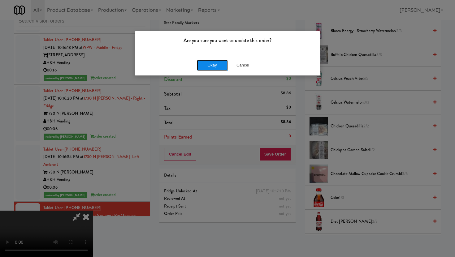
click at [211, 68] on button "Okay" at bounding box center [212, 65] width 31 height 11
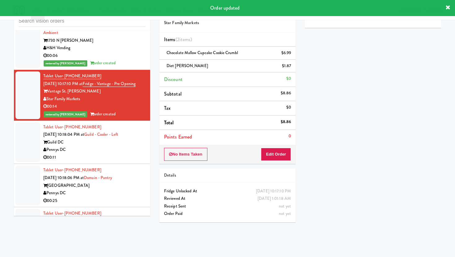
scroll to position [3857, 0]
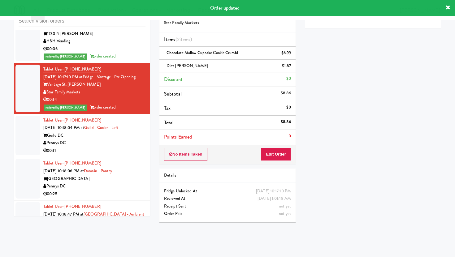
click at [110, 139] on div "Pennys DC" at bounding box center [94, 143] width 102 height 8
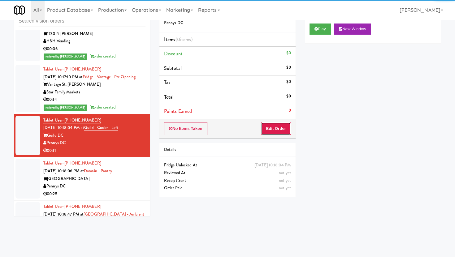
click at [280, 131] on button "Edit Order" at bounding box center [276, 128] width 30 height 13
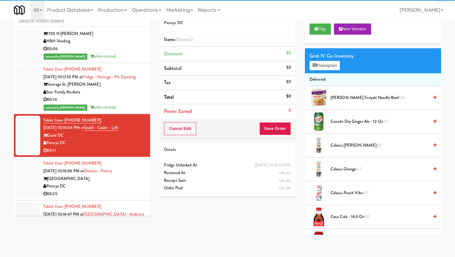
click at [320, 36] on div "Play New Window" at bounding box center [373, 31] width 136 height 25
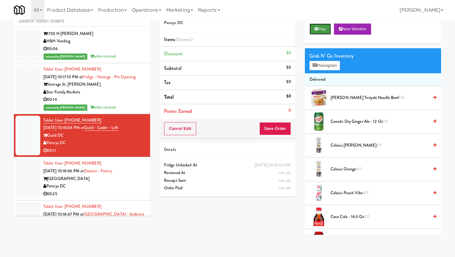
click at [318, 28] on button "Play" at bounding box center [320, 29] width 21 height 11
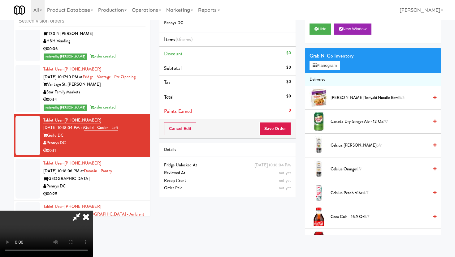
click at [84, 213] on icon at bounding box center [86, 217] width 14 height 12
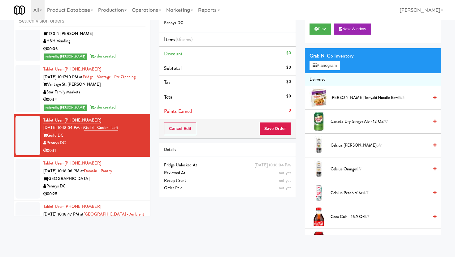
click at [111, 183] on div "Pennys DC" at bounding box center [94, 187] width 102 height 8
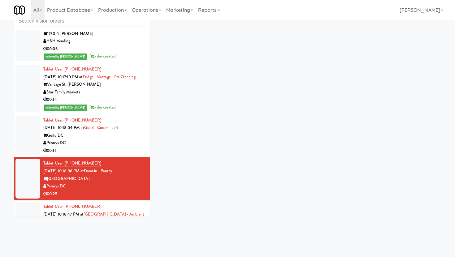
click at [111, 183] on div "Pennys DC" at bounding box center [94, 187] width 102 height 8
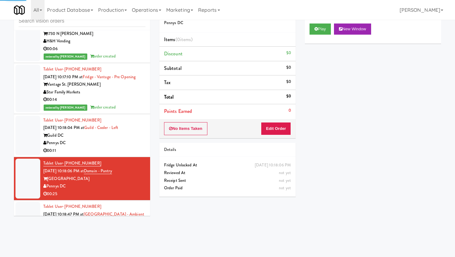
click at [133, 139] on div "Pennys DC" at bounding box center [94, 143] width 102 height 8
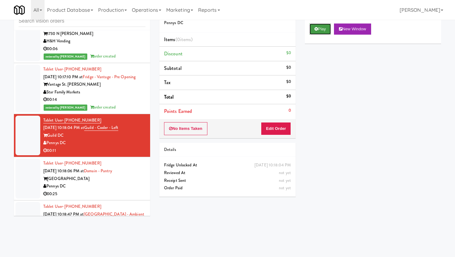
click at [320, 30] on button "Play" at bounding box center [320, 29] width 21 height 11
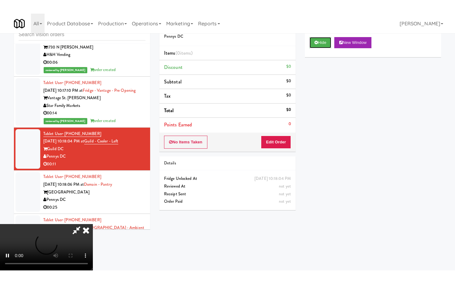
scroll to position [51, 0]
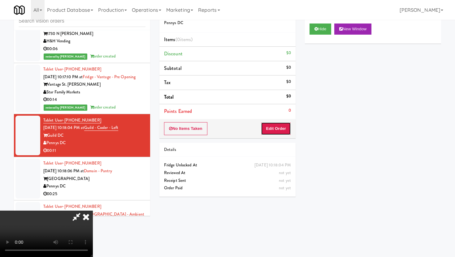
click at [287, 131] on button "Edit Order" at bounding box center [276, 128] width 30 height 13
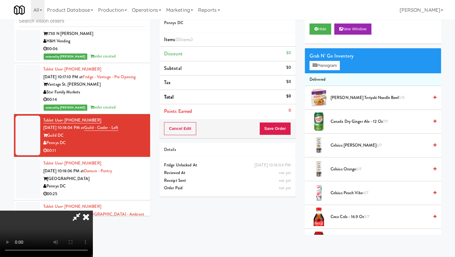
click at [93, 211] on video at bounding box center [46, 234] width 93 height 46
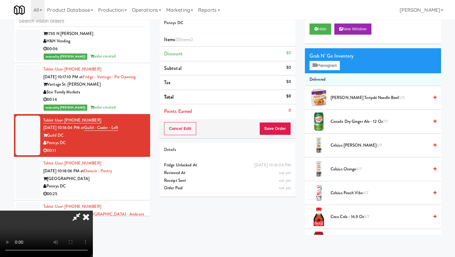
click at [93, 211] on video at bounding box center [46, 234] width 93 height 46
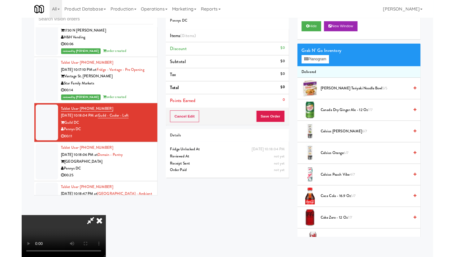
scroll to position [0, 0]
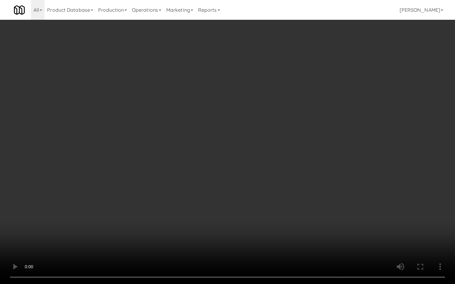
click at [146, 211] on video at bounding box center [227, 142] width 455 height 284
click at [345, 245] on video at bounding box center [227, 142] width 455 height 284
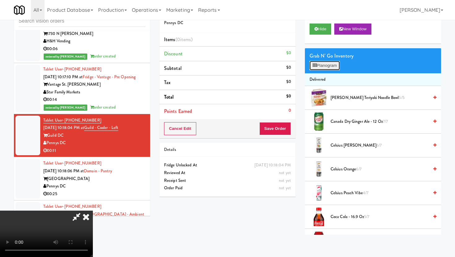
click at [319, 64] on button "Planogram" at bounding box center [325, 65] width 30 height 9
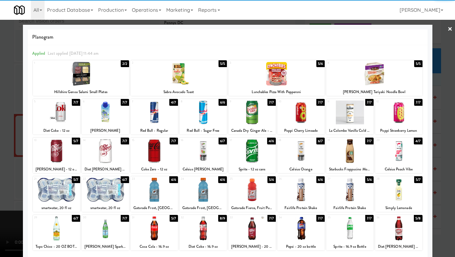
click at [258, 153] on div at bounding box center [251, 151] width 47 height 24
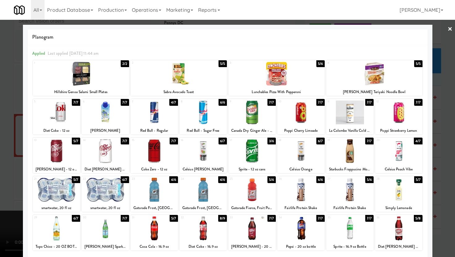
click at [76, 159] on div at bounding box center [56, 151] width 47 height 24
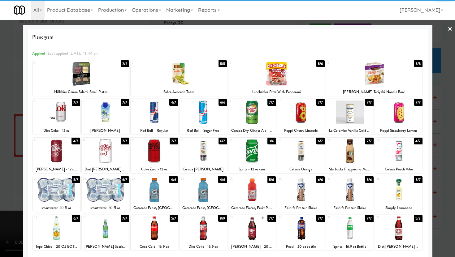
click at [0, 159] on div at bounding box center [227, 128] width 455 height 257
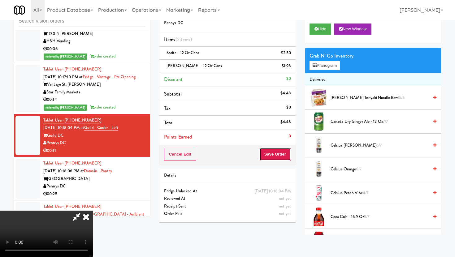
click at [284, 153] on button "Save Order" at bounding box center [275, 154] width 32 height 13
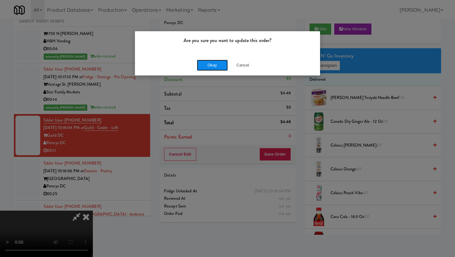
click at [213, 66] on button "Okay" at bounding box center [212, 65] width 31 height 11
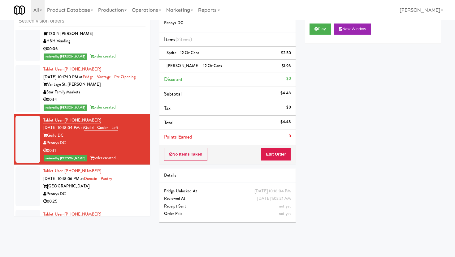
click at [106, 190] on div "Pennys DC" at bounding box center [94, 194] width 102 height 8
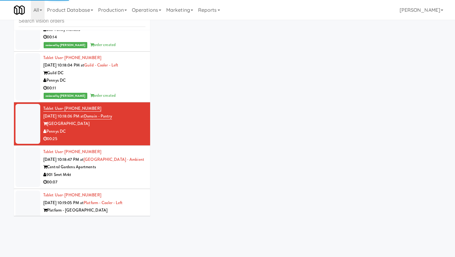
scroll to position [3925, 0]
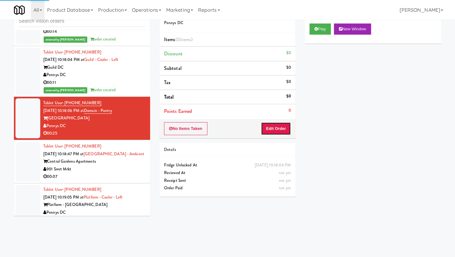
click at [278, 124] on button "Edit Order" at bounding box center [276, 128] width 30 height 13
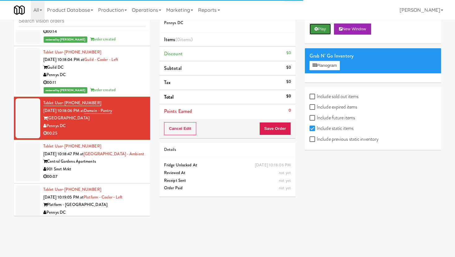
click at [319, 30] on button "Play" at bounding box center [320, 29] width 21 height 11
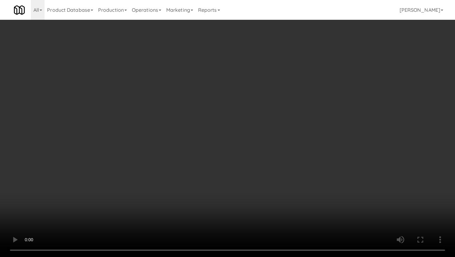
scroll to position [264, 0]
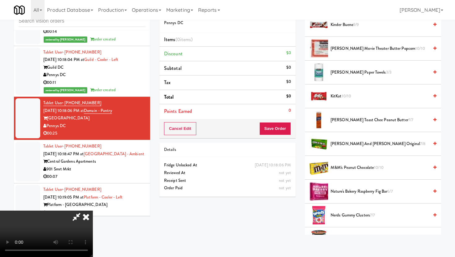
click at [362, 166] on span "M&M's Peanut Chocolate 10/10" at bounding box center [380, 168] width 98 height 8
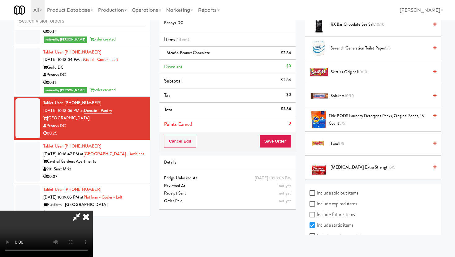
scroll to position [668, 0]
click at [349, 99] on span "10/10" at bounding box center [349, 97] width 10 height 6
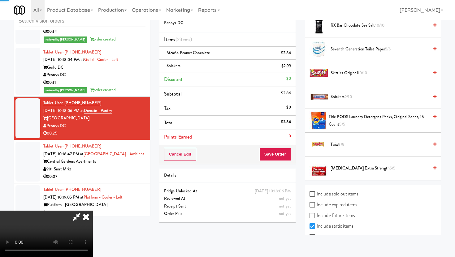
click at [349, 99] on span "9/10" at bounding box center [347, 97] width 7 height 6
click at [93, 211] on video at bounding box center [46, 234] width 93 height 46
click at [288, 151] on button "Save Order" at bounding box center [275, 154] width 32 height 13
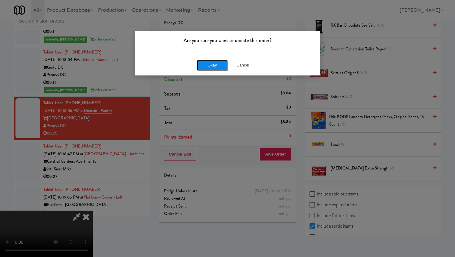
click at [214, 64] on button "Okay" at bounding box center [212, 65] width 31 height 11
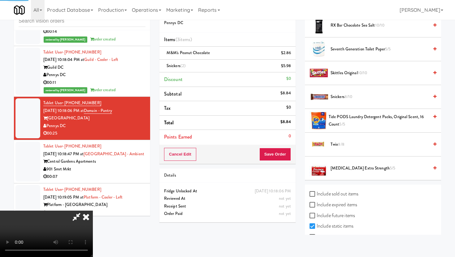
scroll to position [16, 0]
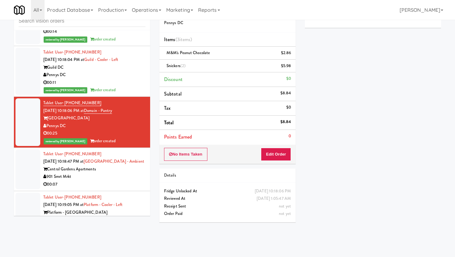
click at [105, 191] on li "Tablet User · (715) 393-9495 [DATE] 10:19:05 PM at Platform - Cooler - Left Pla…" at bounding box center [82, 212] width 136 height 43
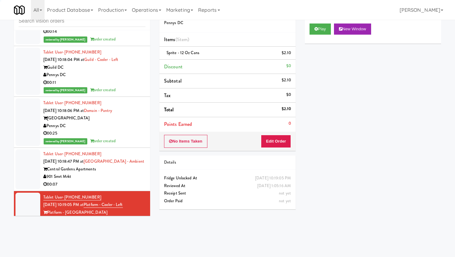
click at [151, 152] on div "inbox reviewed recent all unclear take inventory issue suspicious failed recent…" at bounding box center [81, 111] width 145 height 218
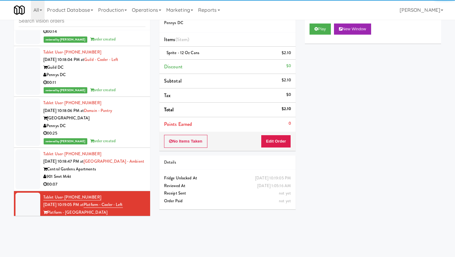
click at [132, 181] on div "00:07" at bounding box center [94, 185] width 102 height 8
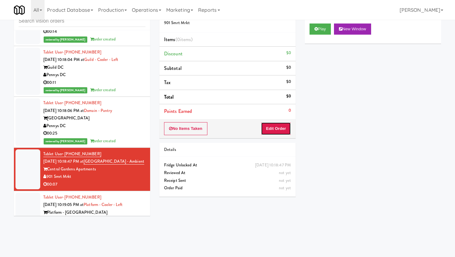
click at [273, 123] on button "Edit Order" at bounding box center [276, 128] width 30 height 13
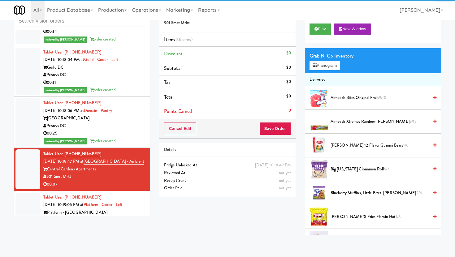
click at [323, 22] on div "Play New Window" at bounding box center [373, 31] width 136 height 25
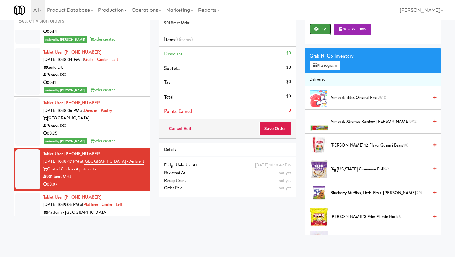
click at [319, 31] on button "Play" at bounding box center [320, 29] width 21 height 11
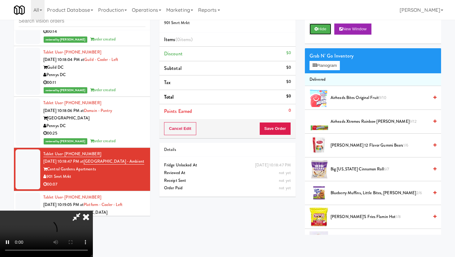
scroll to position [51, 0]
click at [93, 211] on video at bounding box center [46, 234] width 93 height 46
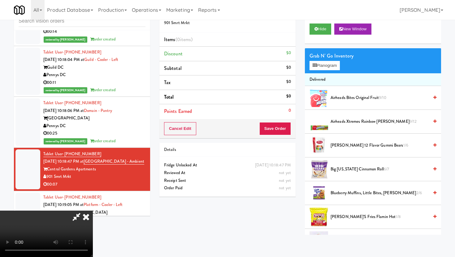
click at [93, 211] on video at bounding box center [46, 234] width 93 height 46
click at [318, 68] on button "Planogram" at bounding box center [325, 65] width 30 height 9
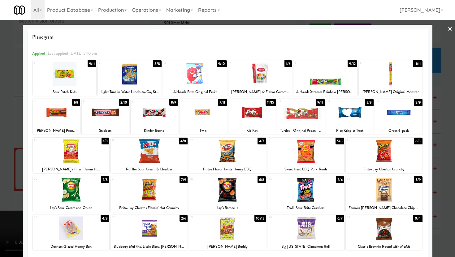
click at [251, 71] on div at bounding box center [260, 74] width 64 height 24
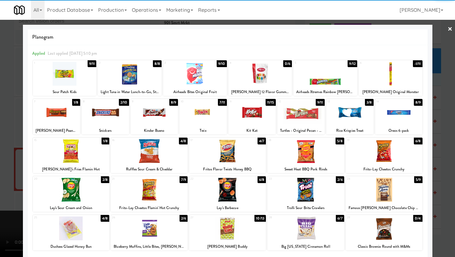
click at [0, 94] on div at bounding box center [227, 128] width 455 height 257
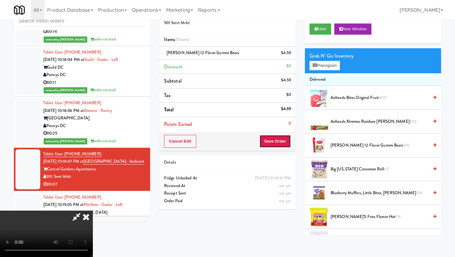
click at [281, 144] on button "Save Order" at bounding box center [275, 141] width 32 height 13
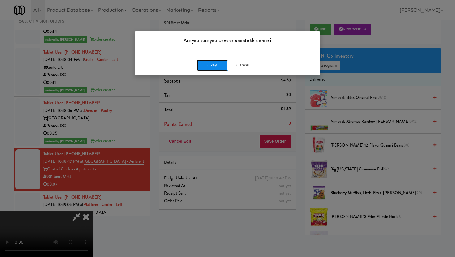
click at [218, 67] on button "Okay" at bounding box center [212, 65] width 31 height 11
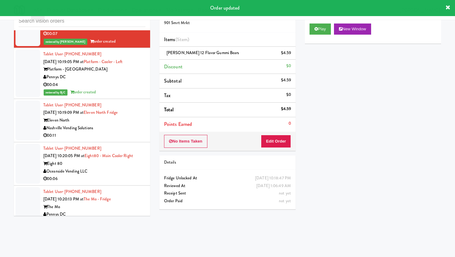
scroll to position [4077, 0]
click at [127, 113] on li "Tablet User · (412) 400-6615 [DATE] 10:19:09 PM at Eleven North Fridge Eleven N…" at bounding box center [82, 120] width 136 height 43
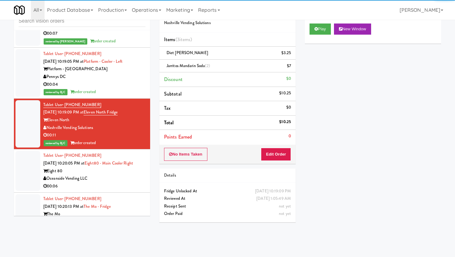
click at [125, 183] on div "00:06" at bounding box center [94, 187] width 102 height 8
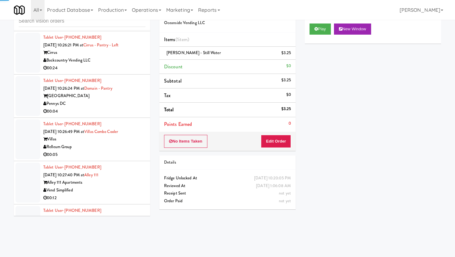
scroll to position [5314, 0]
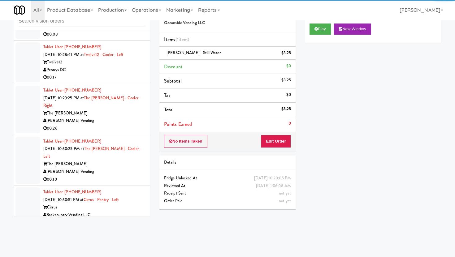
click at [131, 135] on li "Tablet User · (214) 458-3913 [DATE] 10:30:25 PM at The [PERSON_NAME] - Left The…" at bounding box center [82, 160] width 136 height 51
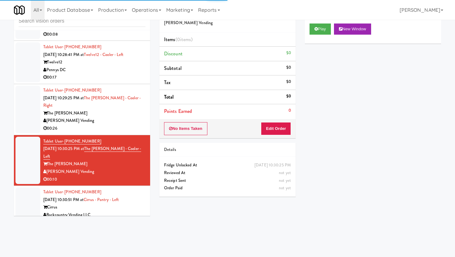
click at [286, 123] on button "Edit Order" at bounding box center [276, 128] width 30 height 13
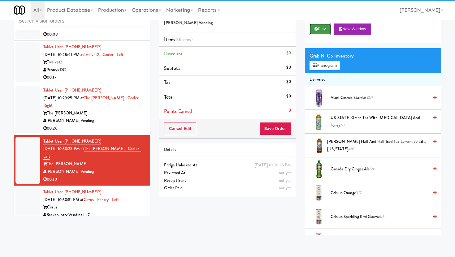
click at [316, 27] on icon at bounding box center [315, 29] width 3 height 4
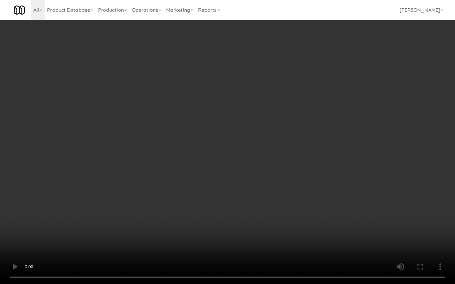
click at [150, 234] on video at bounding box center [227, 142] width 455 height 284
click at [19, 222] on video at bounding box center [227, 142] width 455 height 284
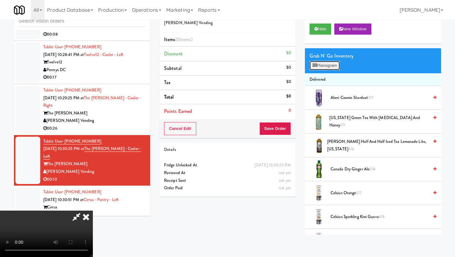
click at [323, 67] on button "Planogram" at bounding box center [325, 65] width 30 height 9
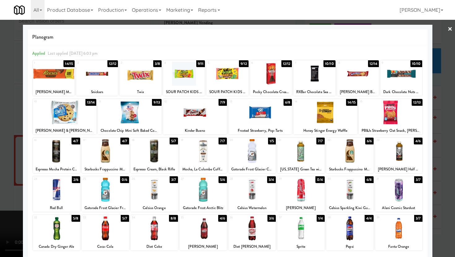
click at [0, 194] on div at bounding box center [227, 128] width 455 height 257
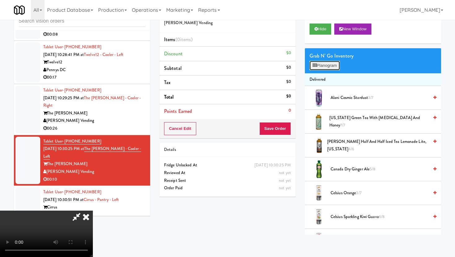
click at [316, 65] on icon at bounding box center [315, 65] width 4 height 4
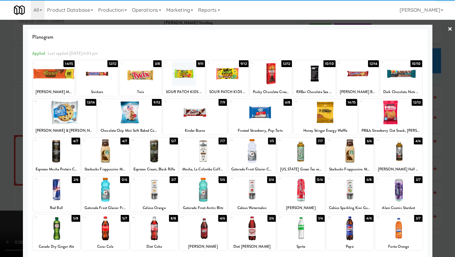
click at [67, 150] on div at bounding box center [56, 151] width 47 height 24
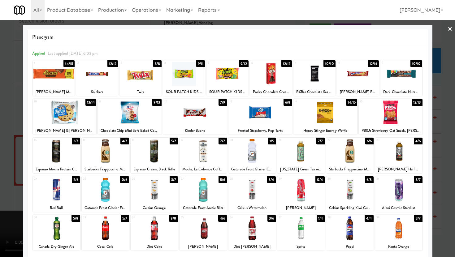
click at [73, 123] on div at bounding box center [65, 113] width 64 height 24
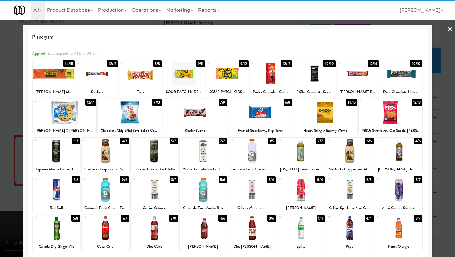
click at [0, 142] on div at bounding box center [227, 128] width 455 height 257
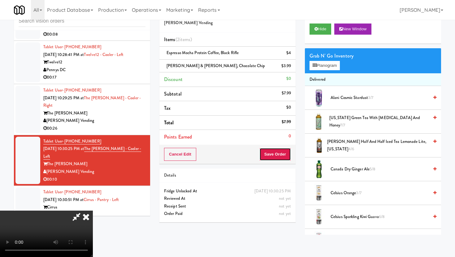
click at [288, 149] on button "Save Order" at bounding box center [275, 154] width 32 height 13
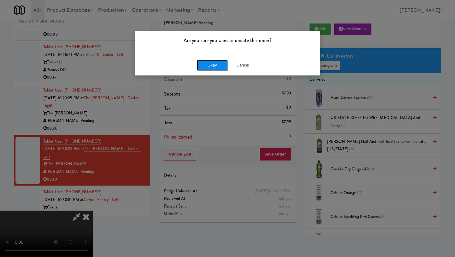
click at [213, 62] on button "Okay" at bounding box center [212, 65] width 31 height 11
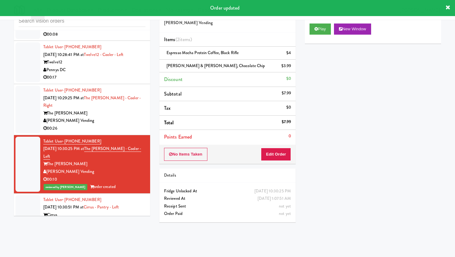
click at [114, 194] on li "Tablet User · (919) 360-1145 [DATE] 10:30:51 PM at Cirrus - Pantry - Left Cirru…" at bounding box center [82, 215] width 136 height 43
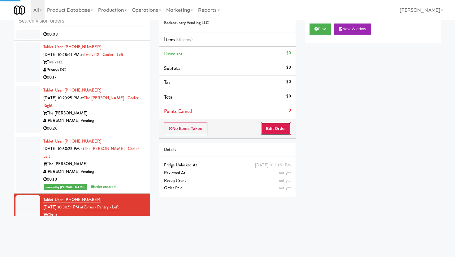
click at [279, 128] on button "Edit Order" at bounding box center [276, 128] width 30 height 13
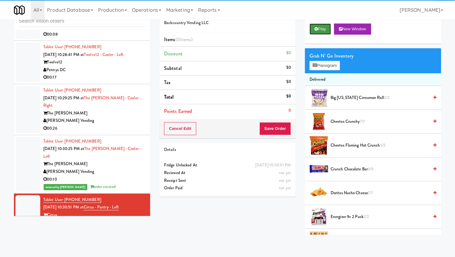
click at [318, 32] on button "Play" at bounding box center [320, 29] width 21 height 11
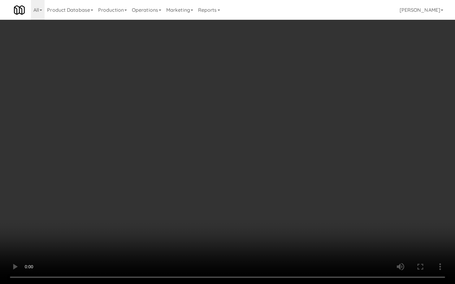
click at [359, 229] on video at bounding box center [227, 142] width 455 height 284
click at [257, 240] on video at bounding box center [227, 142] width 455 height 284
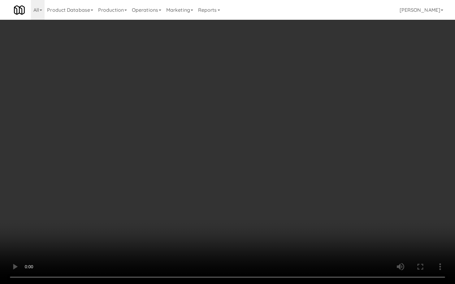
click at [257, 240] on video at bounding box center [227, 142] width 455 height 284
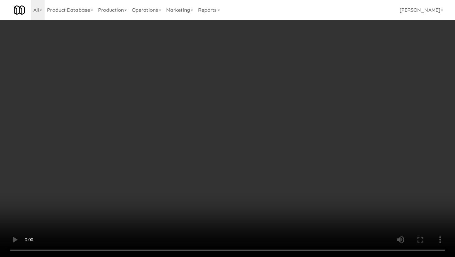
scroll to position [486, 0]
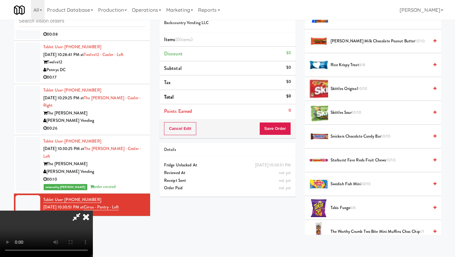
click at [347, 108] on li "Skittles Sour 10/10" at bounding box center [373, 113] width 136 height 24
click at [347, 109] on span "Skittles Sour 10/10" at bounding box center [380, 113] width 98 height 8
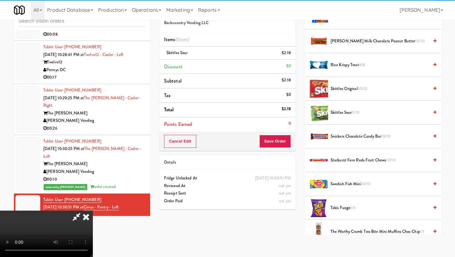
click at [347, 114] on span "Skittles Sour 9/10" at bounding box center [380, 113] width 98 height 8
click at [274, 152] on div "Order # 463252 Backcountry Vending LLC Items (2 items ) Skittles Sour (2) $4.36…" at bounding box center [227, 108] width 145 height 212
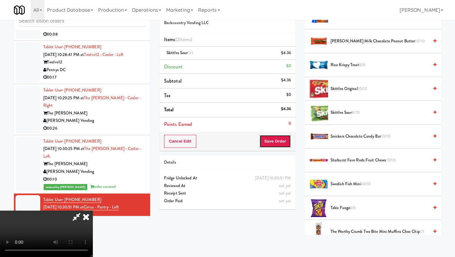
click at [279, 145] on button "Save Order" at bounding box center [275, 141] width 32 height 13
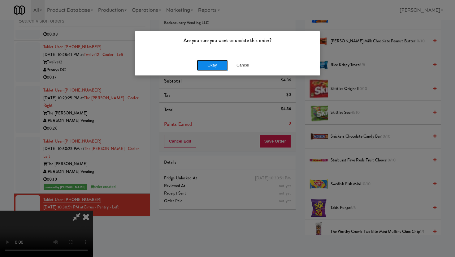
click at [225, 67] on button "Okay" at bounding box center [212, 65] width 31 height 11
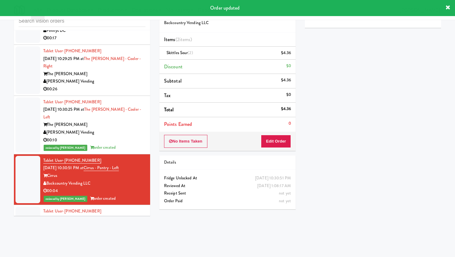
scroll to position [5368, 0]
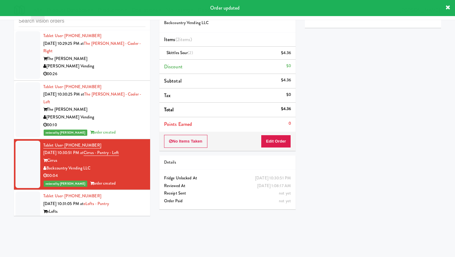
click at [139, 215] on div "Pennys DC" at bounding box center [94, 219] width 102 height 8
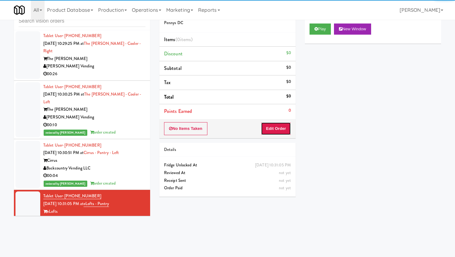
click at [270, 123] on button "Edit Order" at bounding box center [276, 128] width 30 height 13
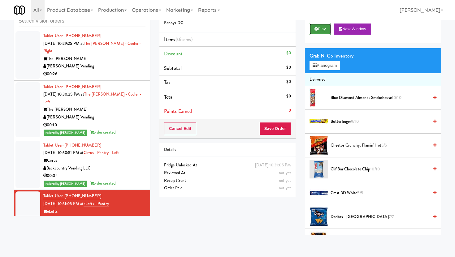
click at [316, 27] on icon at bounding box center [315, 29] width 3 height 4
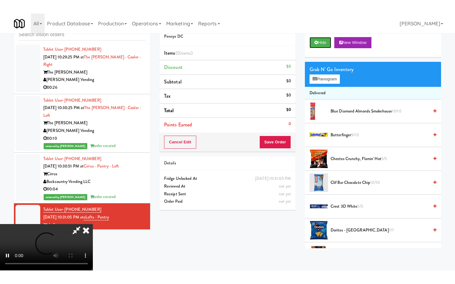
scroll to position [51, 0]
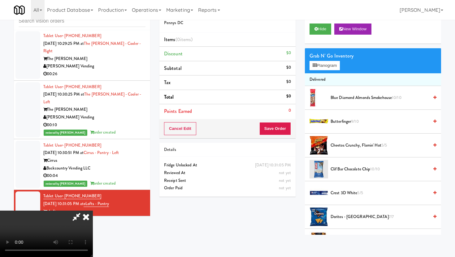
click at [93, 211] on video at bounding box center [46, 234] width 93 height 46
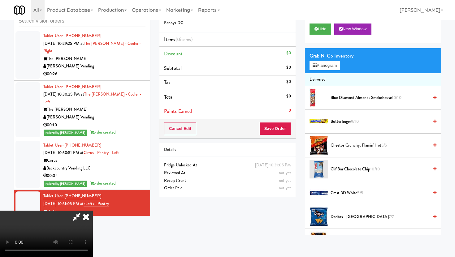
click at [93, 211] on video at bounding box center [46, 234] width 93 height 46
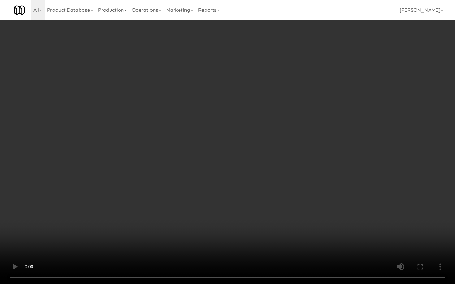
click at [193, 230] on video at bounding box center [227, 142] width 455 height 284
click at [178, 246] on video at bounding box center [227, 142] width 455 height 284
click at [194, 253] on video at bounding box center [227, 142] width 455 height 284
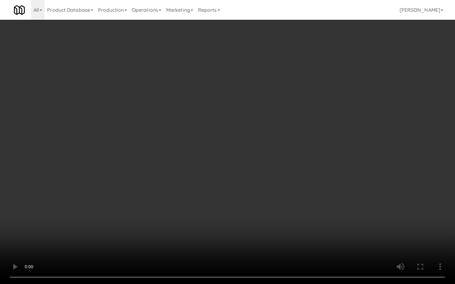
click at [194, 253] on video at bounding box center [227, 142] width 455 height 284
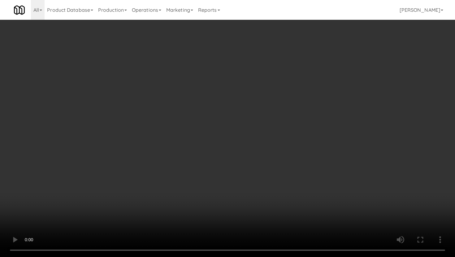
click at [140, 223] on video at bounding box center [227, 128] width 455 height 257
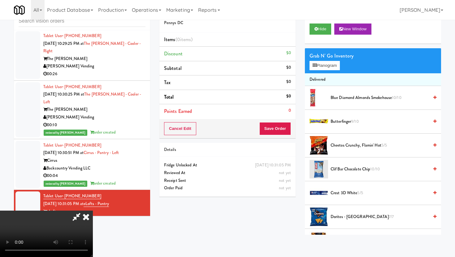
click at [93, 223] on video at bounding box center [46, 234] width 93 height 46
click at [93, 211] on video at bounding box center [46, 234] width 93 height 46
click at [311, 64] on button "Planogram" at bounding box center [325, 65] width 30 height 9
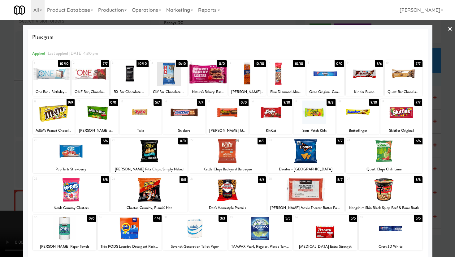
click at [0, 134] on div at bounding box center [227, 128] width 455 height 257
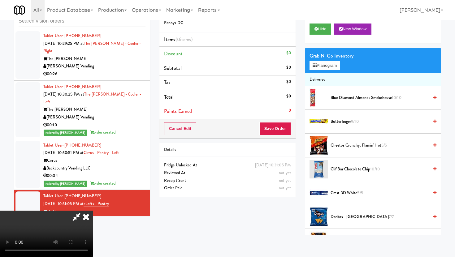
click at [84, 211] on icon at bounding box center [76, 217] width 14 height 12
click at [93, 211] on icon at bounding box center [86, 217] width 14 height 12
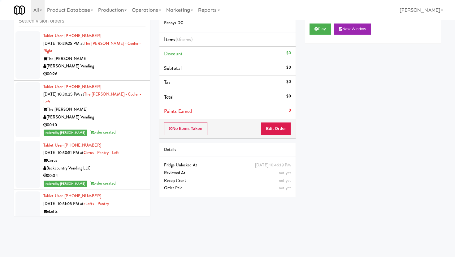
click at [123, 215] on div "Pennys DC" at bounding box center [94, 219] width 102 height 8
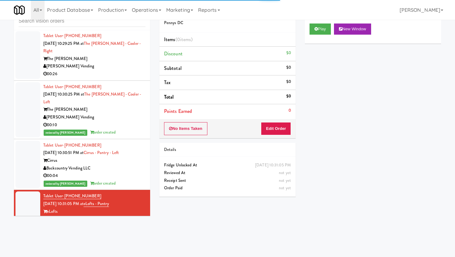
click at [282, 136] on div "No Items Taken Edit Order" at bounding box center [227, 128] width 136 height 19
click at [284, 130] on button "Edit Order" at bounding box center [276, 128] width 30 height 13
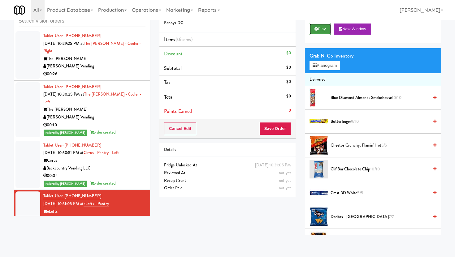
click at [318, 33] on button "Play" at bounding box center [320, 29] width 21 height 11
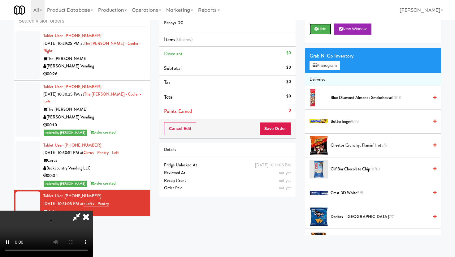
scroll to position [51, 0]
click at [93, 211] on video at bounding box center [46, 234] width 93 height 46
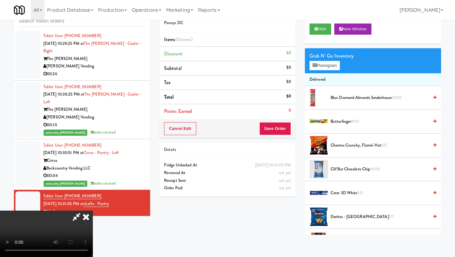
click at [93, 211] on video at bounding box center [46, 234] width 93 height 46
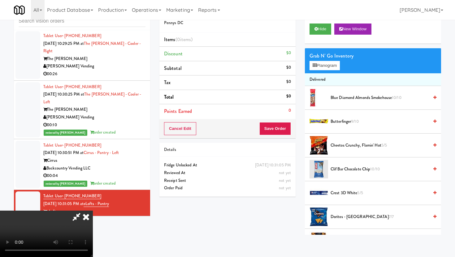
scroll to position [0, 0]
click at [84, 211] on icon at bounding box center [76, 217] width 14 height 12
click at [93, 211] on icon at bounding box center [86, 217] width 14 height 12
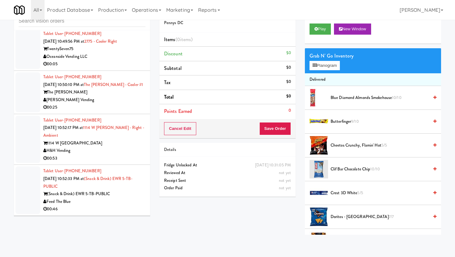
scroll to position [6154, 0]
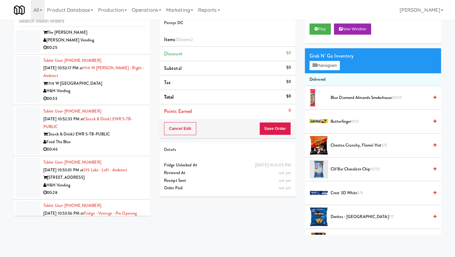
click at [124, 189] on div "00:28" at bounding box center [94, 193] width 102 height 8
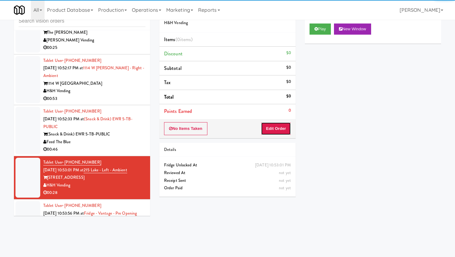
click at [273, 130] on button "Edit Order" at bounding box center [276, 128] width 30 height 13
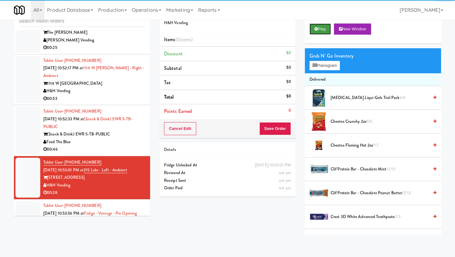
click at [319, 31] on button "Play" at bounding box center [320, 29] width 21 height 11
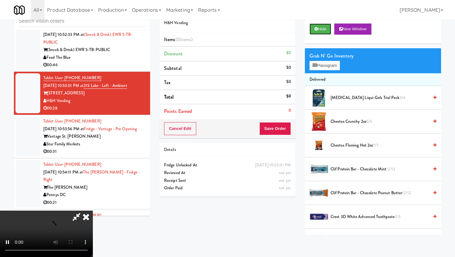
scroll to position [6242, 0]
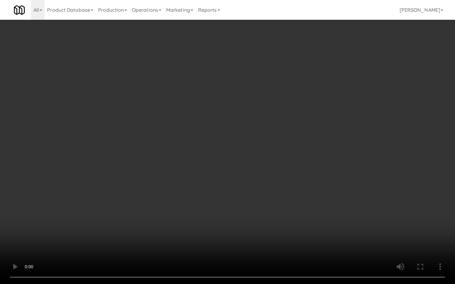
click at [255, 217] on video at bounding box center [227, 142] width 455 height 284
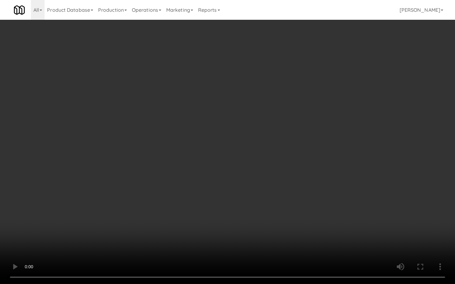
click at [255, 217] on video at bounding box center [227, 142] width 455 height 284
click at [216, 219] on video at bounding box center [227, 142] width 455 height 284
click at [253, 252] on video at bounding box center [227, 142] width 455 height 284
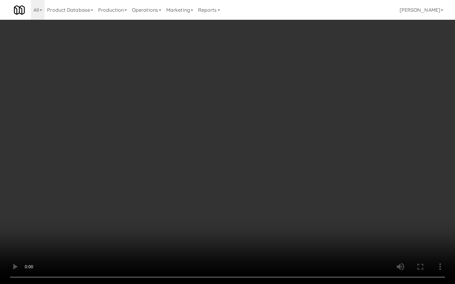
click at [253, 252] on video at bounding box center [227, 142] width 455 height 284
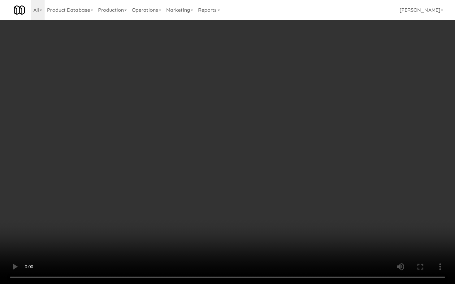
click at [253, 252] on video at bounding box center [227, 142] width 455 height 284
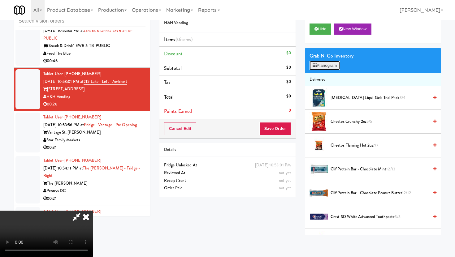
click at [326, 62] on button "Planogram" at bounding box center [325, 65] width 30 height 9
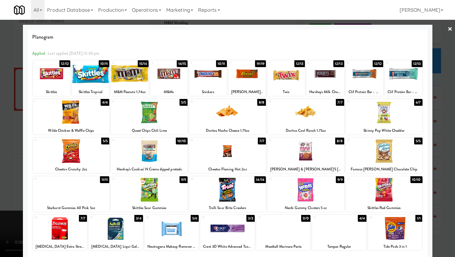
click at [213, 199] on div at bounding box center [227, 190] width 77 height 24
click at [96, 76] on div at bounding box center [90, 74] width 37 height 24
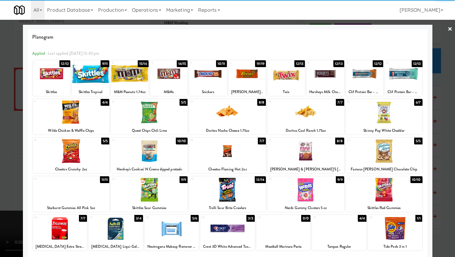
click at [181, 72] on div at bounding box center [168, 74] width 37 height 24
click at [0, 114] on div at bounding box center [227, 128] width 455 height 257
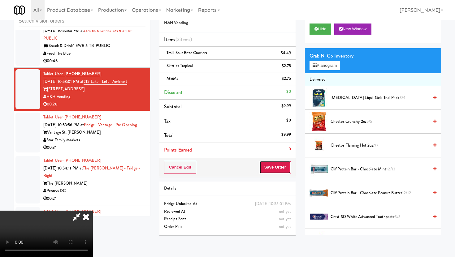
click at [283, 169] on button "Save Order" at bounding box center [275, 167] width 32 height 13
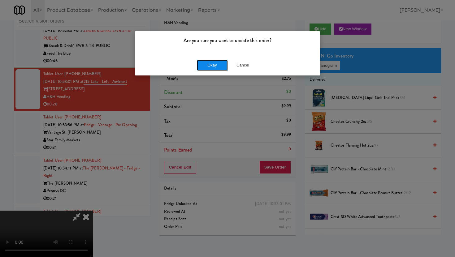
click at [217, 66] on button "Okay" at bounding box center [212, 65] width 31 height 11
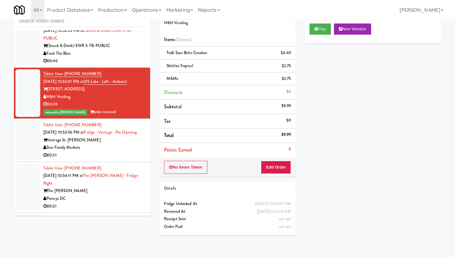
click at [99, 152] on div "00:31" at bounding box center [94, 156] width 102 height 8
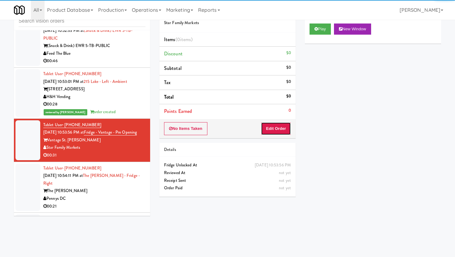
click at [283, 125] on button "Edit Order" at bounding box center [276, 128] width 30 height 13
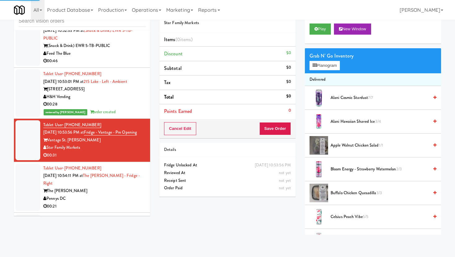
click at [321, 23] on div "Play New Window" at bounding box center [373, 31] width 136 height 25
click at [321, 30] on button "Play" at bounding box center [320, 29] width 21 height 11
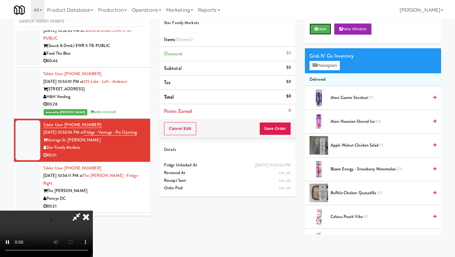
scroll to position [51, 0]
click at [93, 211] on video at bounding box center [46, 234] width 93 height 46
